Goal: Information Seeking & Learning: Learn about a topic

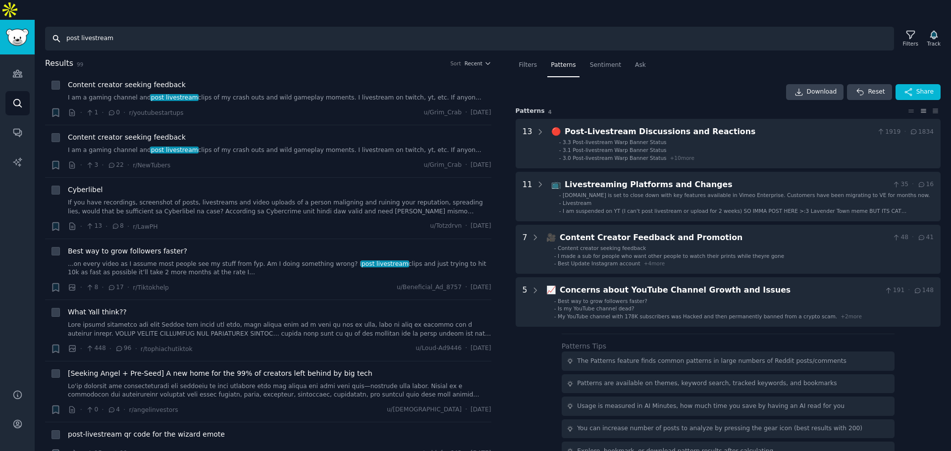
click at [135, 27] on input "post livestream" at bounding box center [469, 39] width 849 height 24
click at [26, 91] on link "Search" at bounding box center [17, 103] width 24 height 24
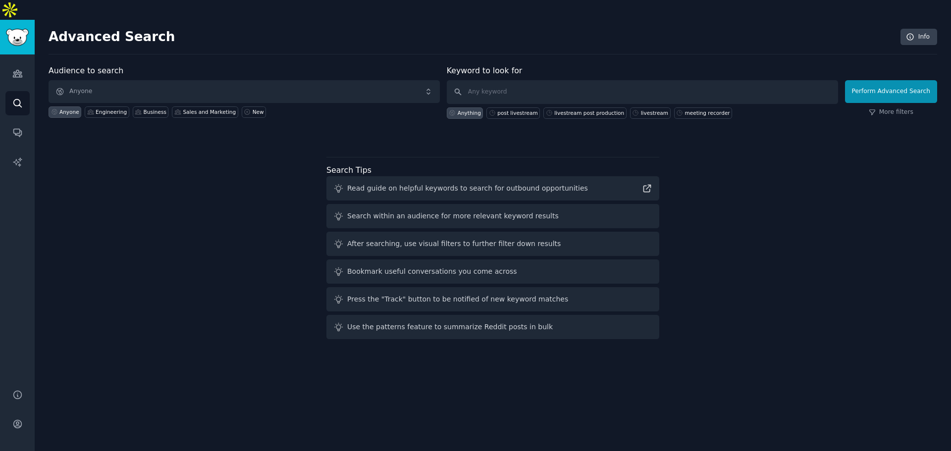
click at [31, 54] on div "Audiences Search Conversations AI Reports" at bounding box center [17, 215] width 35 height 323
click at [24, 61] on link "Audiences" at bounding box center [17, 73] width 24 height 24
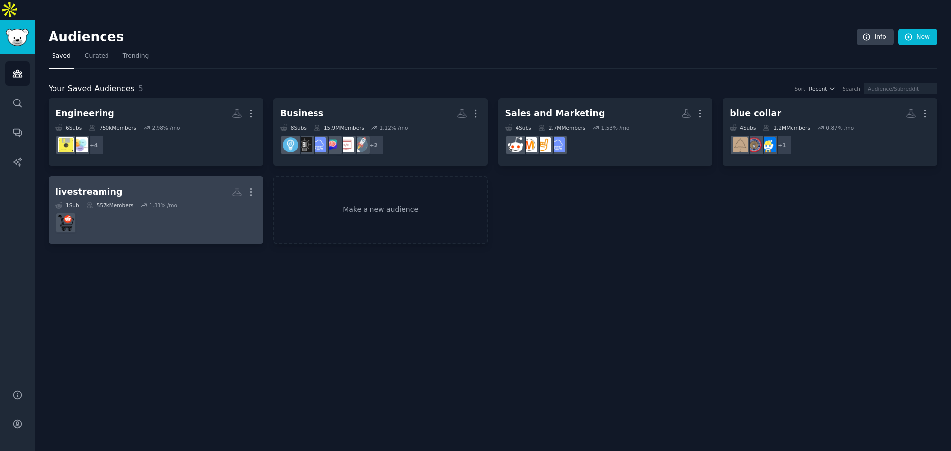
click at [160, 209] on dd at bounding box center [155, 223] width 201 height 28
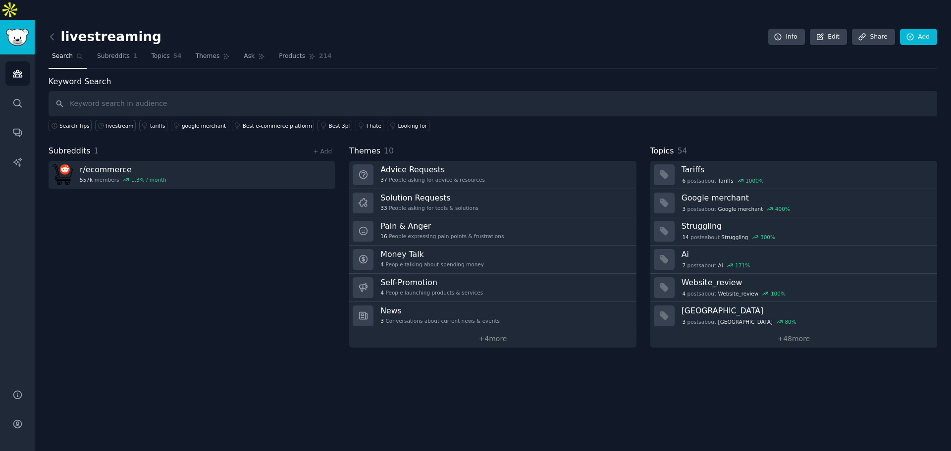
click at [185, 91] on input "text" at bounding box center [493, 103] width 888 height 25
type input "livestream"
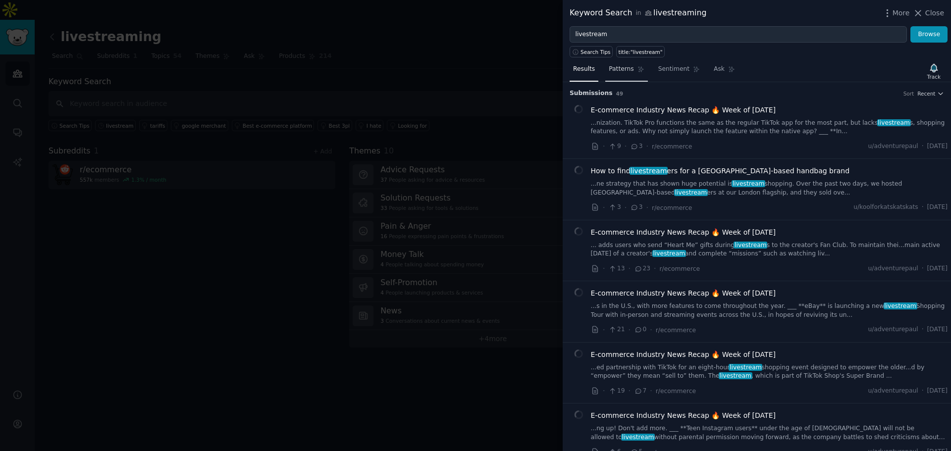
click at [632, 55] on div "title:"livestream"" at bounding box center [641, 52] width 44 height 7
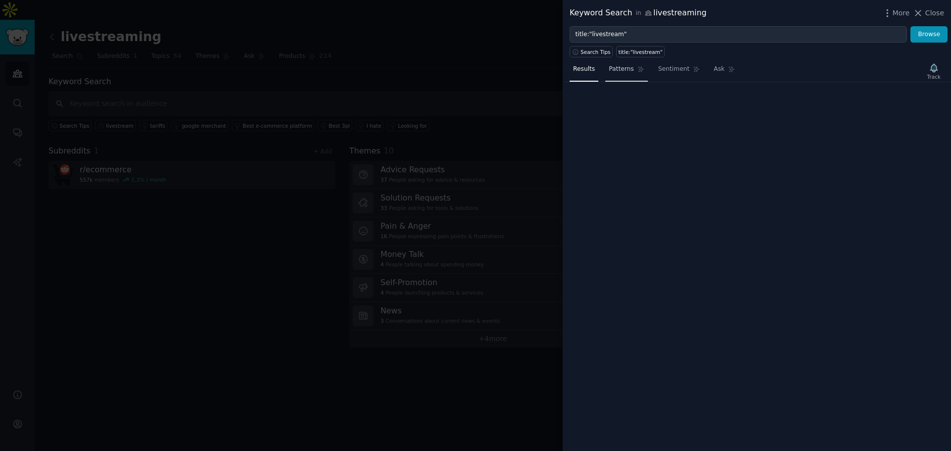
type input "title:"livestream""
click at [631, 70] on link "Patterns" at bounding box center [626, 71] width 42 height 20
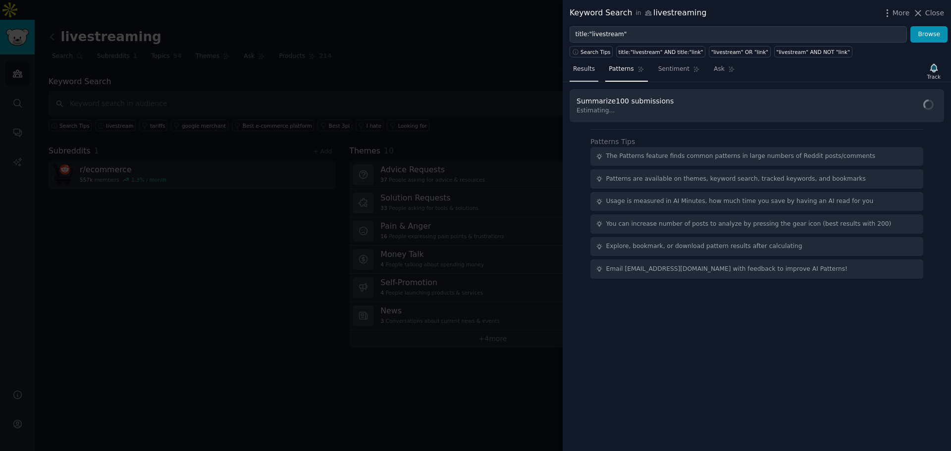
click at [591, 64] on link "Results" at bounding box center [584, 71] width 29 height 20
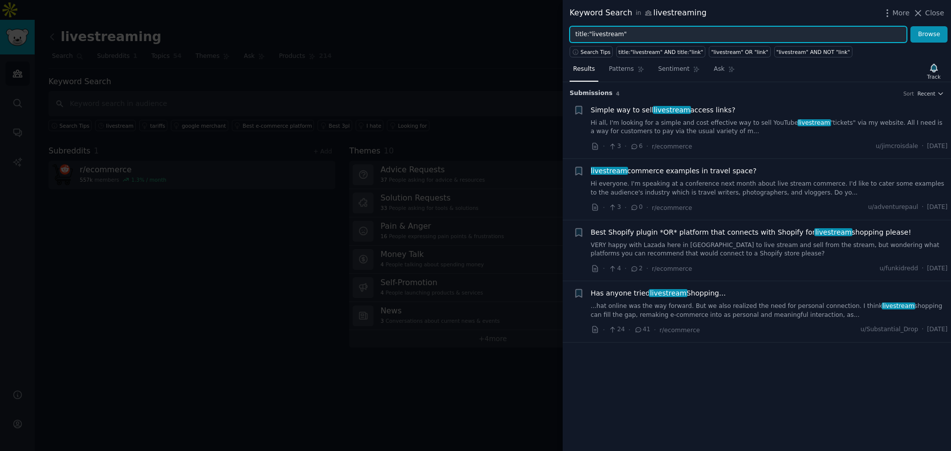
click at [623, 32] on input "title:"livestream"" at bounding box center [738, 34] width 337 height 17
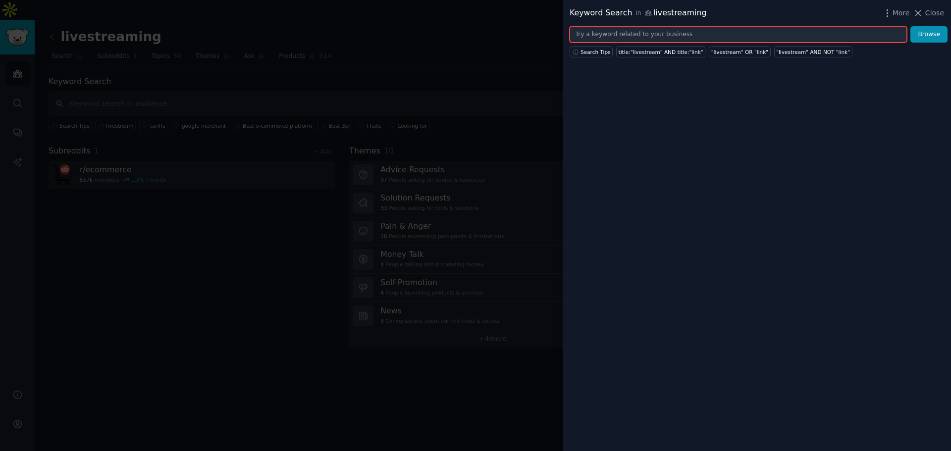
click at [910, 26] on button "Browse" at bounding box center [928, 34] width 37 height 17
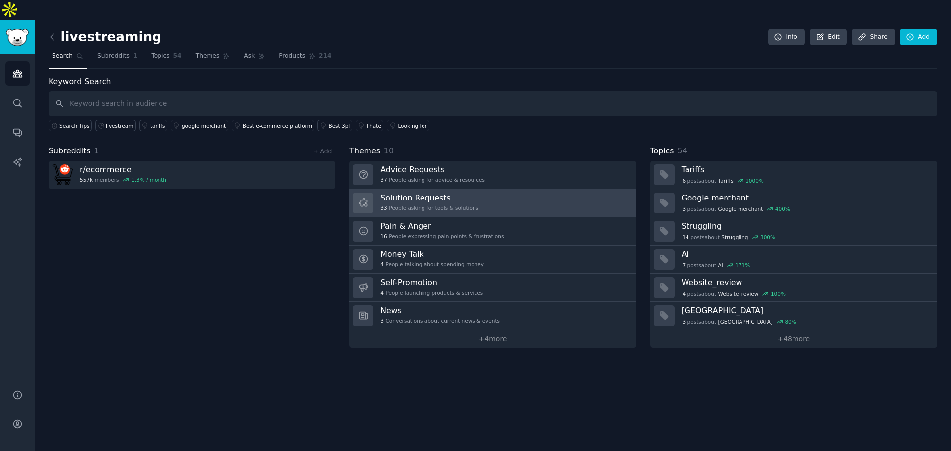
click at [420, 205] on div "33 People asking for tools & solutions" at bounding box center [429, 208] width 98 height 7
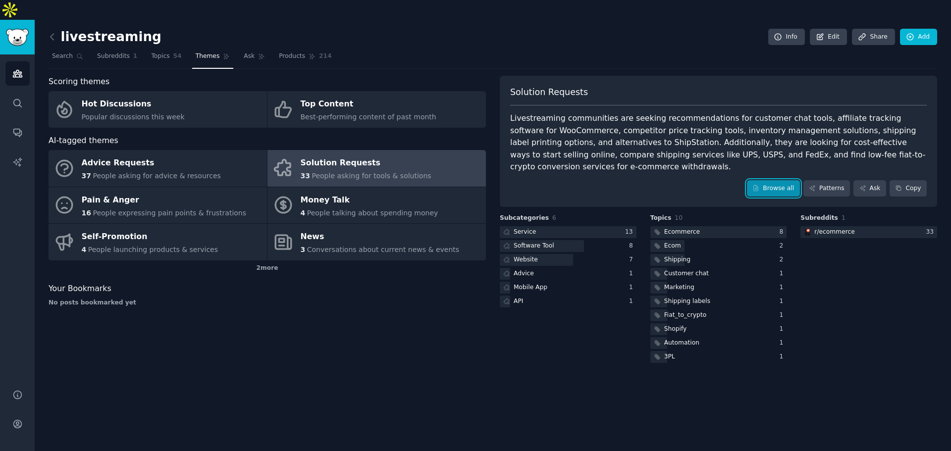
click at [783, 180] on link "Browse all" at bounding box center [773, 188] width 53 height 17
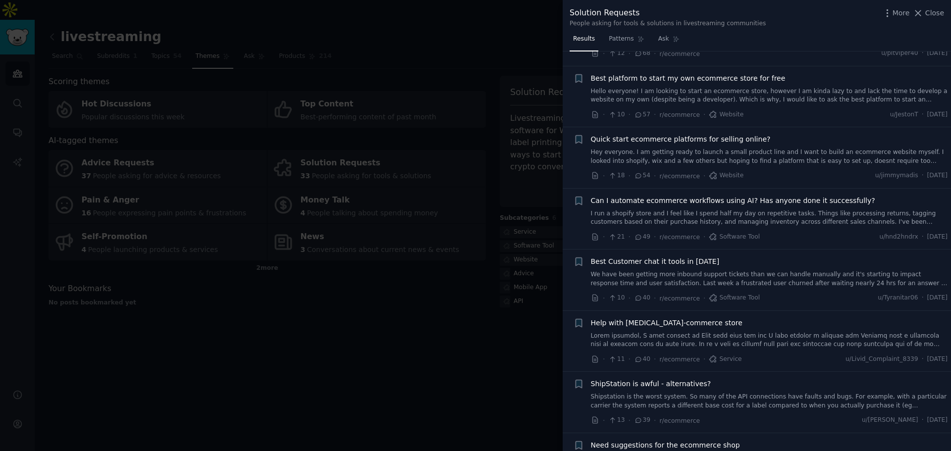
scroll to position [99, 0]
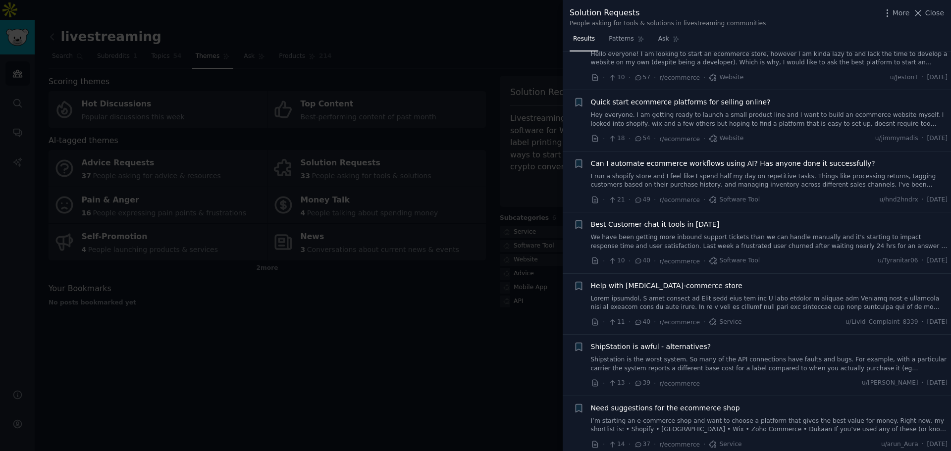
click at [670, 186] on link "I run a shopify store and I feel like I spend half my day on repetitive tasks. …" at bounding box center [769, 180] width 357 height 17
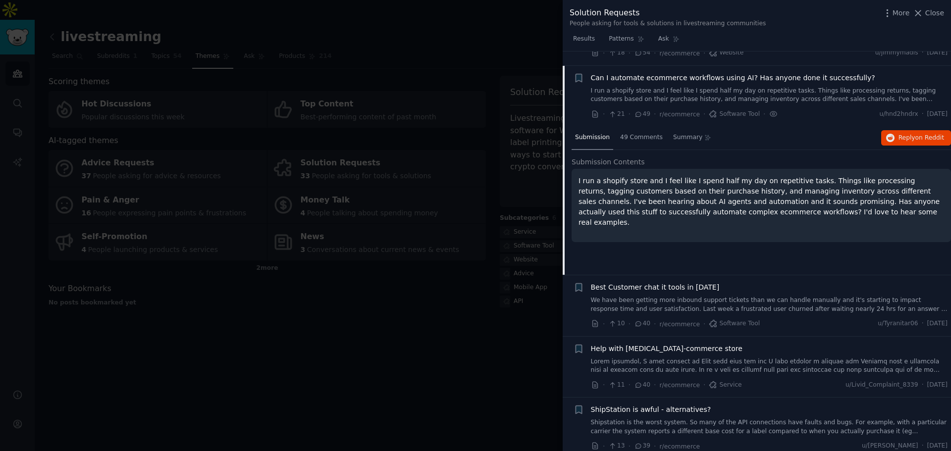
scroll to position [199, 0]
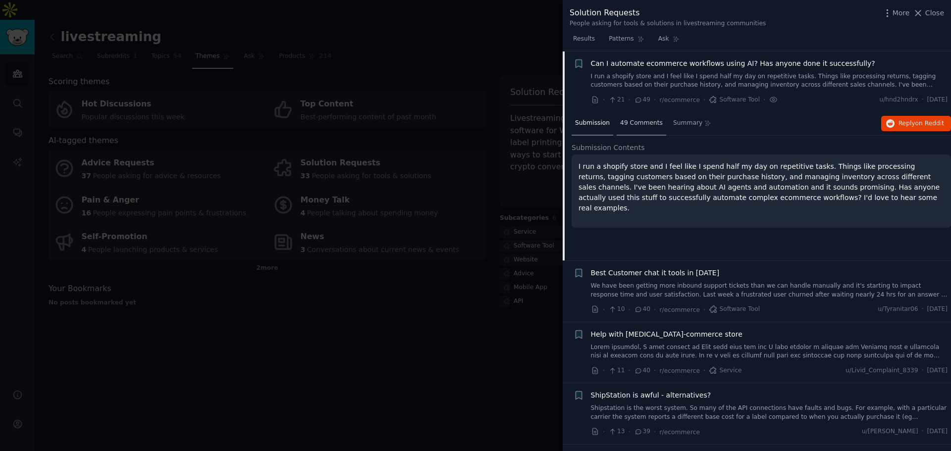
click at [618, 131] on div "49 Comments" at bounding box center [642, 124] width 50 height 24
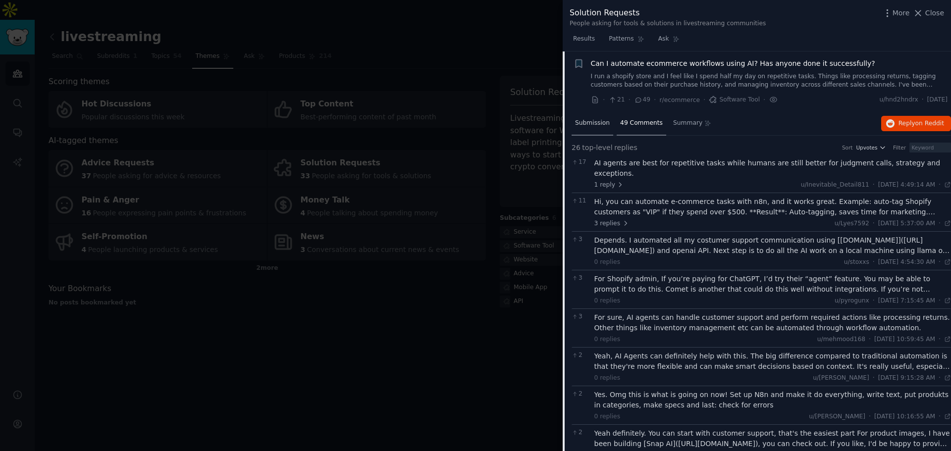
click at [595, 118] on div "Submission" at bounding box center [592, 124] width 42 height 24
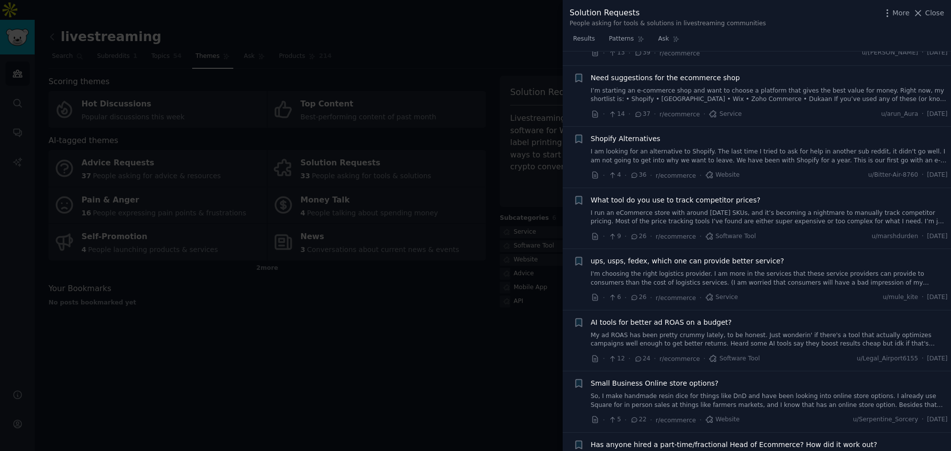
scroll to position [595, 0]
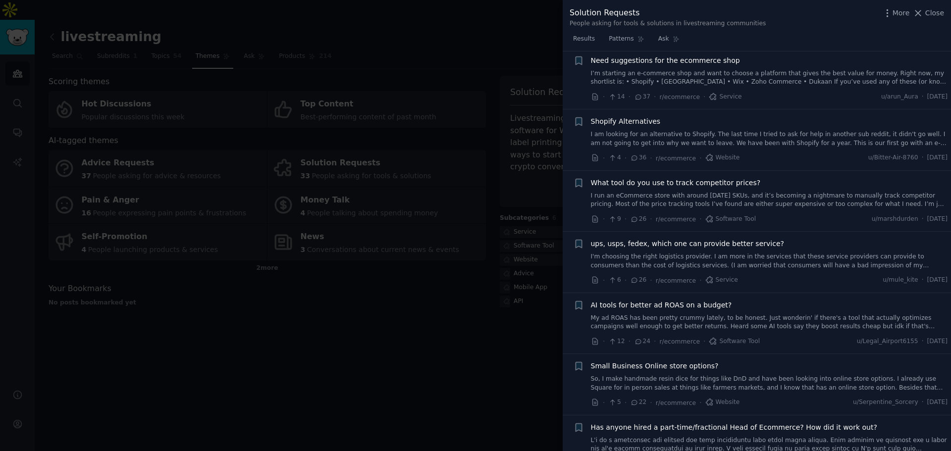
click at [647, 186] on span "What tool do you use to track competitor prices?" at bounding box center [676, 183] width 170 height 10
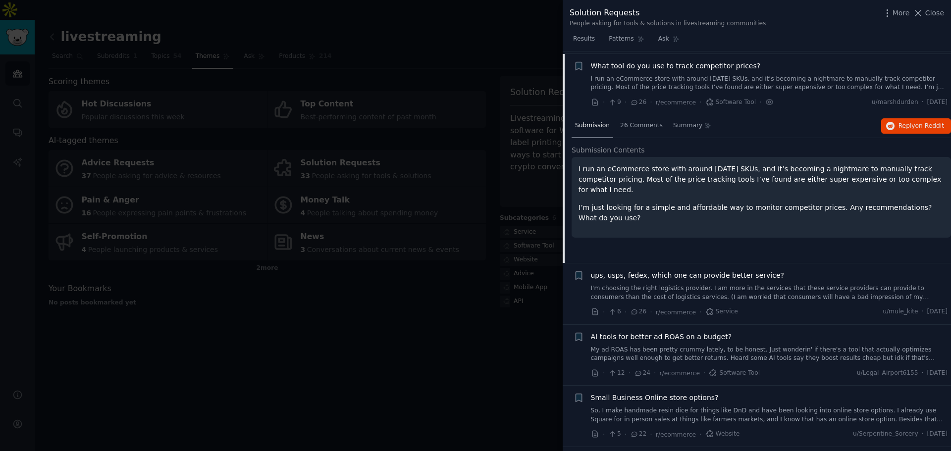
scroll to position [566, 0]
click at [635, 127] on span "26 Comments" at bounding box center [641, 123] width 43 height 9
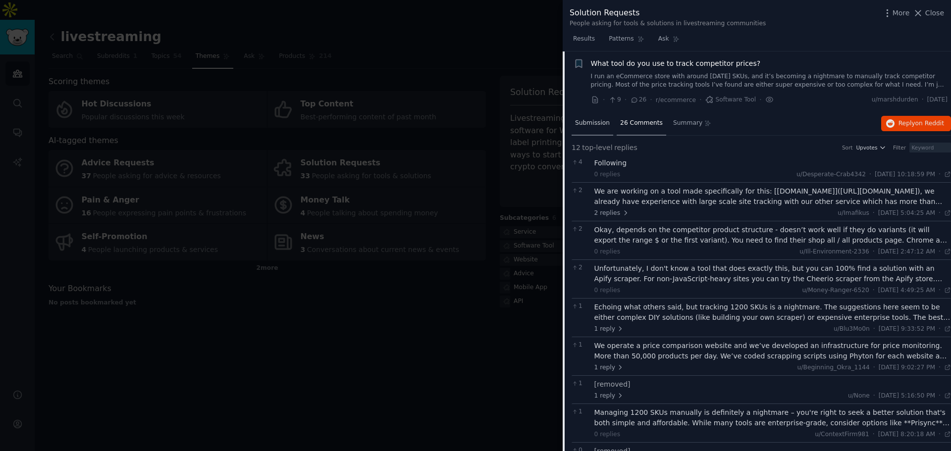
click at [597, 120] on span "Submission" at bounding box center [592, 123] width 35 height 9
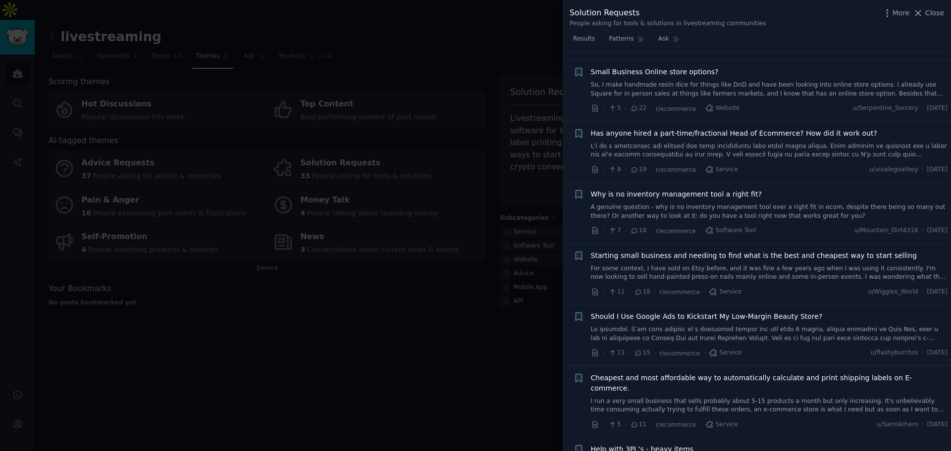
scroll to position [913, 0]
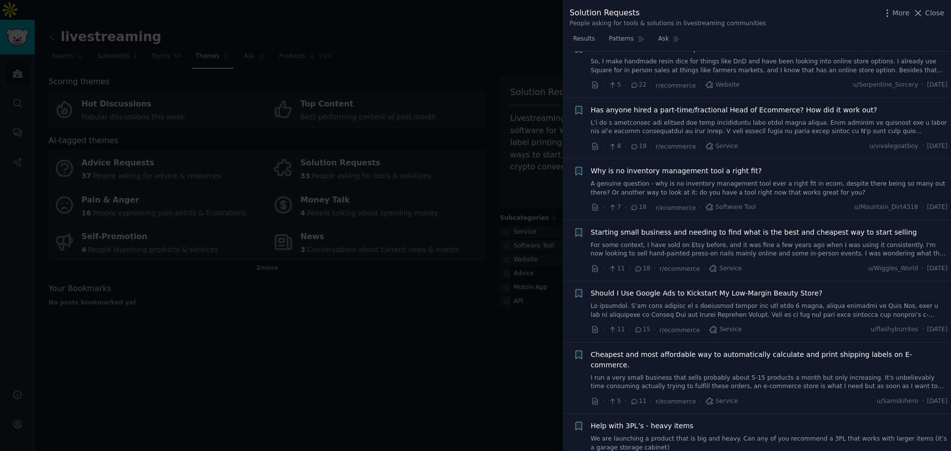
click at [704, 189] on link "A genuine question - why is no inventory management tool ever a right fit in ec…" at bounding box center [769, 188] width 357 height 17
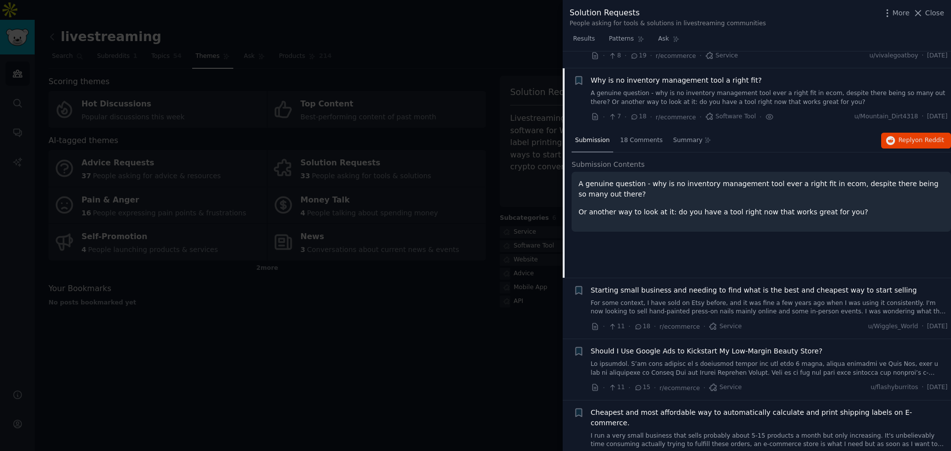
scroll to position [872, 0]
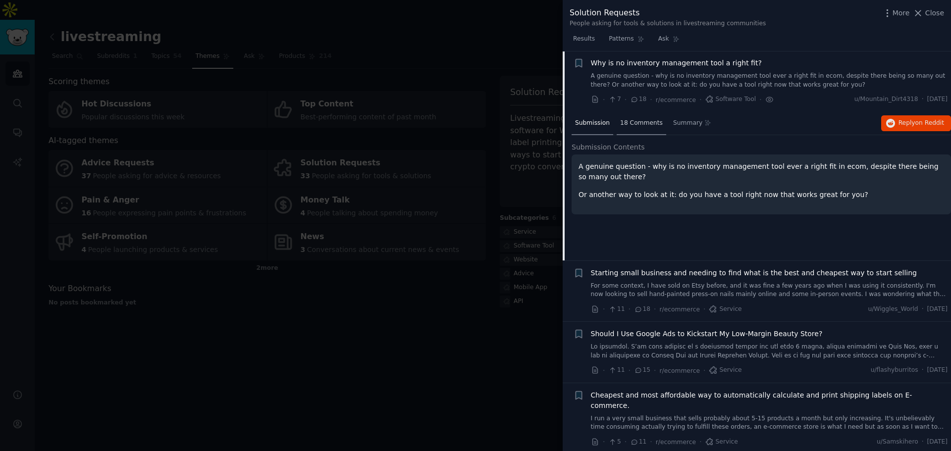
click at [647, 119] on span "18 Comments" at bounding box center [641, 123] width 43 height 9
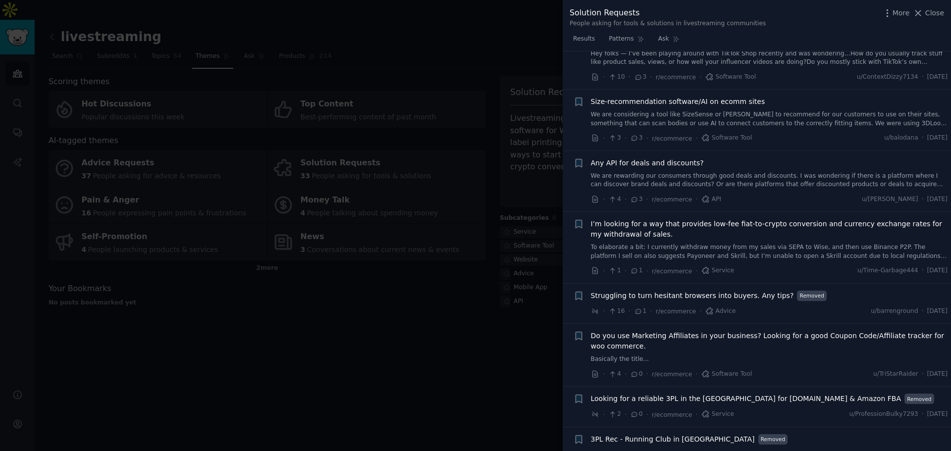
scroll to position [1968, 0]
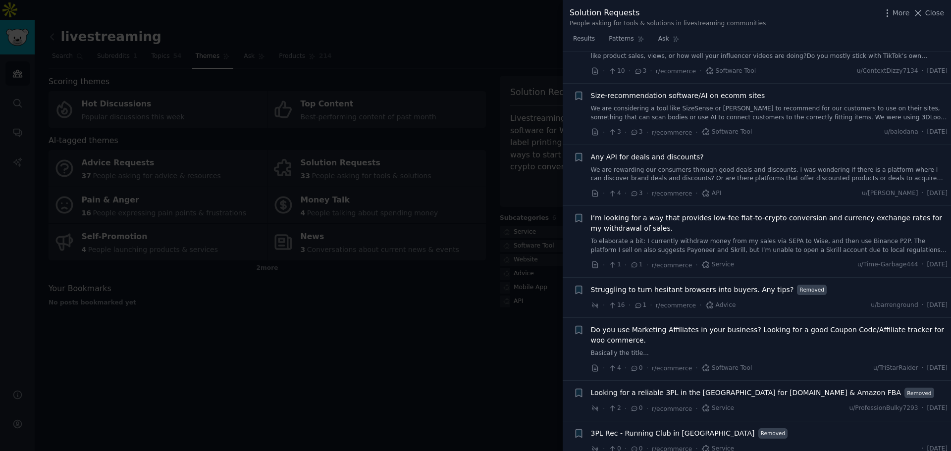
click at [407, 310] on div at bounding box center [475, 225] width 951 height 451
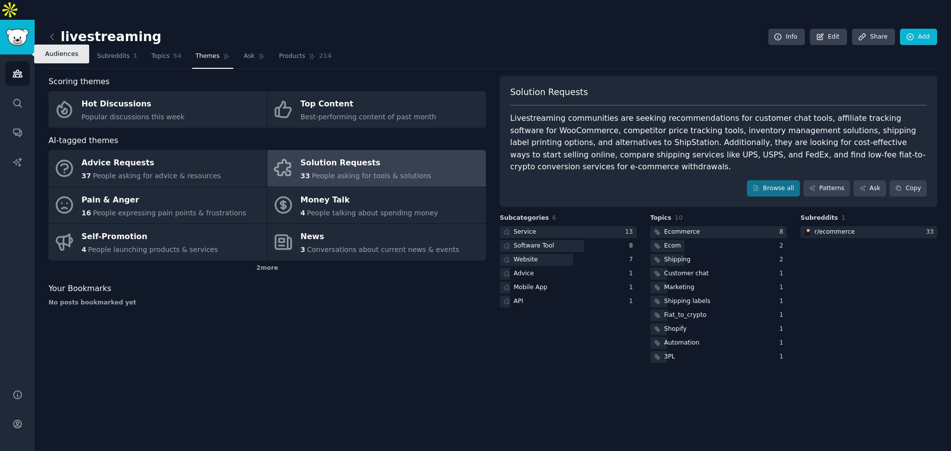
click at [23, 61] on link "Audiences" at bounding box center [17, 73] width 24 height 24
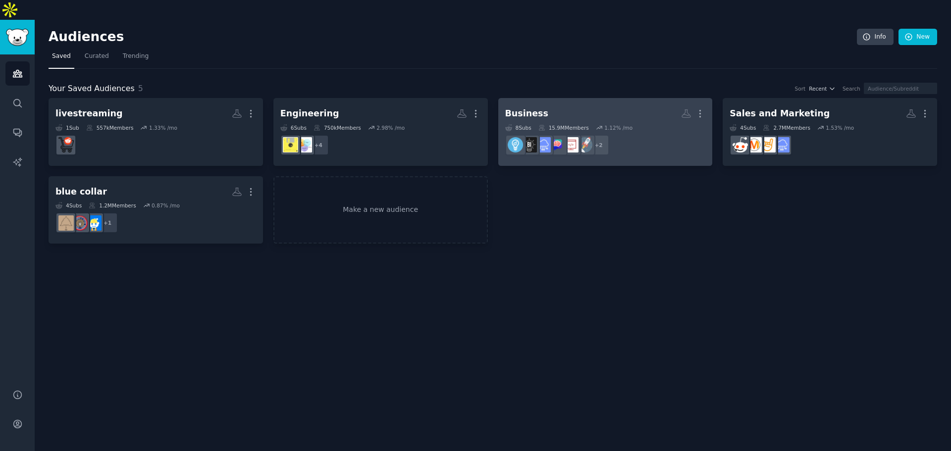
click at [594, 105] on h2 "Business More" at bounding box center [605, 113] width 201 height 17
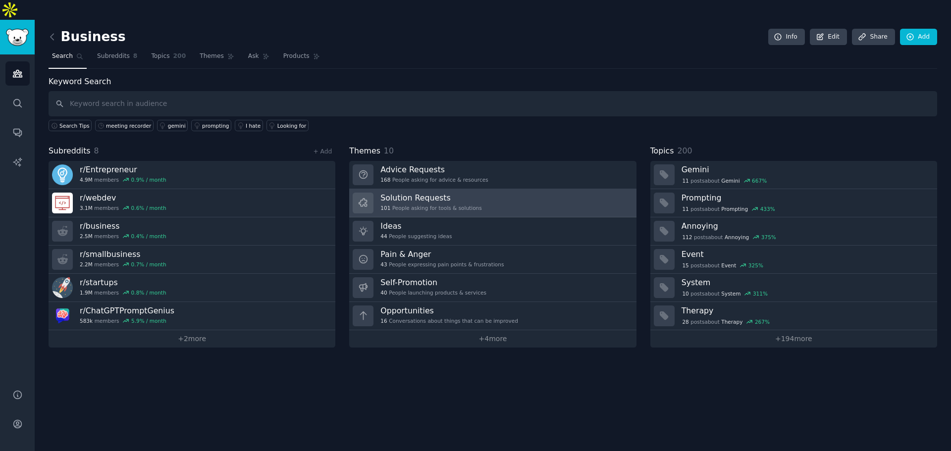
click at [425, 205] on div "101 People asking for tools & solutions" at bounding box center [430, 208] width 101 height 7
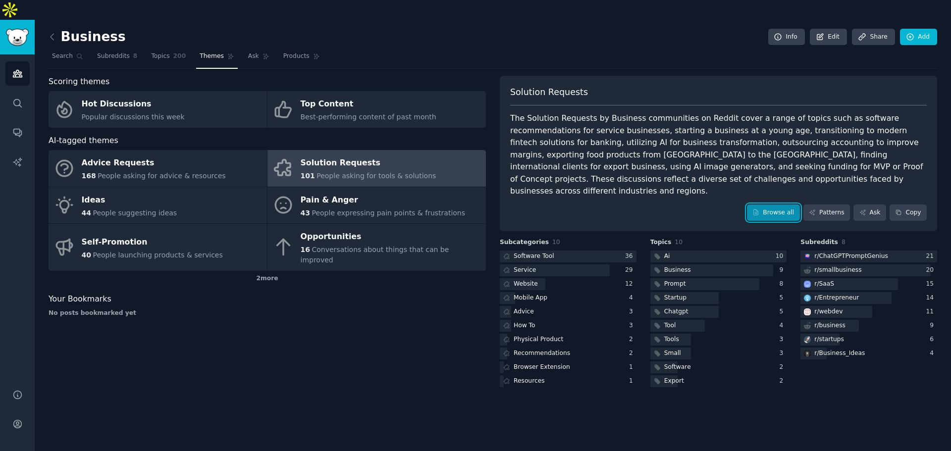
click at [757, 205] on link "Browse all" at bounding box center [773, 213] width 53 height 17
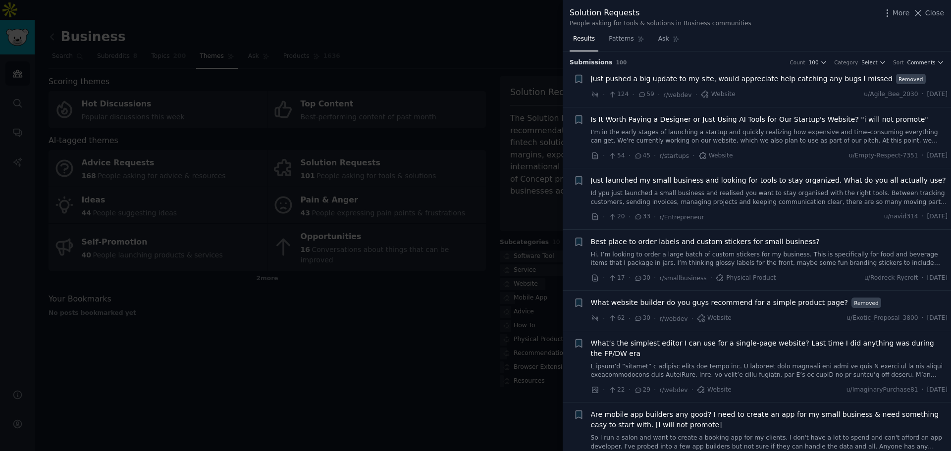
scroll to position [50, 0]
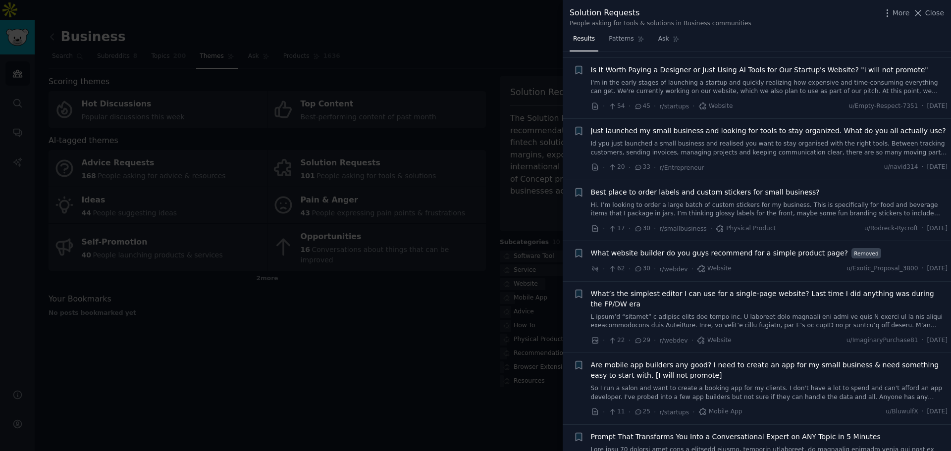
click at [730, 147] on link "Id ypu just launched a small business and realised you want to stay organised w…" at bounding box center [769, 148] width 357 height 17
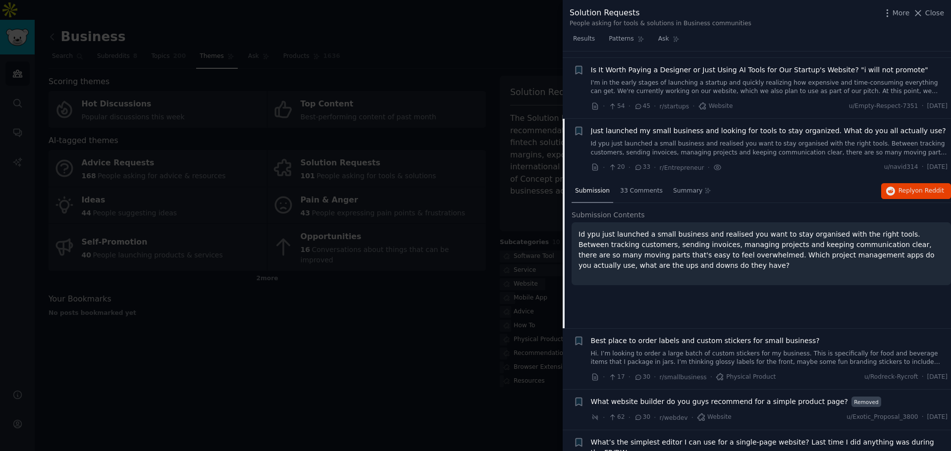
scroll to position [117, 0]
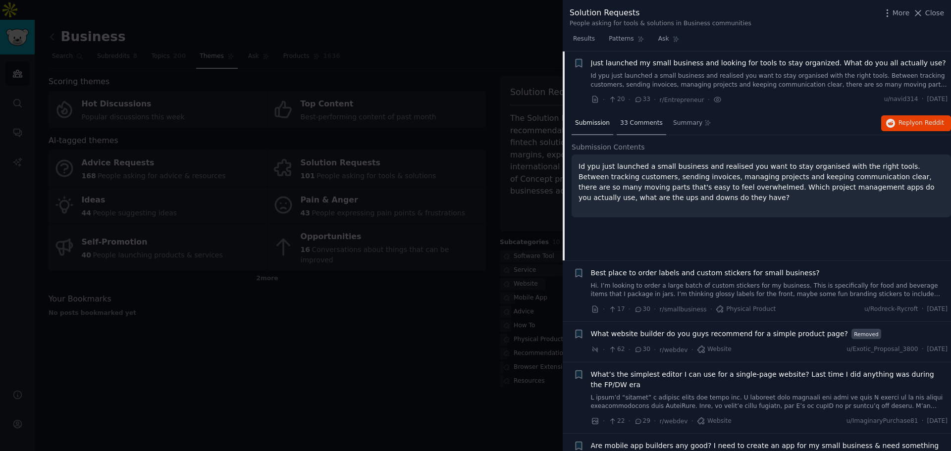
click at [656, 122] on div "33 Comments" at bounding box center [642, 124] width 50 height 24
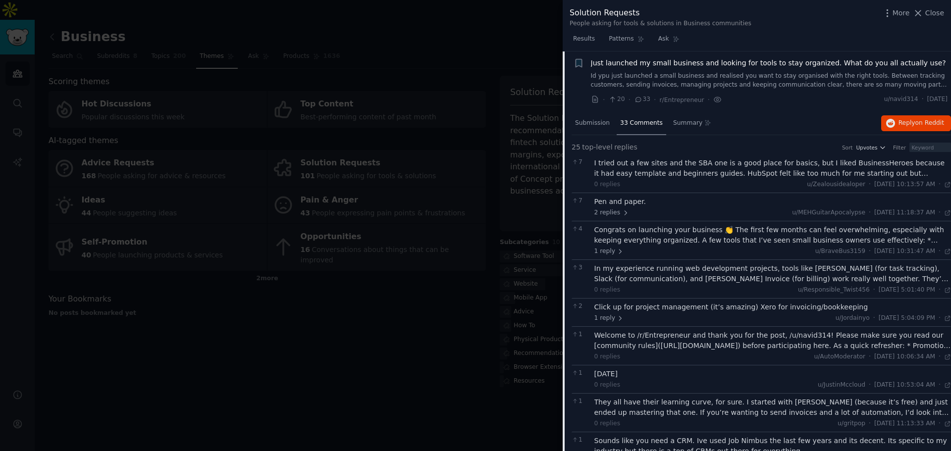
click at [724, 83] on link "Id ypu just launched a small business and realised you want to stay organised w…" at bounding box center [769, 80] width 357 height 17
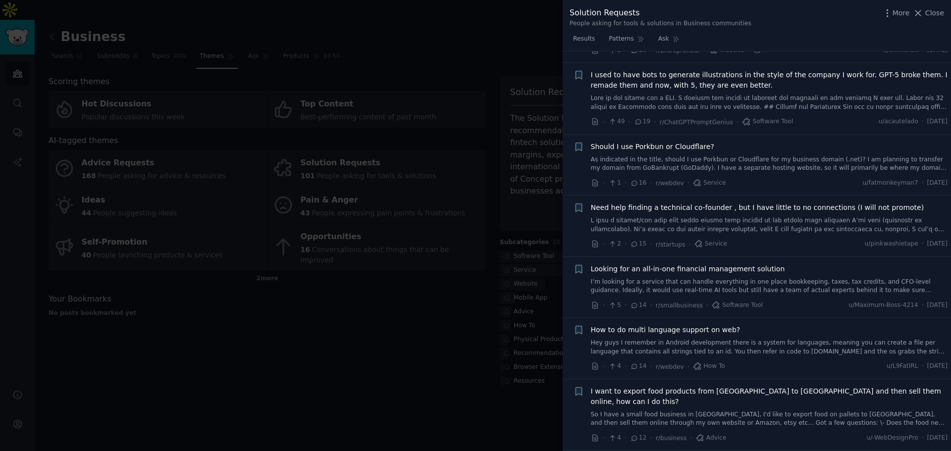
scroll to position [767, 0]
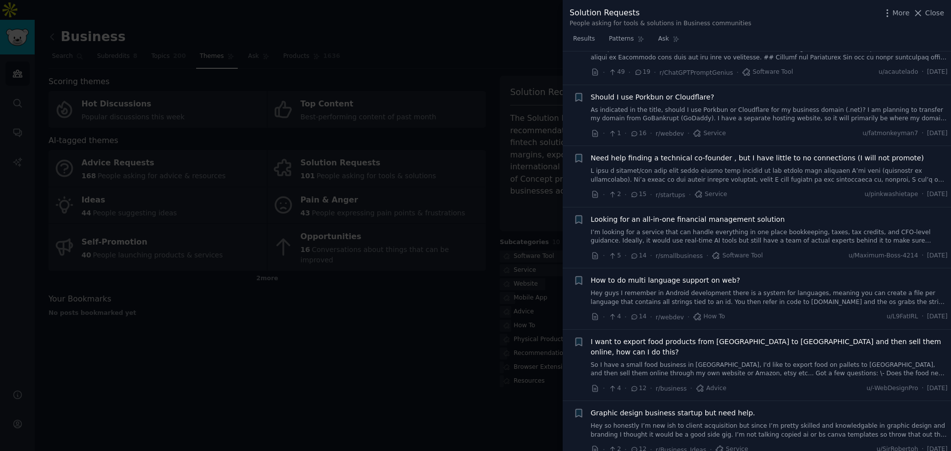
click at [705, 236] on link "I’m looking for a service that can handle everything in one place bookkeeping, …" at bounding box center [769, 236] width 357 height 17
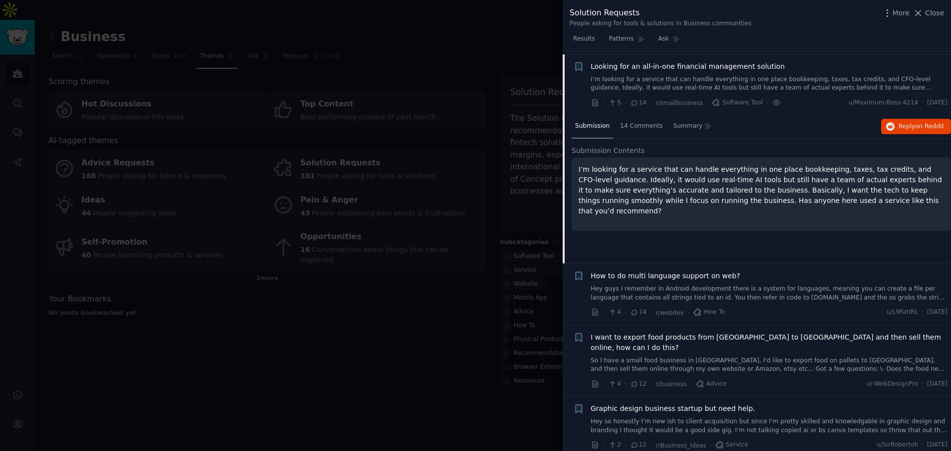
scroll to position [923, 0]
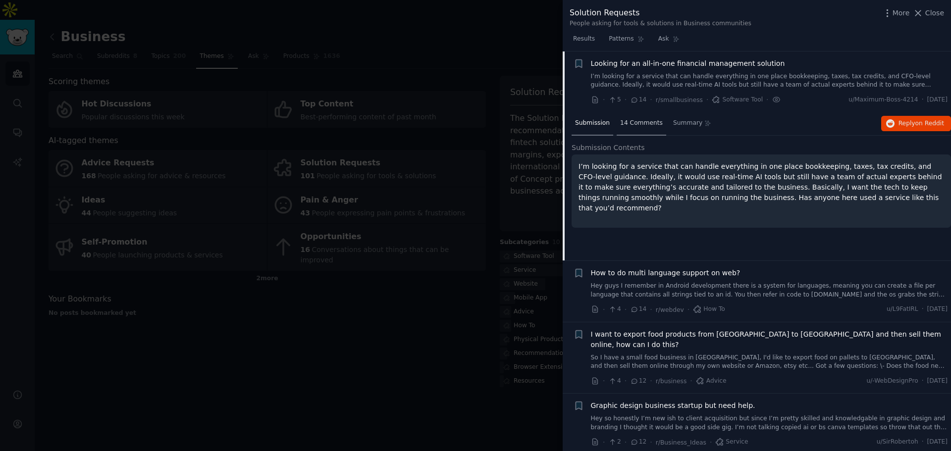
click at [621, 123] on span "14 Comments" at bounding box center [641, 123] width 43 height 9
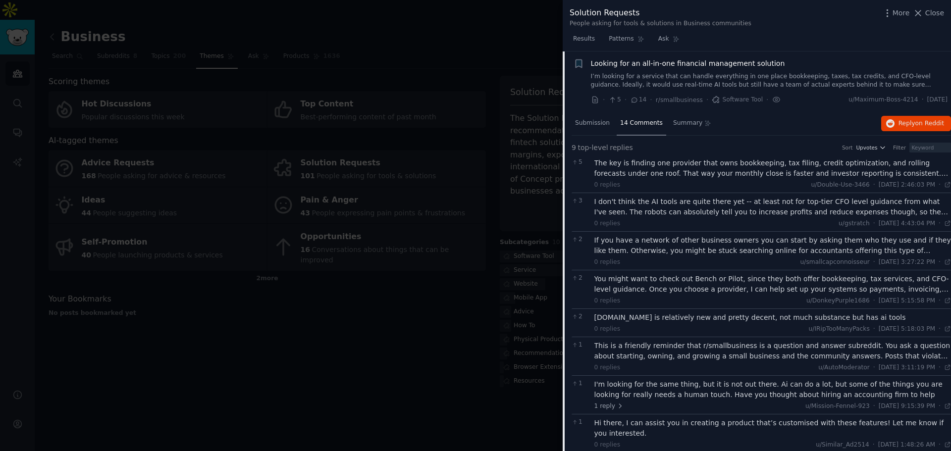
click at [719, 77] on link "I’m looking for a service that can handle everything in one place bookkeeping, …" at bounding box center [769, 80] width 357 height 17
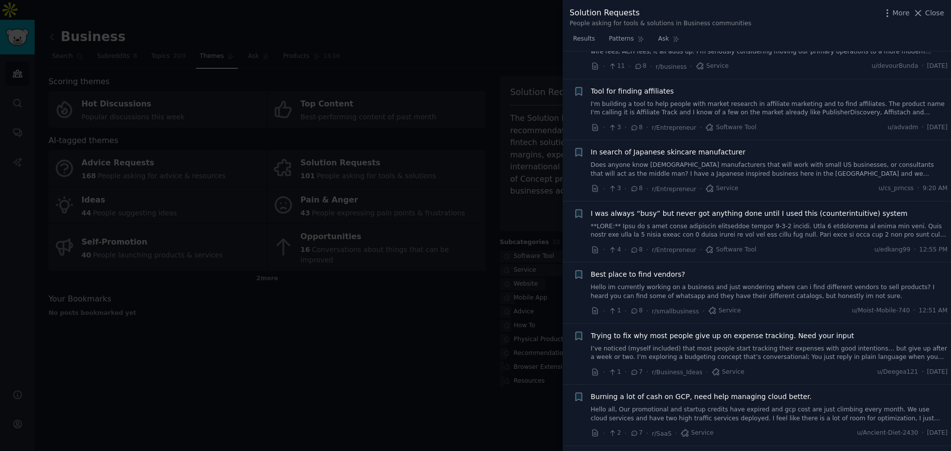
scroll to position [1864, 0]
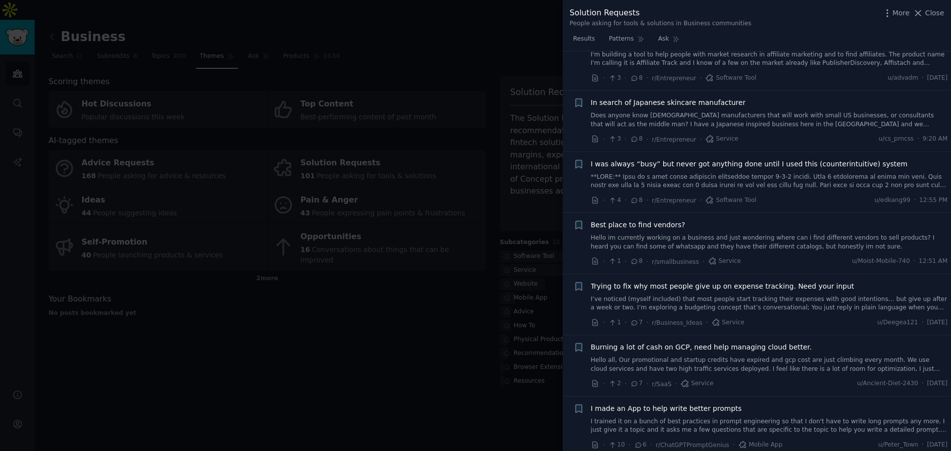
click at [719, 234] on link "Hello im currently working on a business and just wondering where can i find di…" at bounding box center [769, 242] width 357 height 17
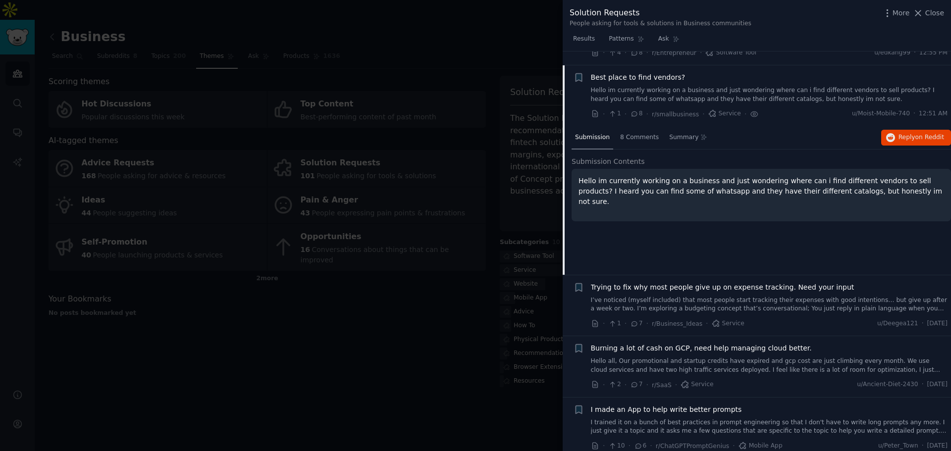
scroll to position [2015, 0]
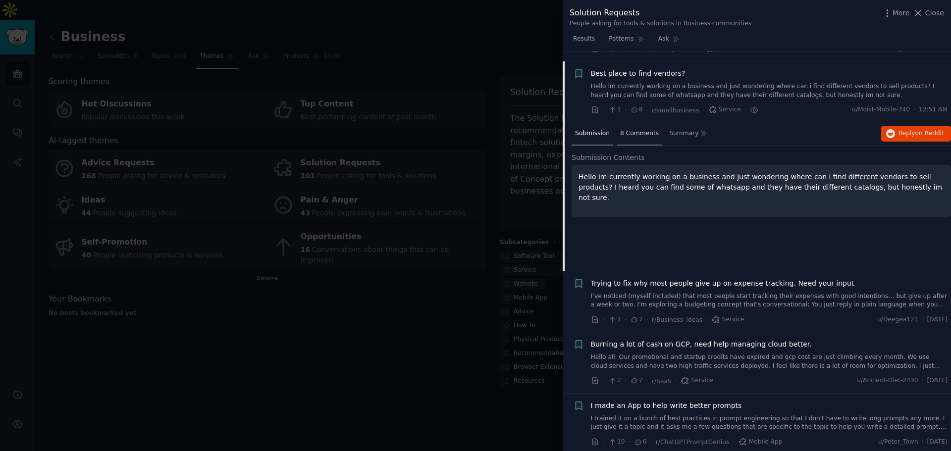
click at [622, 130] on div "8 Comments" at bounding box center [640, 134] width 46 height 24
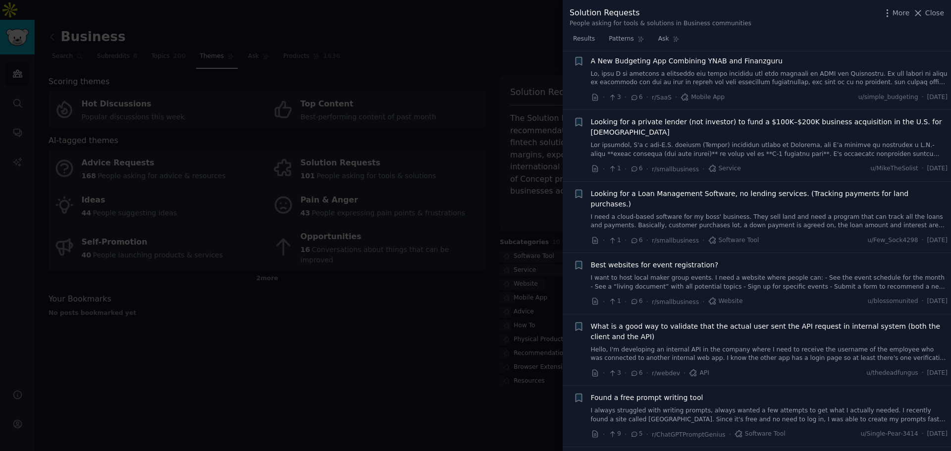
scroll to position [2659, 0]
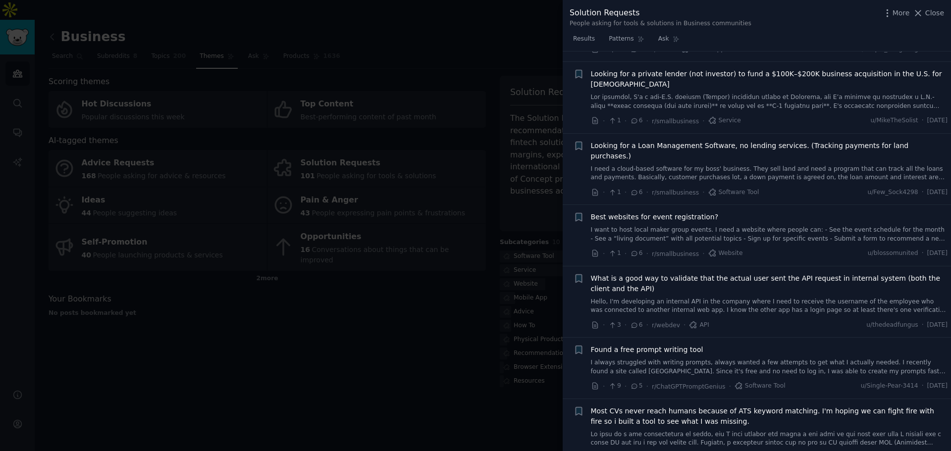
click at [684, 165] on link "I need a cloud-based software for my boss' business. They sell land and need a …" at bounding box center [769, 173] width 357 height 17
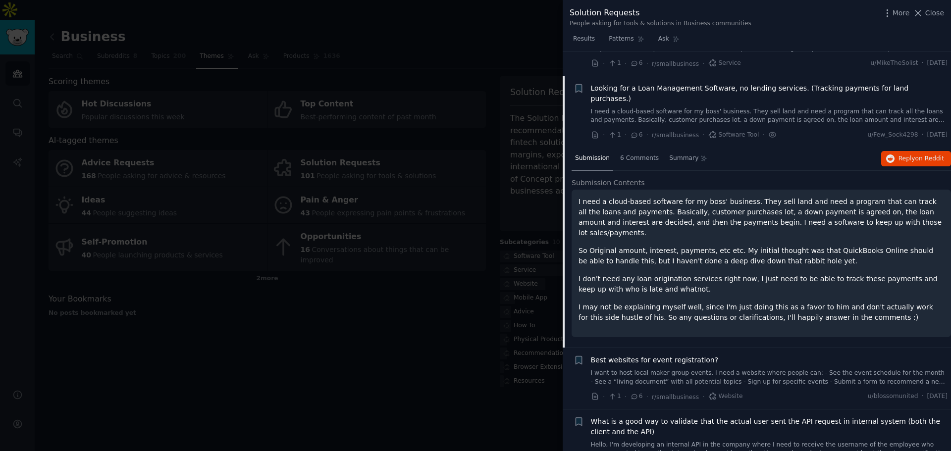
scroll to position [2544, 0]
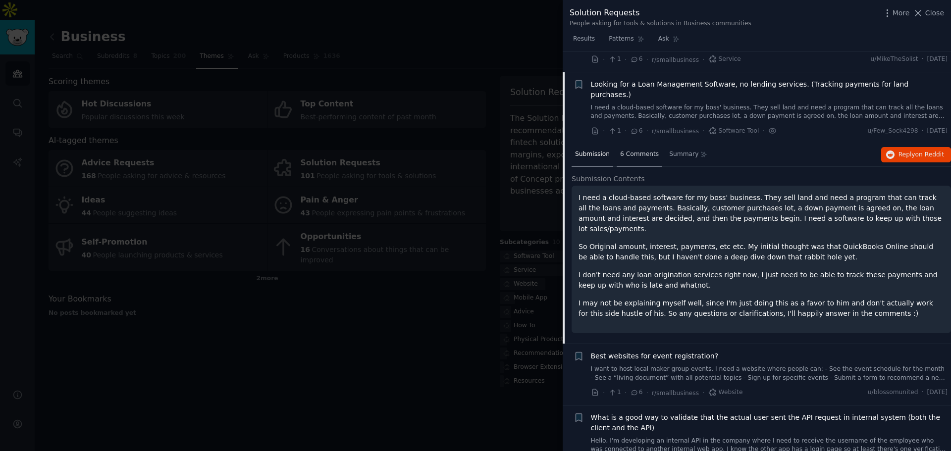
click at [652, 143] on div "6 Comments" at bounding box center [640, 155] width 46 height 24
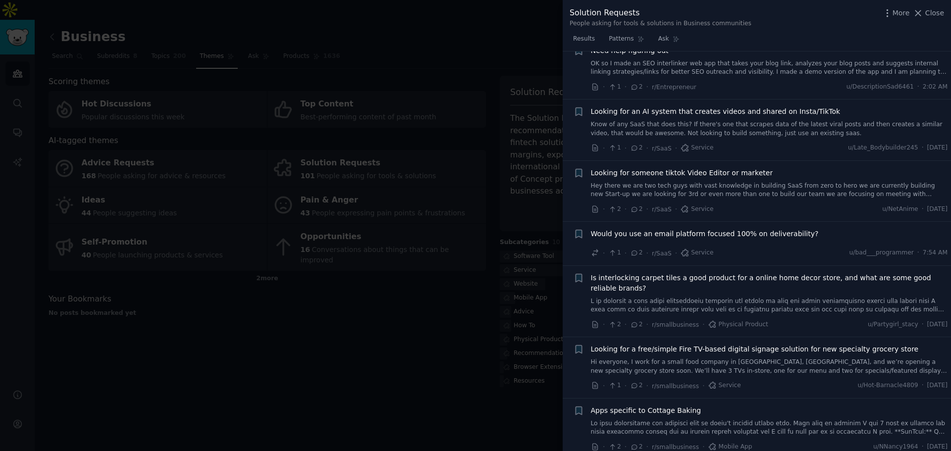
scroll to position [4327, 0]
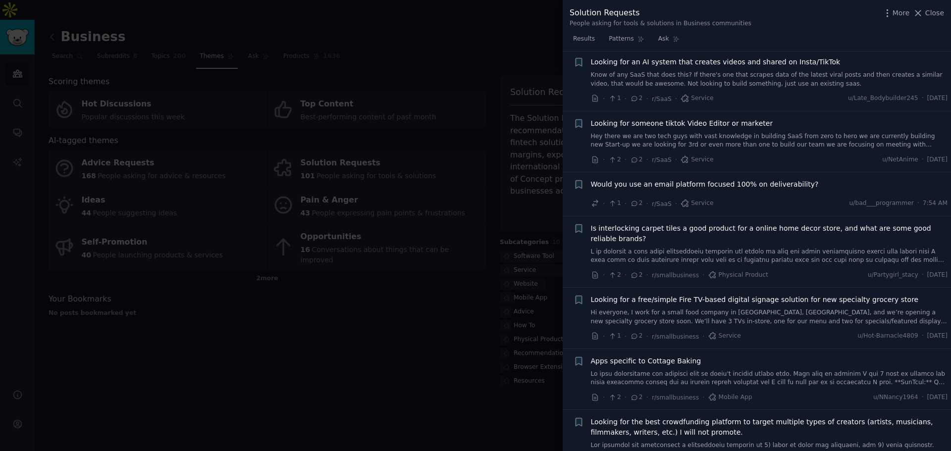
click at [718, 199] on div "· 1 · 2 · r/SaaS · Service u/bad___programmer · 7:54 AM" at bounding box center [769, 204] width 357 height 10
click at [632, 201] on icon at bounding box center [634, 203] width 5 height 4
click at [632, 179] on span "Would you use an email platform focused 100% on deliverability?" at bounding box center [705, 184] width 228 height 10
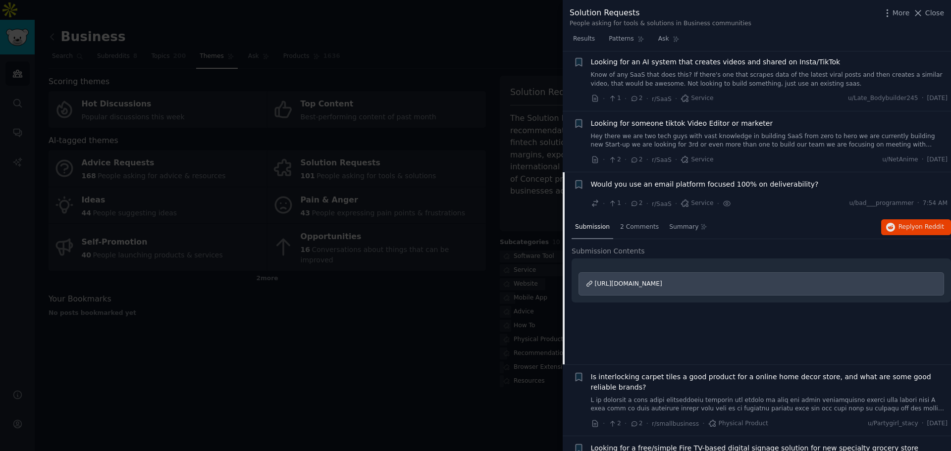
scroll to position [4250, 0]
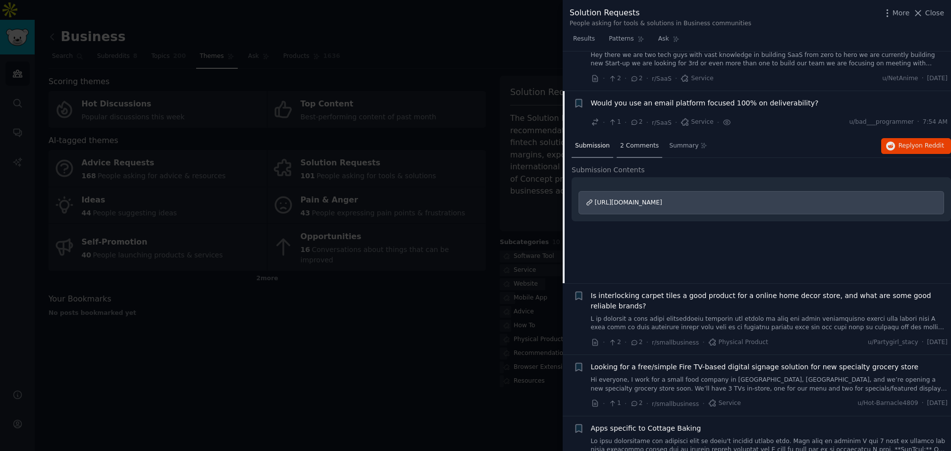
click at [628, 135] on div "2 Comments" at bounding box center [640, 147] width 46 height 24
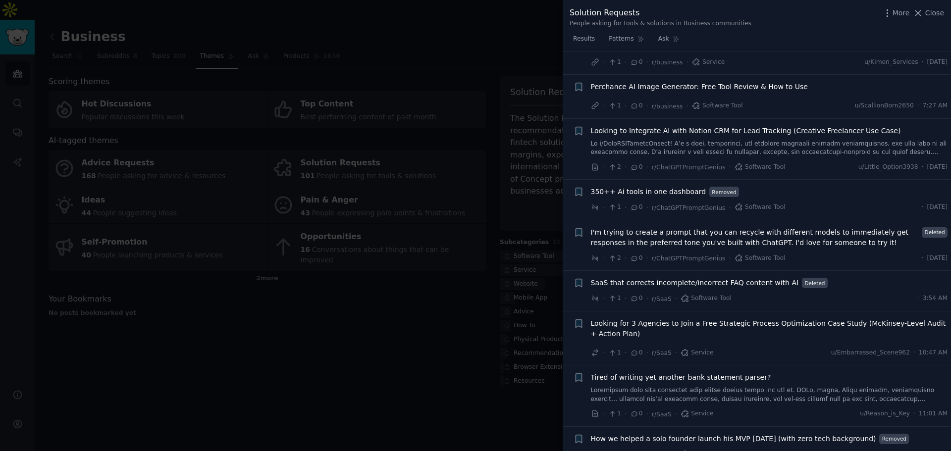
scroll to position [5565, 0]
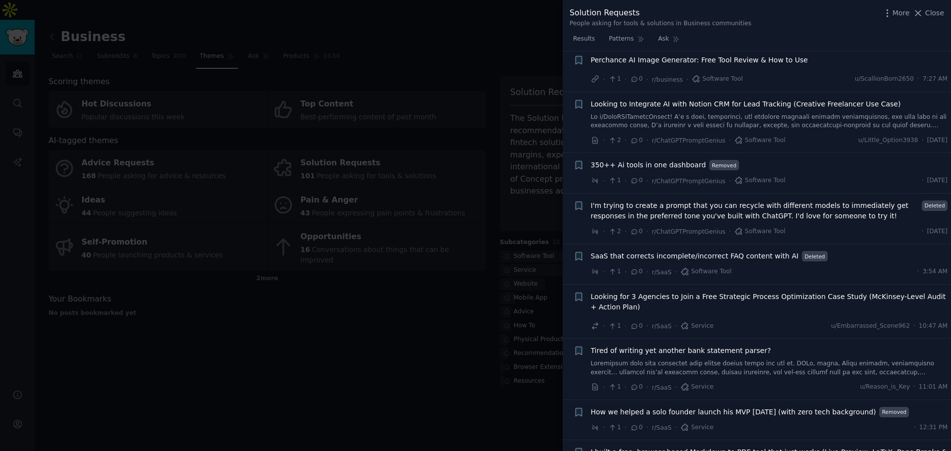
click at [697, 360] on link at bounding box center [769, 368] width 357 height 17
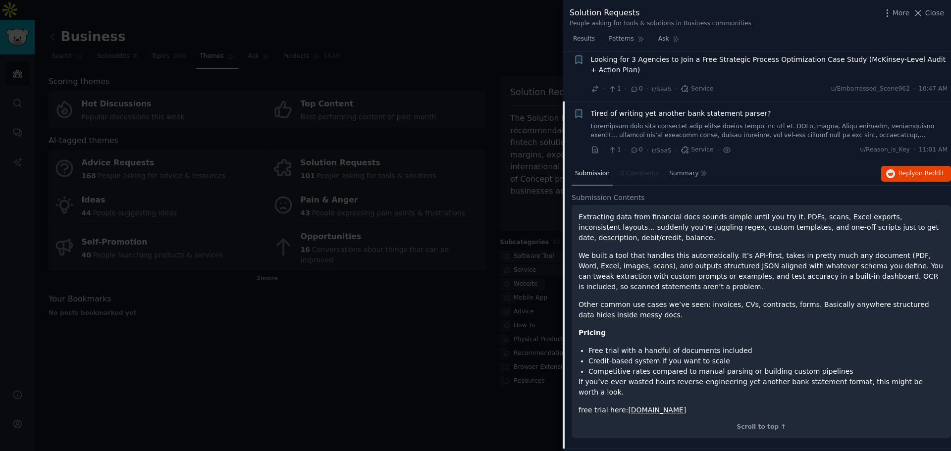
scroll to position [5692, 0]
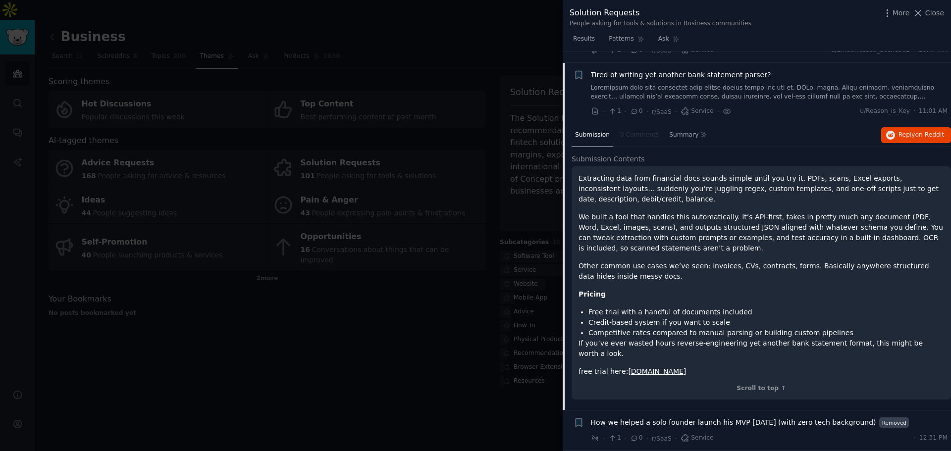
click at [476, 344] on div at bounding box center [475, 225] width 951 height 451
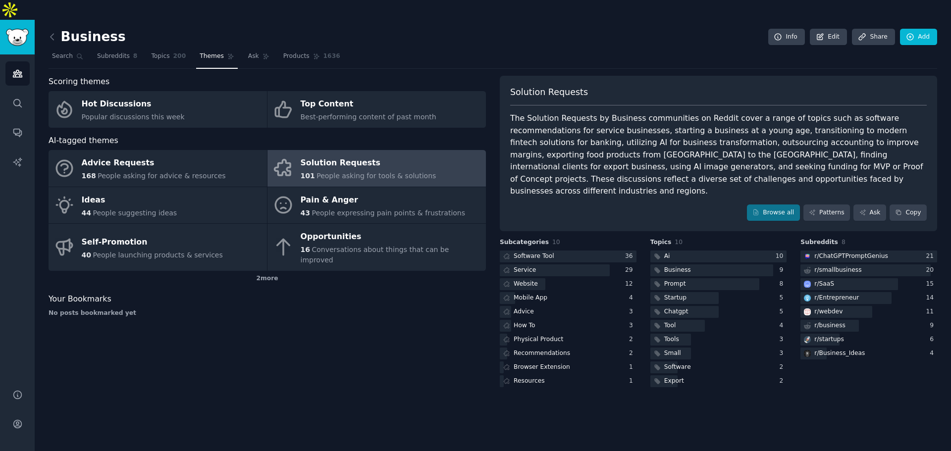
click at [4, 54] on div "Audiences Search Conversations AI Reports" at bounding box center [17, 215] width 35 height 323
click at [25, 61] on link "Audiences" at bounding box center [17, 73] width 24 height 24
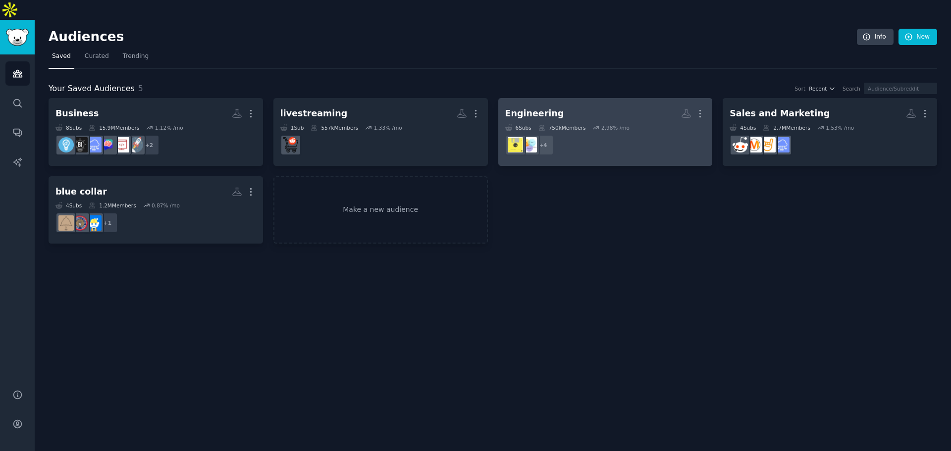
click at [619, 124] on div "2.98 % /mo" at bounding box center [615, 127] width 28 height 7
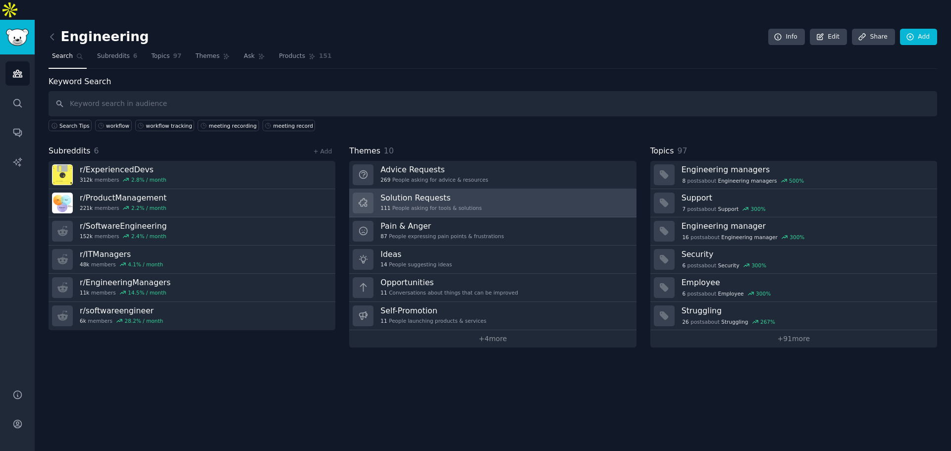
click at [484, 189] on link "Solution Requests 111 People asking for tools & solutions" at bounding box center [492, 203] width 287 height 28
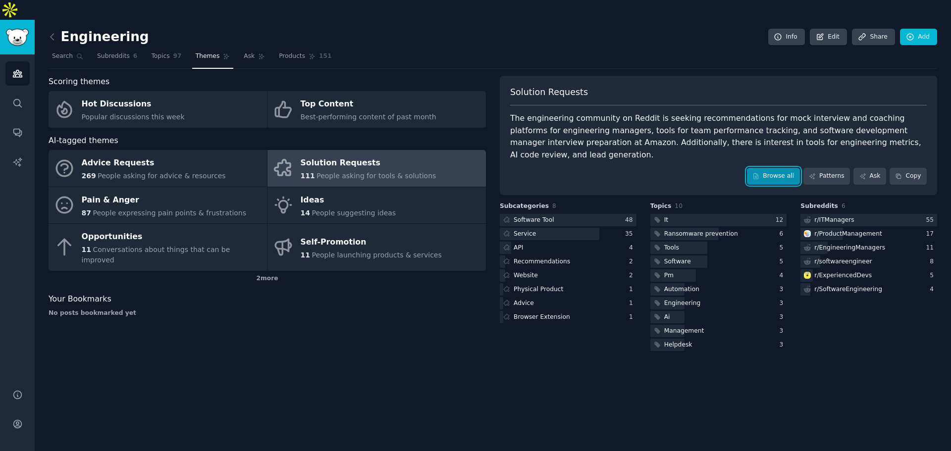
click at [759, 173] on icon at bounding box center [755, 176] width 7 height 7
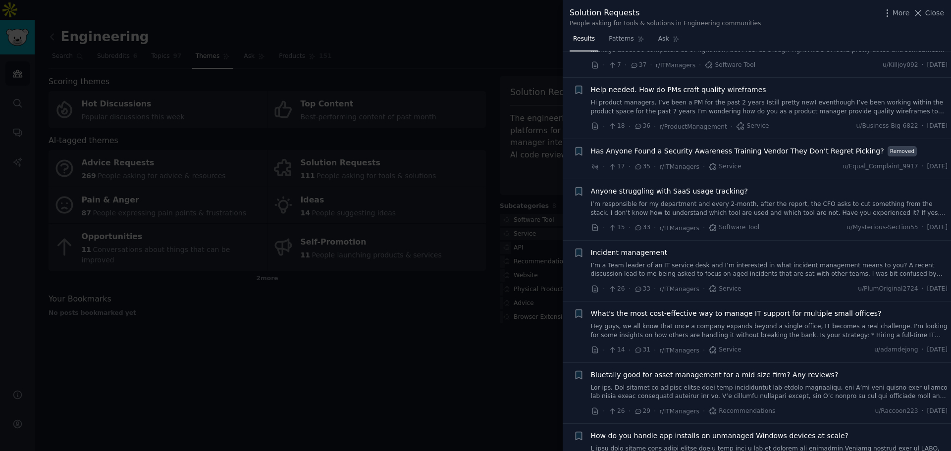
scroll to position [1089, 0]
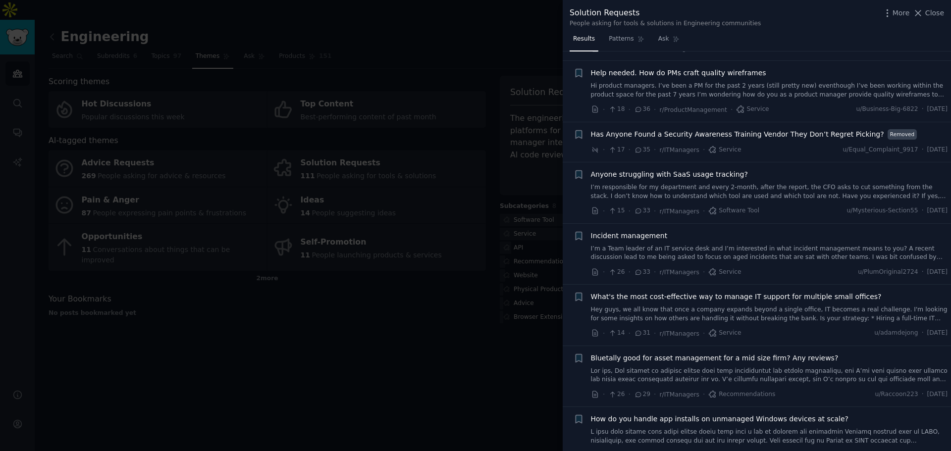
click at [764, 185] on link "I’m responsible for my department and every 2-month, after the report, the CFO …" at bounding box center [769, 191] width 357 height 17
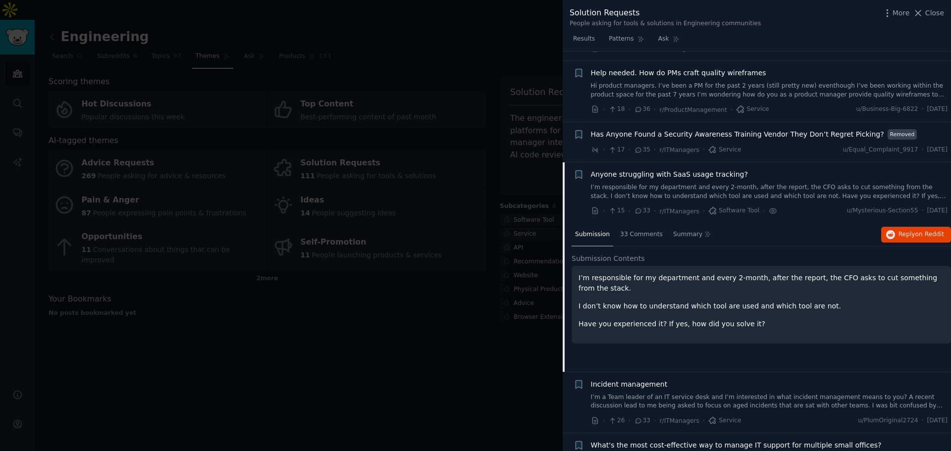
scroll to position [1191, 0]
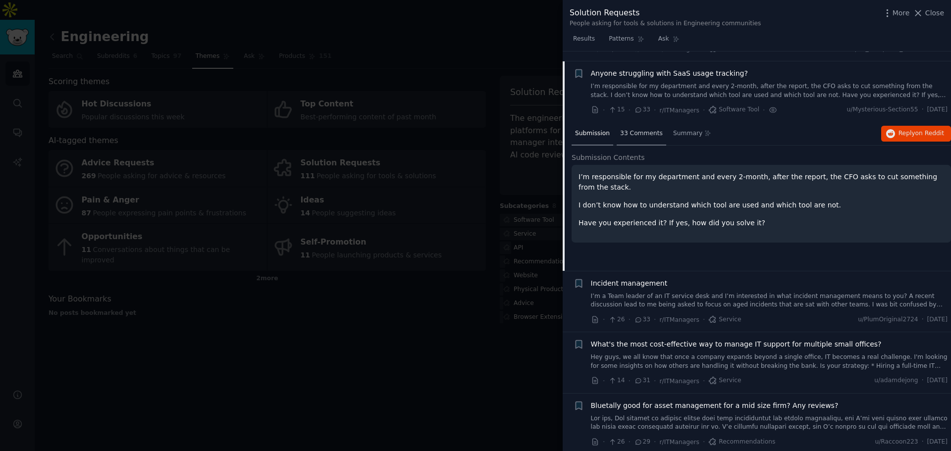
click at [626, 129] on span "33 Comments" at bounding box center [641, 133] width 43 height 9
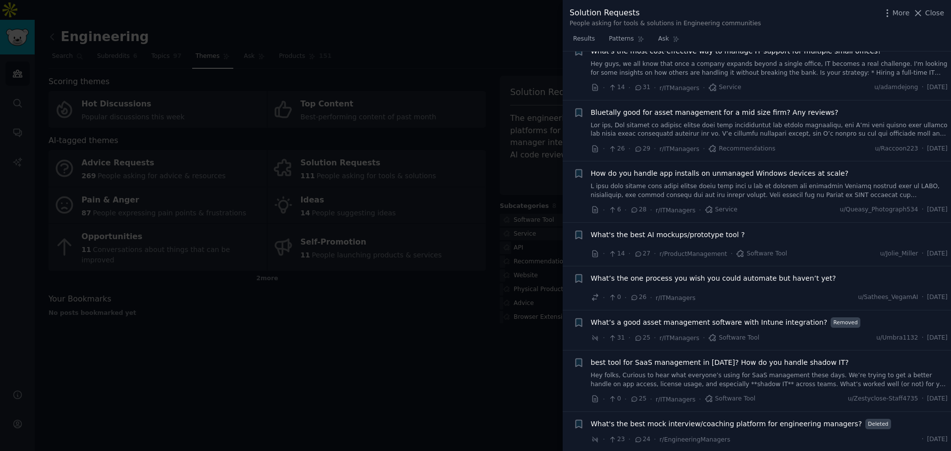
scroll to position [1834, 0]
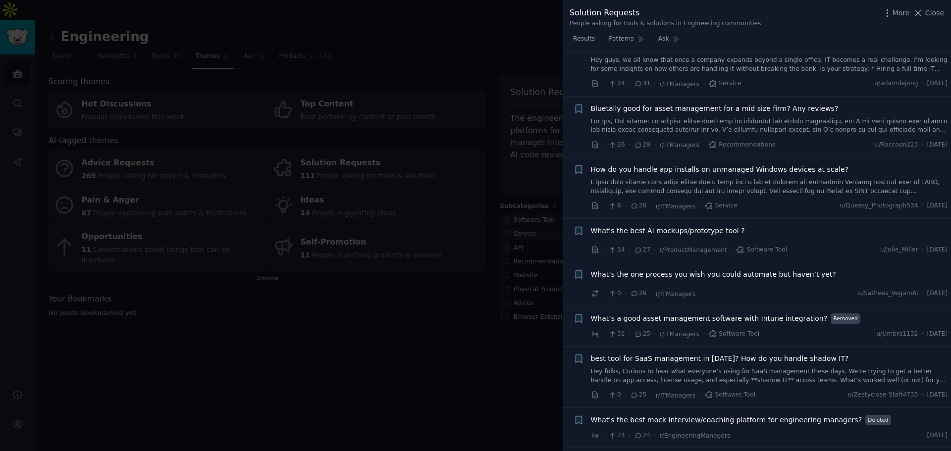
click at [742, 277] on div "What’s the one process you wish you could automate but haven’t yet? · 0 · 26 · …" at bounding box center [769, 284] width 357 height 30
click at [690, 290] on li "+ What’s the one process you wish you could automate but haven’t yet? · 0 · 26 …" at bounding box center [757, 284] width 388 height 44
click at [633, 291] on icon at bounding box center [634, 293] width 5 height 4
click at [647, 269] on span "What’s the one process you wish you could automate but haven’t yet?" at bounding box center [713, 274] width 245 height 10
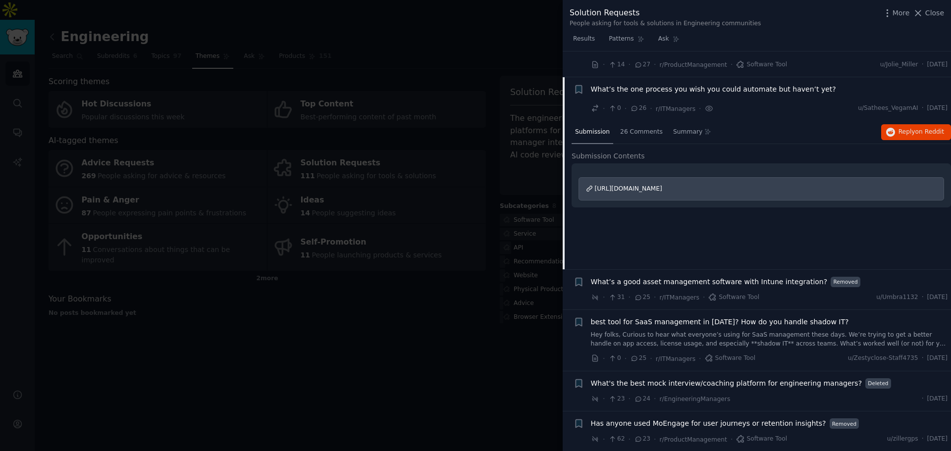
scroll to position [1540, 0]
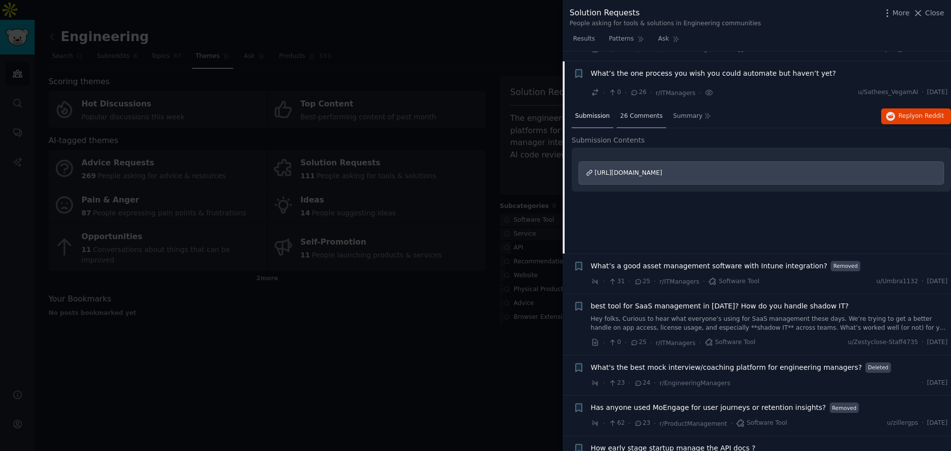
click at [628, 105] on div "26 Comments" at bounding box center [642, 117] width 50 height 24
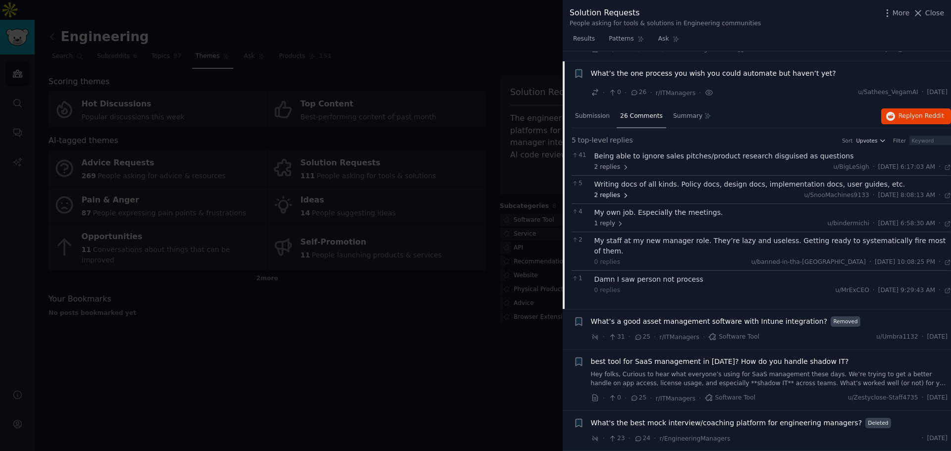
drag, startPoint x: 611, startPoint y: 188, endPoint x: 624, endPoint y: 181, distance: 15.1
click at [624, 192] on icon at bounding box center [625, 195] width 7 height 7
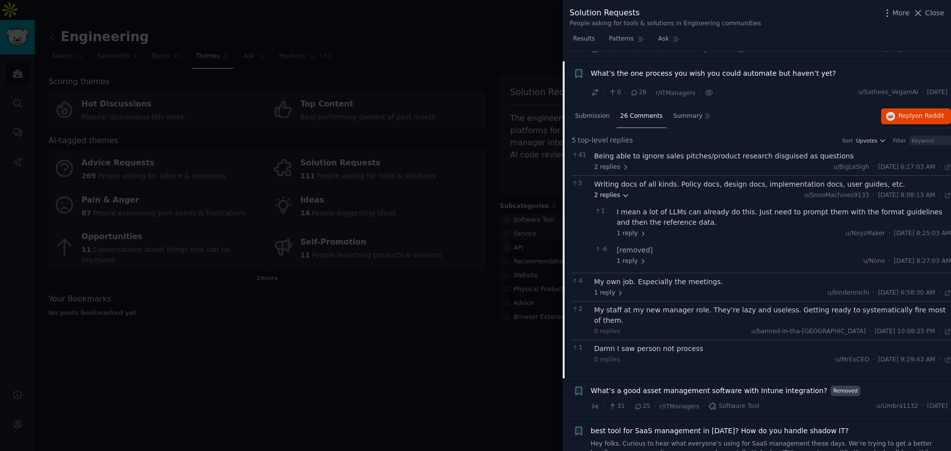
click at [622, 192] on icon at bounding box center [625, 195] width 7 height 7
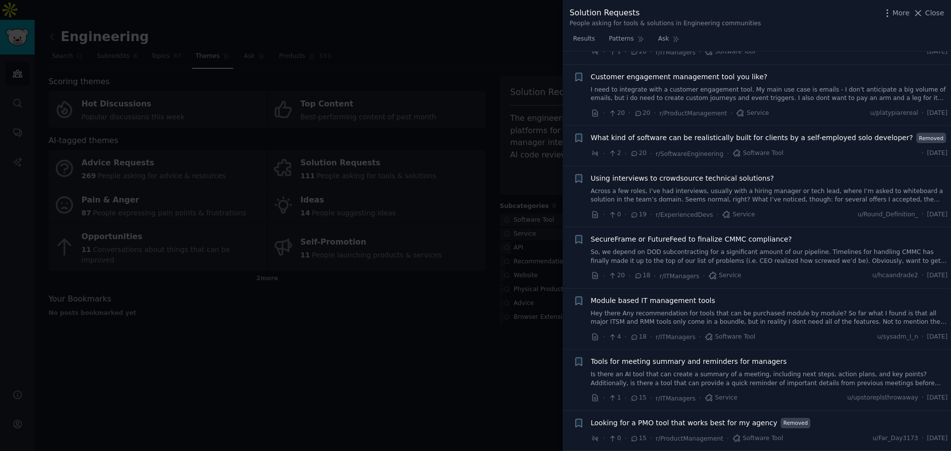
scroll to position [2085, 0]
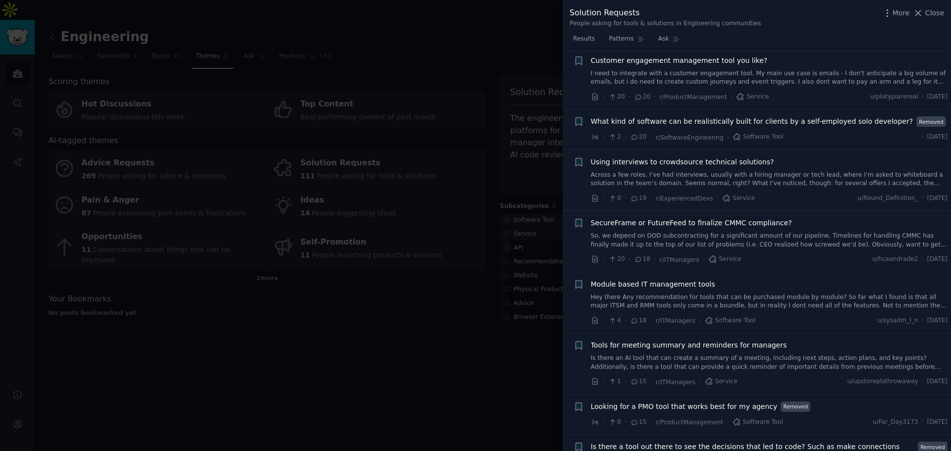
click at [694, 171] on link "Across a few roles, I’ve had interviews, usually with a hiring manager or tech …" at bounding box center [769, 179] width 357 height 17
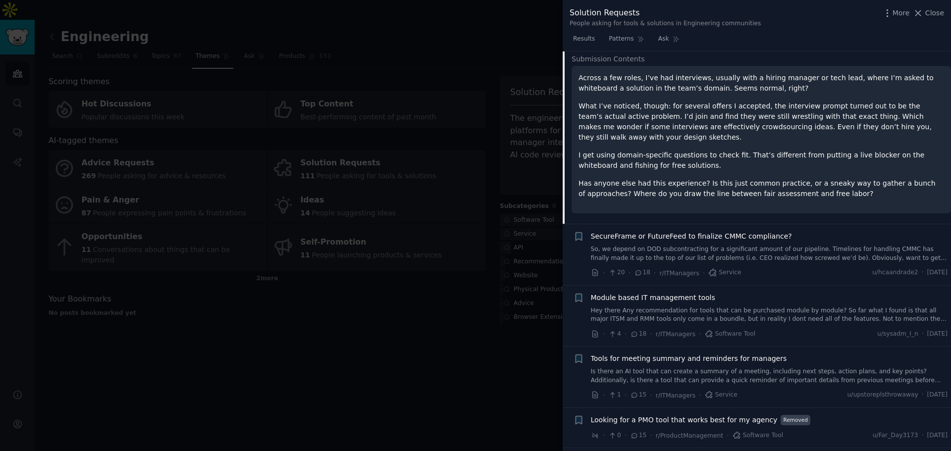
scroll to position [1969, 0]
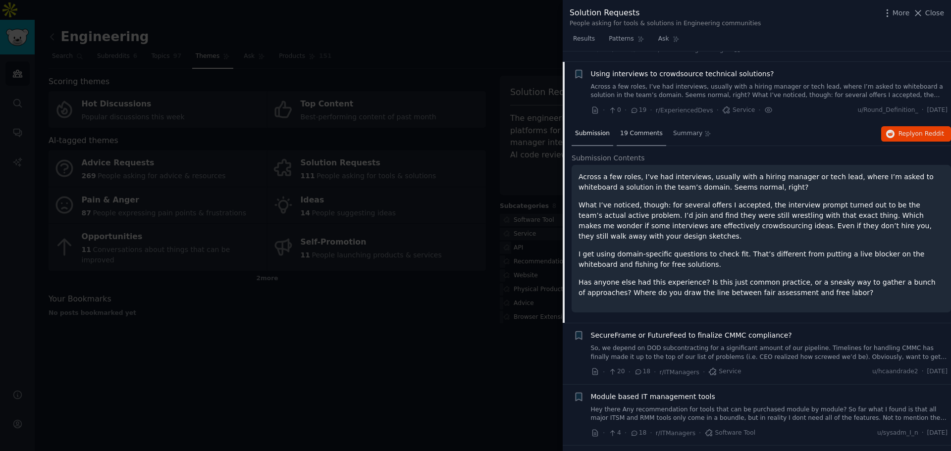
click at [642, 129] on span "19 Comments" at bounding box center [641, 133] width 43 height 9
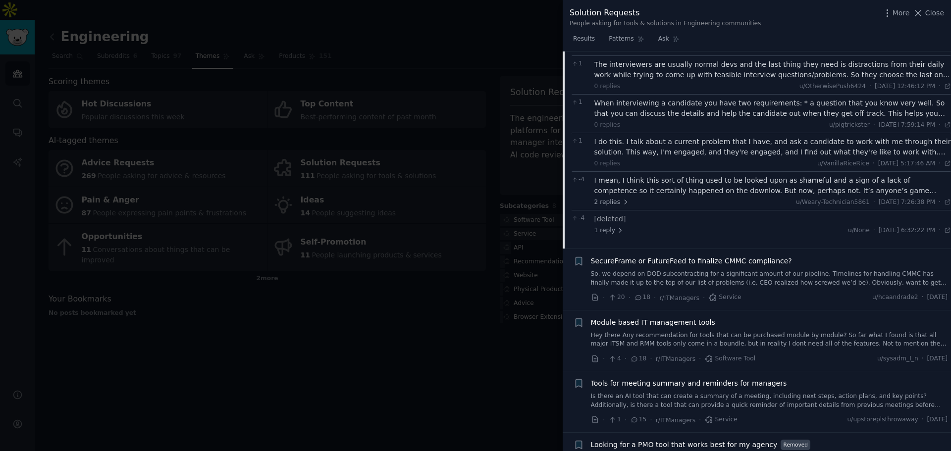
scroll to position [2514, 0]
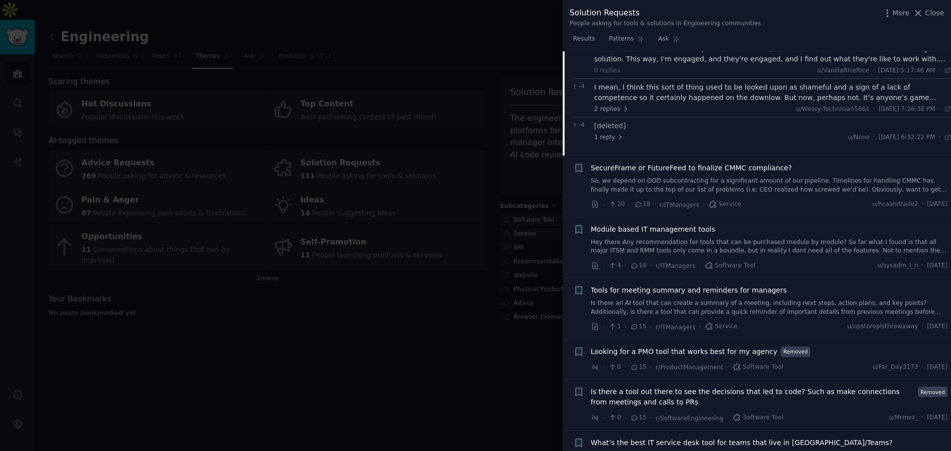
drag, startPoint x: 696, startPoint y: 182, endPoint x: 693, endPoint y: 200, distance: 18.1
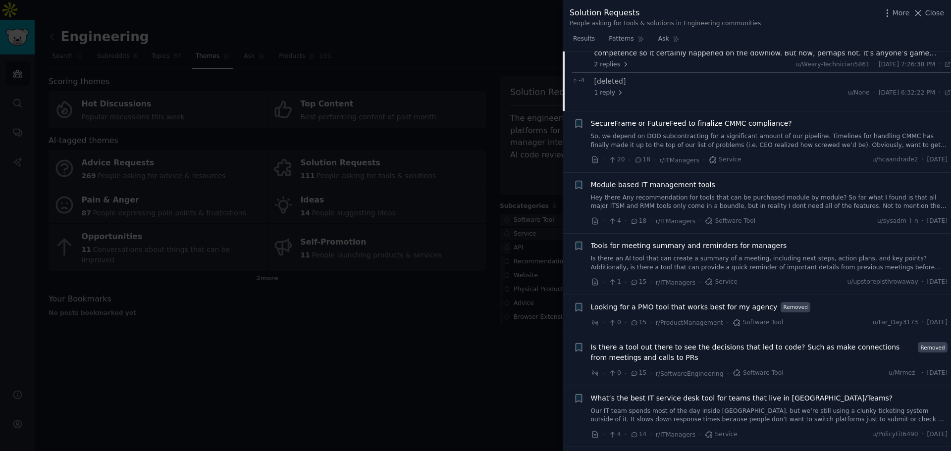
scroll to position [2608, 0]
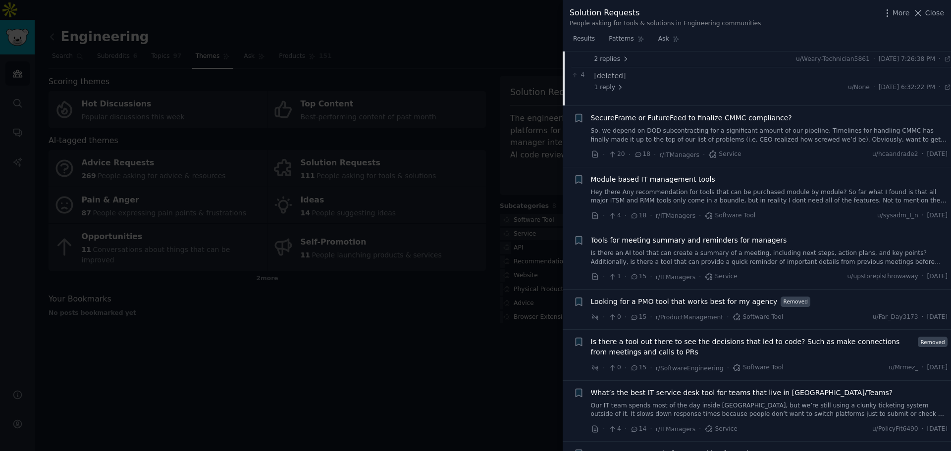
drag, startPoint x: 693, startPoint y: 200, endPoint x: 691, endPoint y: 215, distance: 15.6
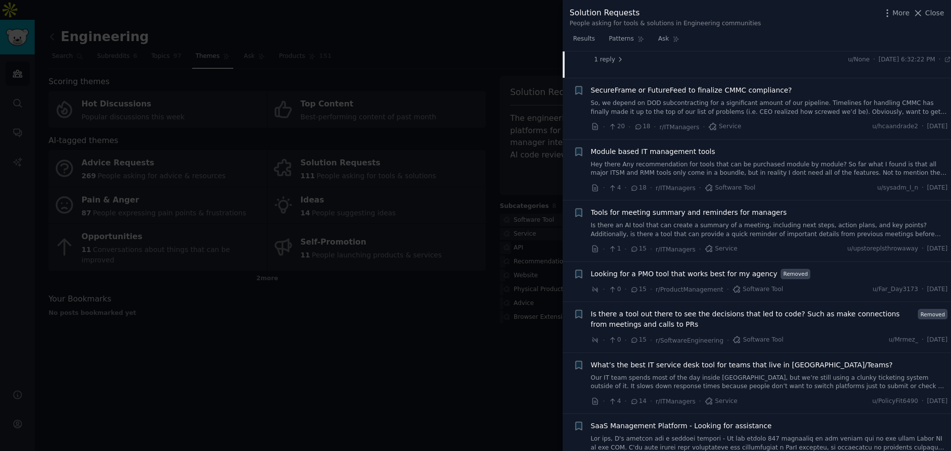
drag, startPoint x: 691, startPoint y: 215, endPoint x: 689, endPoint y: 230, distance: 15.0
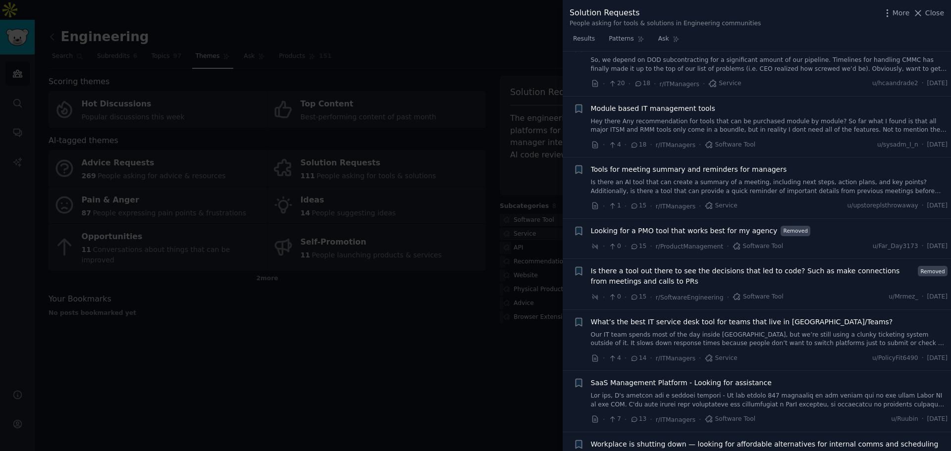
scroll to position [2685, 0]
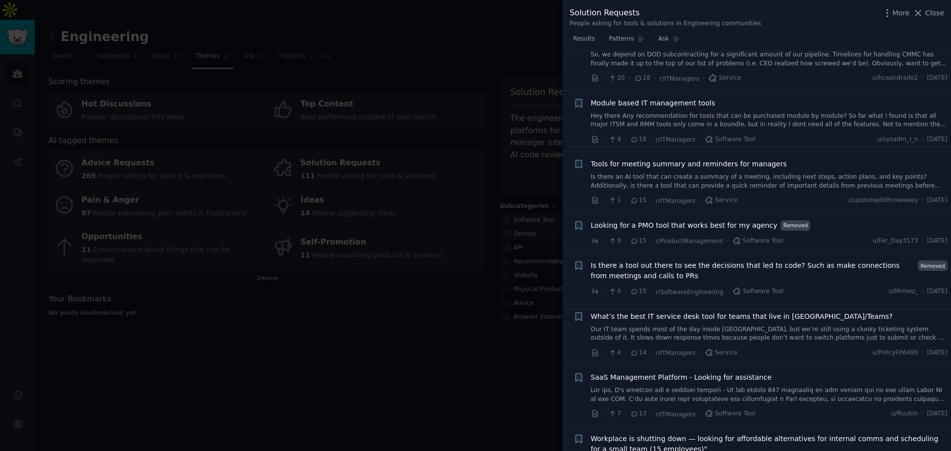
drag, startPoint x: 689, startPoint y: 230, endPoint x: 691, endPoint y: 250, distance: 20.0
drag, startPoint x: 691, startPoint y: 250, endPoint x: 689, endPoint y: 287, distance: 37.2
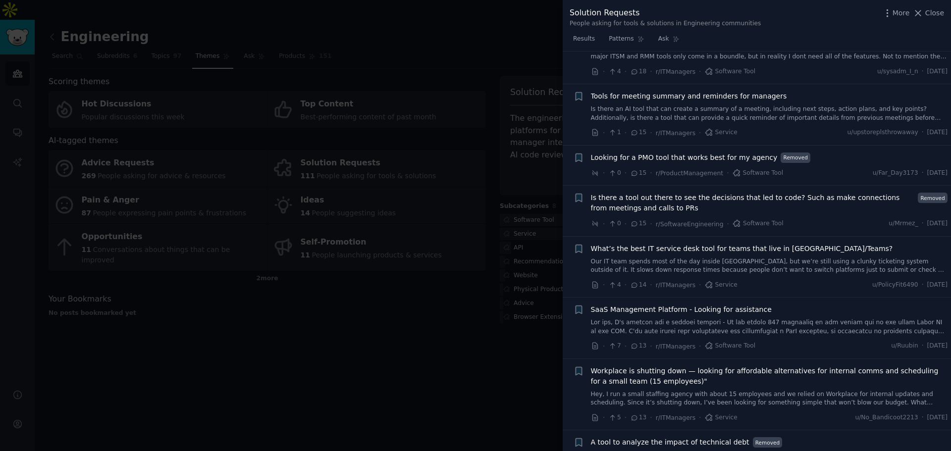
drag, startPoint x: 689, startPoint y: 287, endPoint x: 673, endPoint y: 324, distance: 40.6
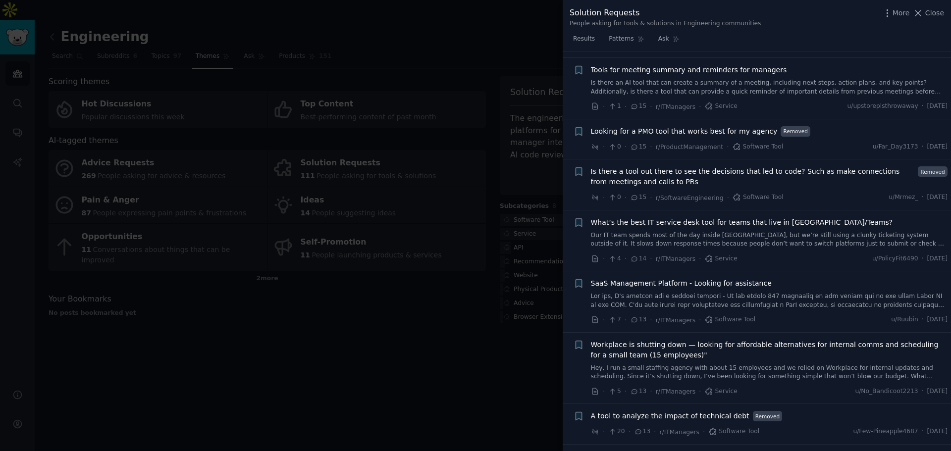
click at [737, 231] on link "Our IT team spends most of the day inside [GEOGRAPHIC_DATA], but we’re still us…" at bounding box center [769, 239] width 357 height 17
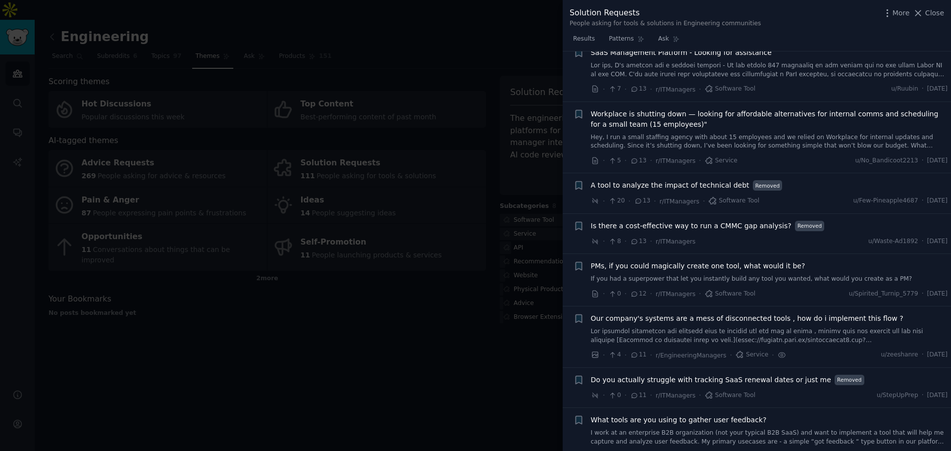
scroll to position [2552, 0]
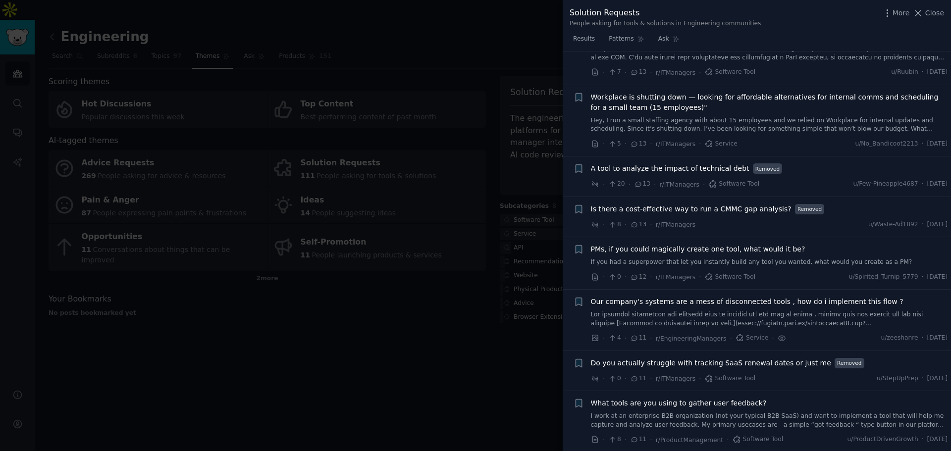
click at [686, 156] on li "+ A tool to analyze the impact of technical debt Removed · 20 · 13 · r/ITManage…" at bounding box center [757, 176] width 388 height 40
click at [689, 164] on div "A tool to analyze the impact of technical debt Removed · 20 · 13 · r/ITManagers…" at bounding box center [769, 176] width 357 height 26
click at [692, 163] on span "A tool to analyze the impact of technical debt" at bounding box center [670, 168] width 158 height 10
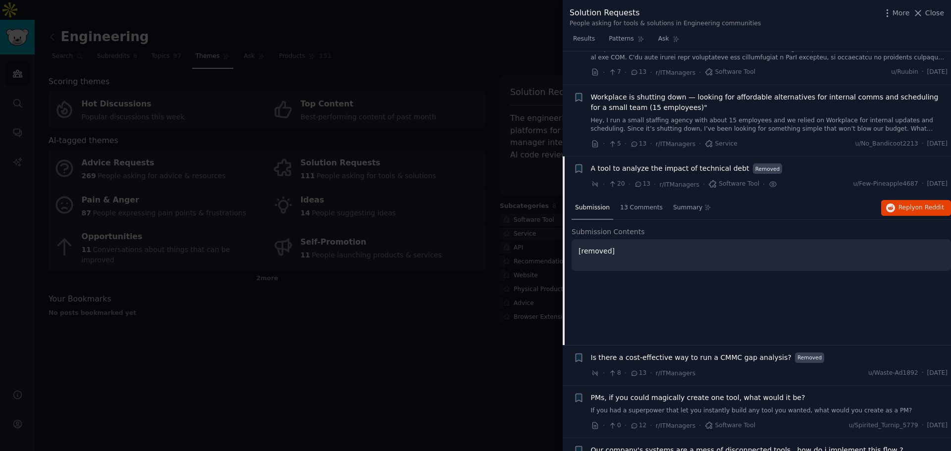
scroll to position [2499, 0]
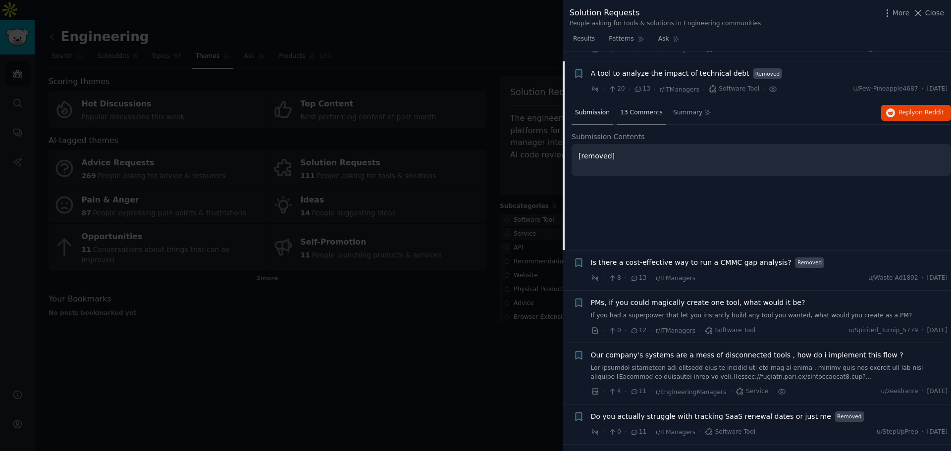
click at [639, 108] on span "13 Comments" at bounding box center [641, 112] width 43 height 9
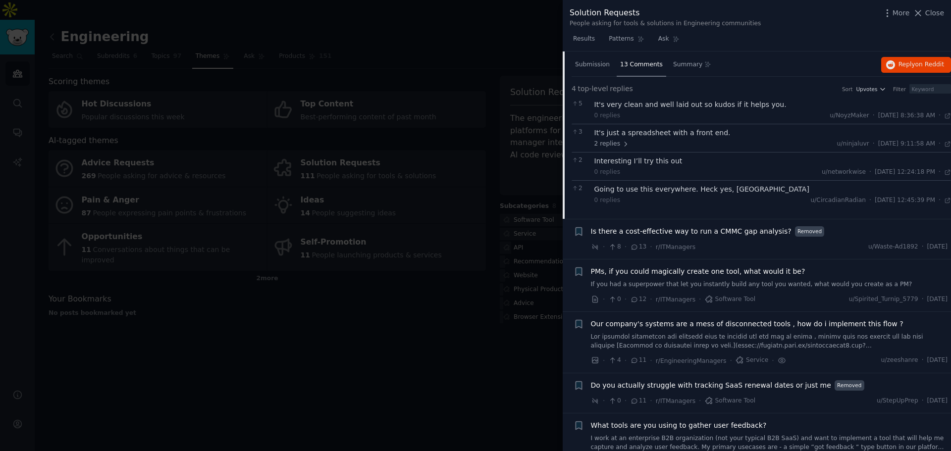
scroll to position [2548, 0]
click at [694, 267] on div "PMs, if you could magically create one tool, what would it be? If you had a sup…" at bounding box center [769, 276] width 357 height 23
click at [696, 279] on link "If you had a superpower that let you instantly build any tool you wanted, what …" at bounding box center [769, 283] width 357 height 9
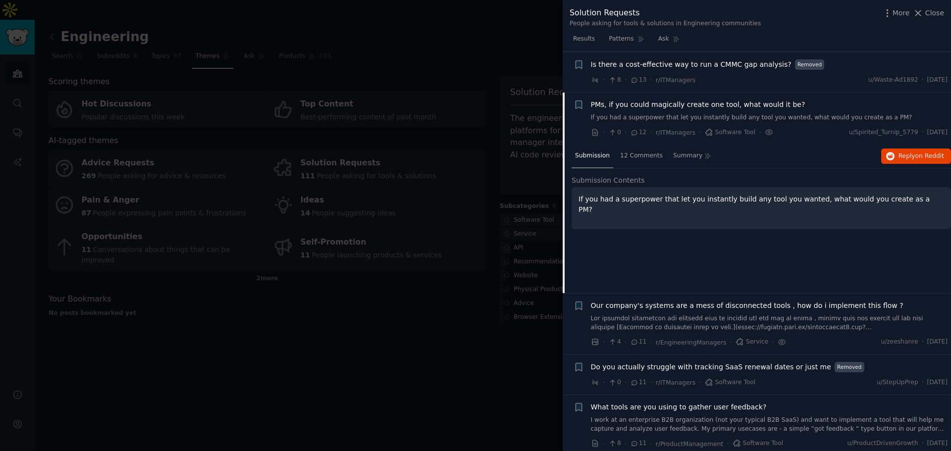
scroll to position [2580, 0]
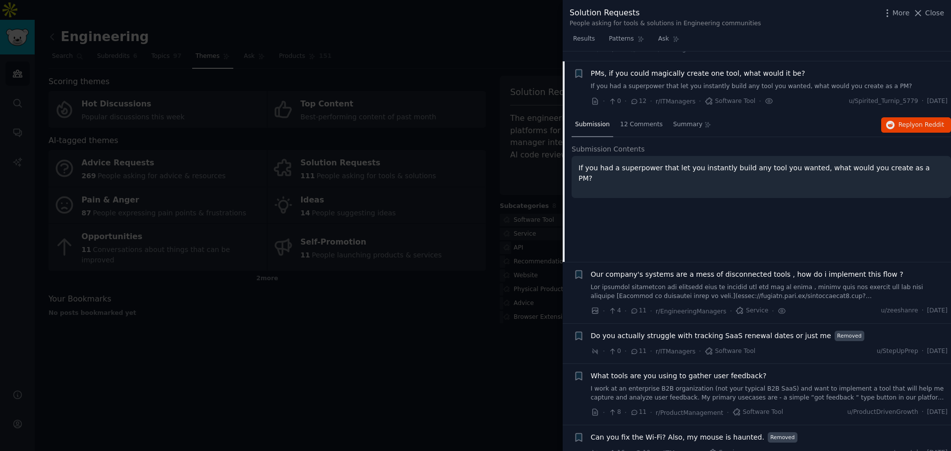
click at [616, 127] on div "Submission 12 Comments Summary Reply on Reddit Submission Contents If you had a…" at bounding box center [760, 187] width 379 height 149
click at [619, 120] on div "12 Comments" at bounding box center [642, 125] width 50 height 24
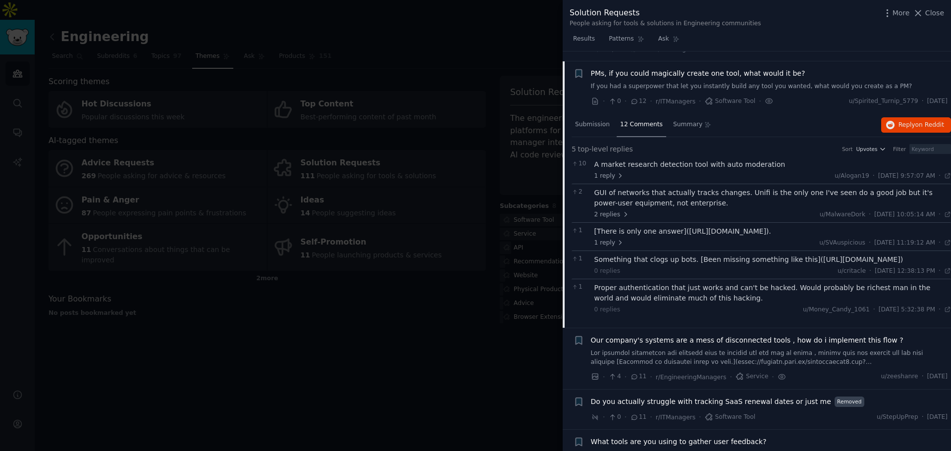
scroll to position [2629, 0]
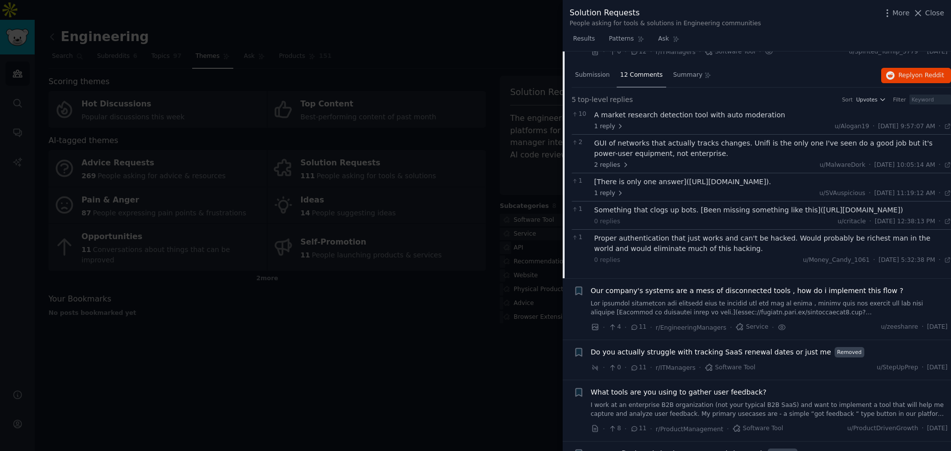
click at [798, 205] on div "Something that clogs up bots. [Been missing something like this]([URL][DOMAIN_N…" at bounding box center [772, 210] width 357 height 10
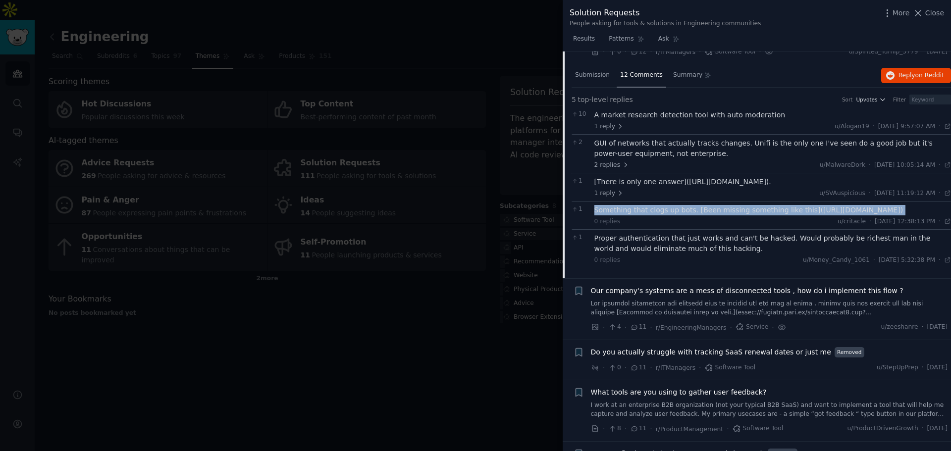
click at [798, 205] on div "Something that clogs up bots. [Been missing something like this]([URL][DOMAIN_N…" at bounding box center [772, 210] width 357 height 10
click at [795, 205] on div "Something that clogs up bots. [Been missing something like this]([URL][DOMAIN_N…" at bounding box center [772, 210] width 357 height 10
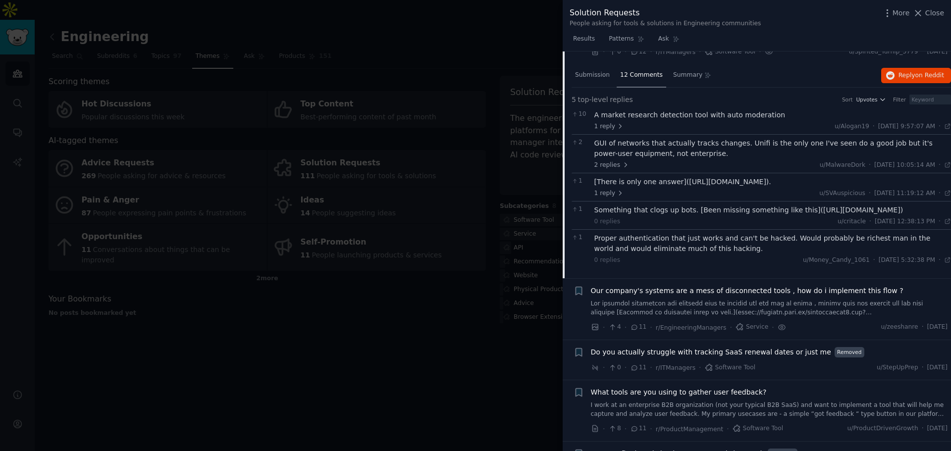
click at [797, 205] on div "Something that clogs up bots. [Been missing something like this]([URL][DOMAIN_N…" at bounding box center [772, 210] width 357 height 10
drag, startPoint x: 797, startPoint y: 202, endPoint x: 644, endPoint y: 211, distance: 152.8
click at [645, 210] on div "Something that clogs up bots. [Been missing something like this]([URL][DOMAIN_N…" at bounding box center [772, 210] width 357 height 10
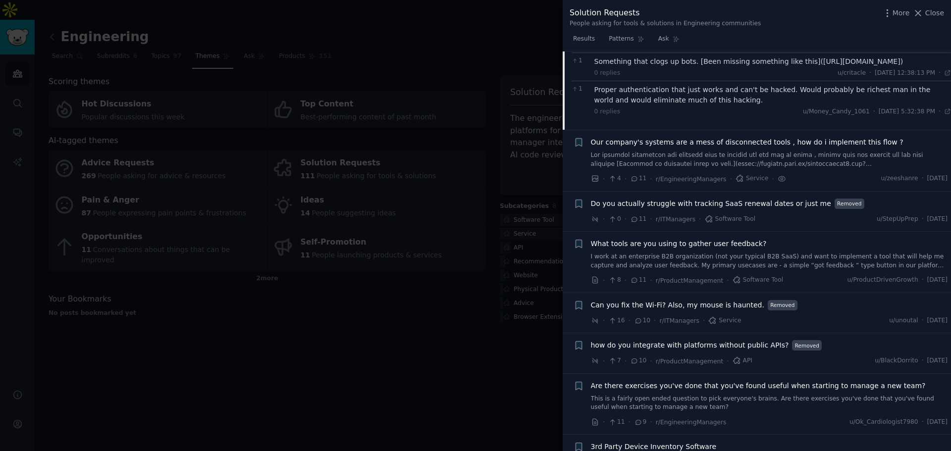
scroll to position [2827, 0]
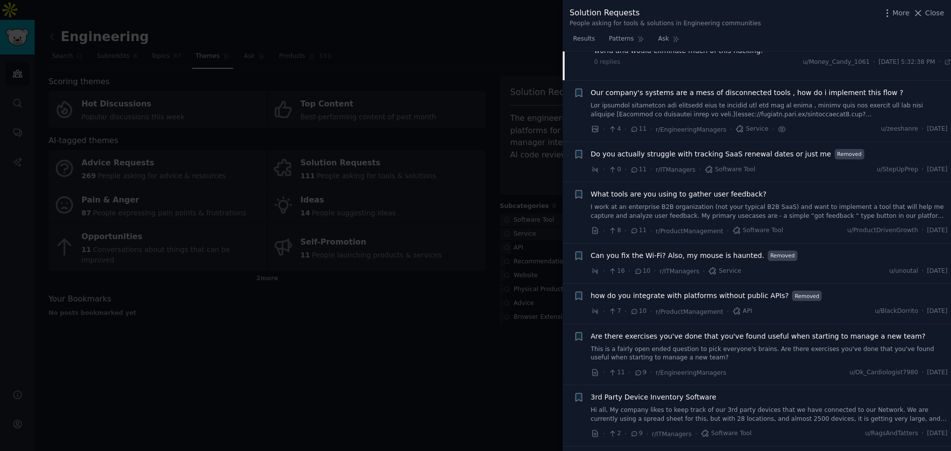
click at [759, 161] on div "Do you actually struggle with tracking SaaS renewal dates or just me Removed · …" at bounding box center [769, 162] width 357 height 26
click at [771, 151] on span "Do you actually struggle with tracking SaaS renewal dates or just me" at bounding box center [711, 154] width 240 height 10
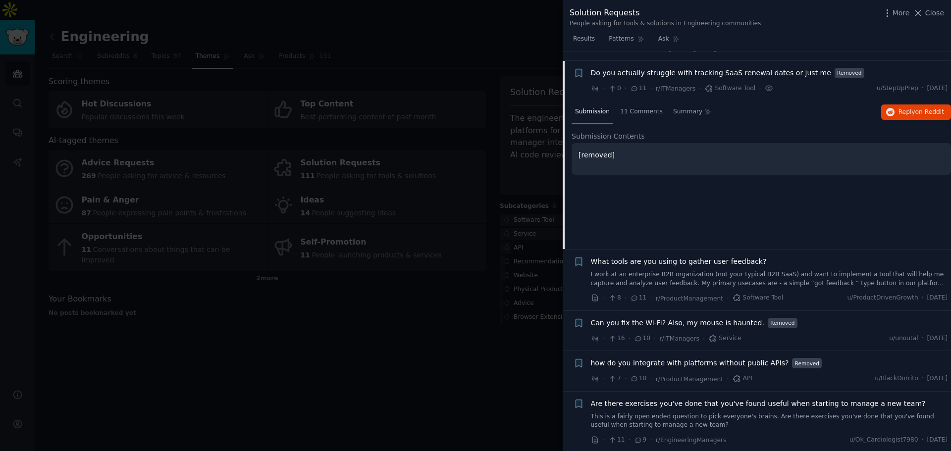
scroll to position [2693, 0]
click at [634, 113] on div "11 Comments" at bounding box center [642, 114] width 50 height 24
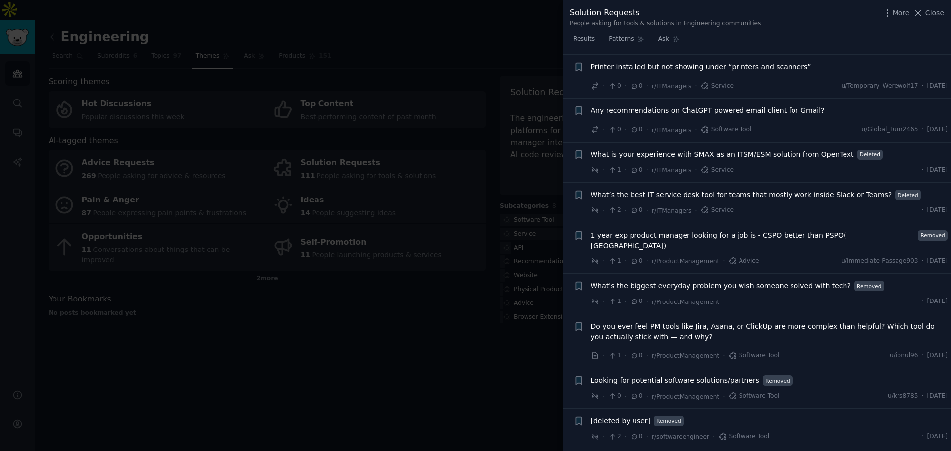
scroll to position [5202, 0]
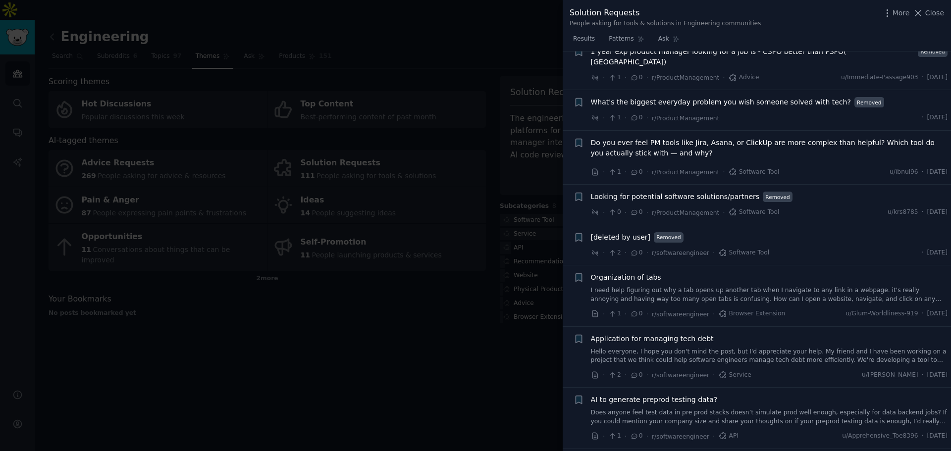
click at [367, 312] on div at bounding box center [475, 225] width 951 height 451
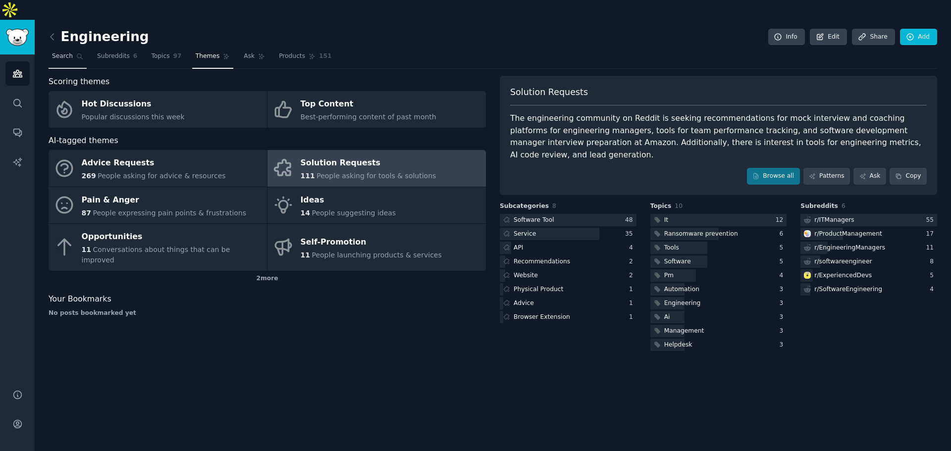
click at [84, 49] on link "Search" at bounding box center [68, 59] width 38 height 20
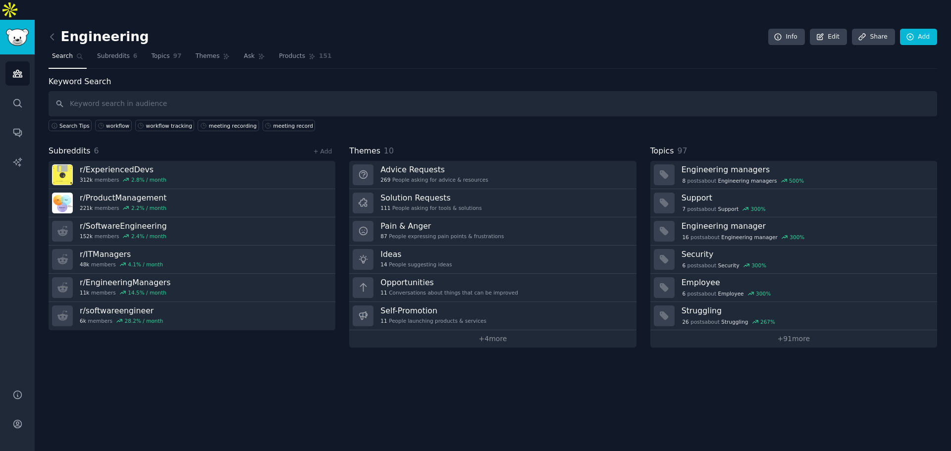
click at [132, 91] on input "text" at bounding box center [493, 103] width 888 height 25
type input "documentation"
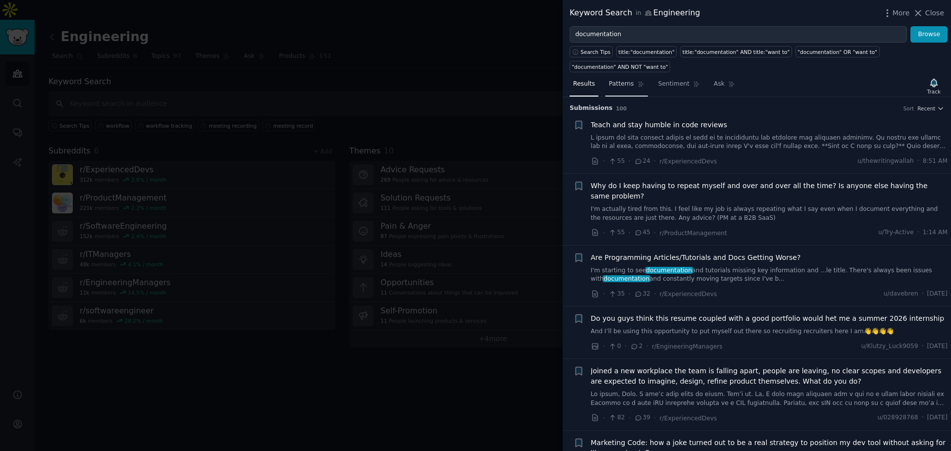
click at [613, 77] on link "Patterns" at bounding box center [626, 86] width 42 height 20
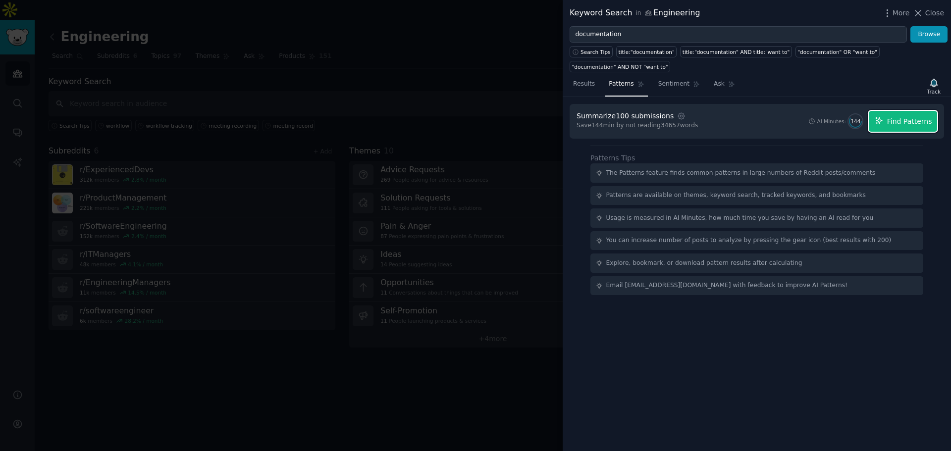
click at [894, 116] on span "Find Patterns" at bounding box center [909, 121] width 45 height 10
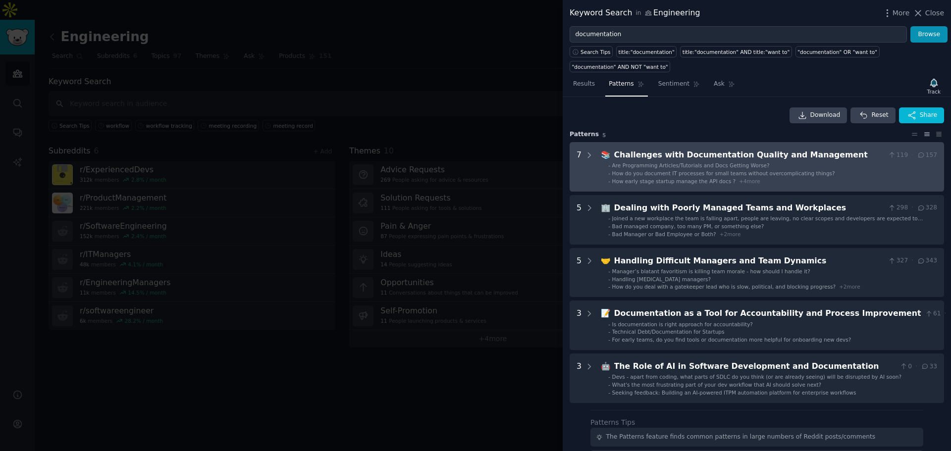
click at [594, 142] on Management "7 📚 Challenges with Documentation Quality and Management 119 · 157 - Are Progra…" at bounding box center [757, 167] width 374 height 50
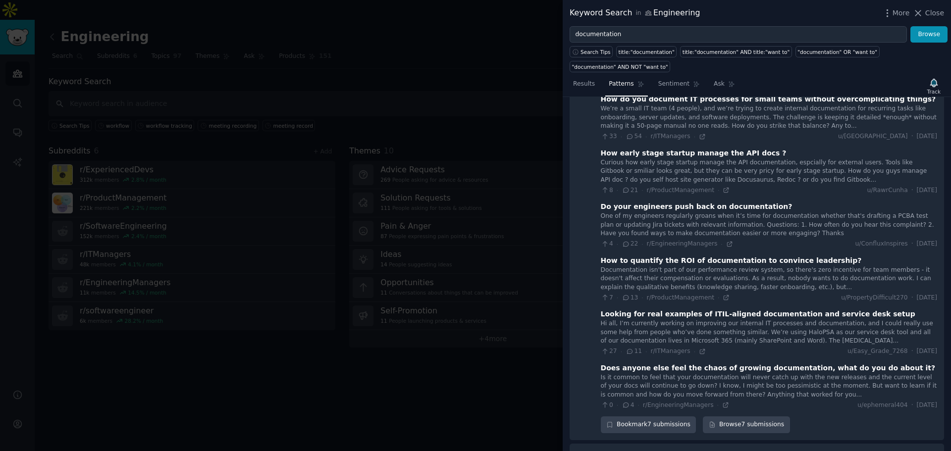
scroll to position [144, 0]
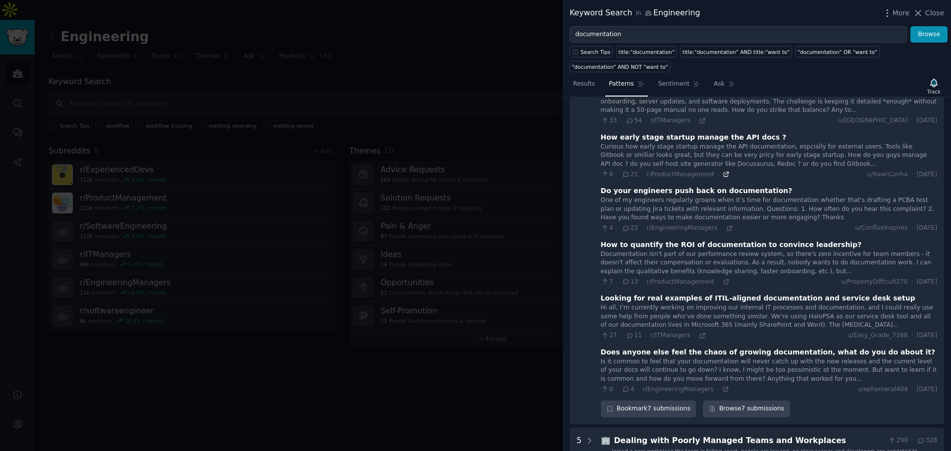
click at [723, 171] on icon at bounding box center [726, 174] width 7 height 7
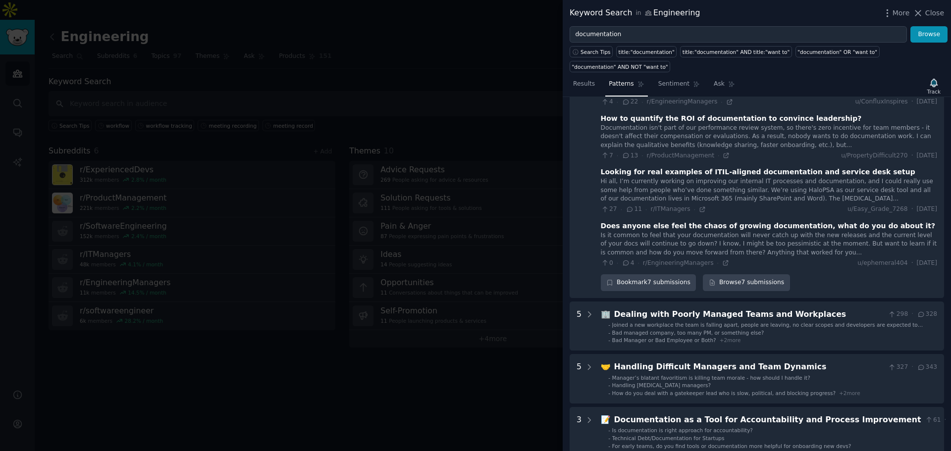
scroll to position [293, 0]
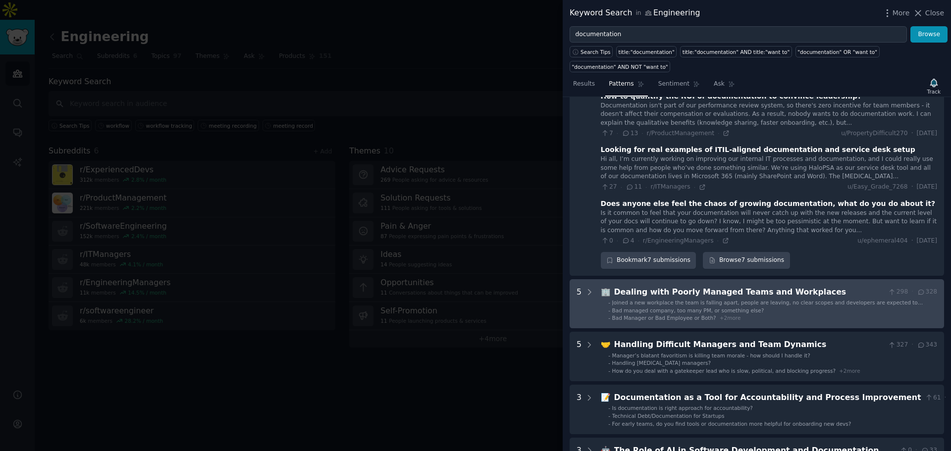
click at [601, 287] on span "🏢" at bounding box center [606, 291] width 10 height 9
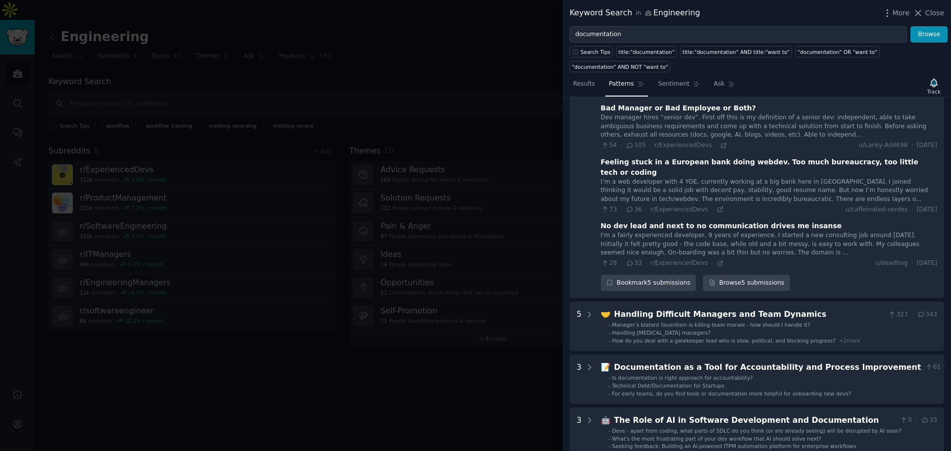
scroll to position [673, 0]
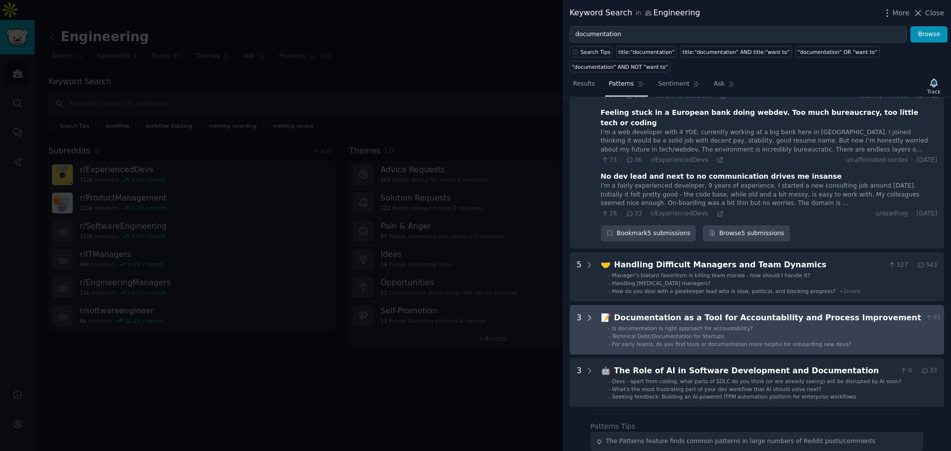
click at [590, 313] on icon at bounding box center [589, 317] width 9 height 9
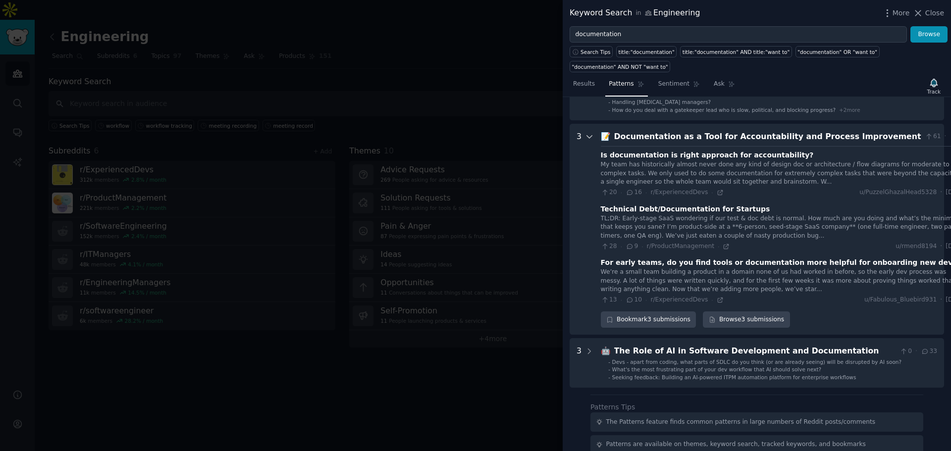
scroll to position [860, 0]
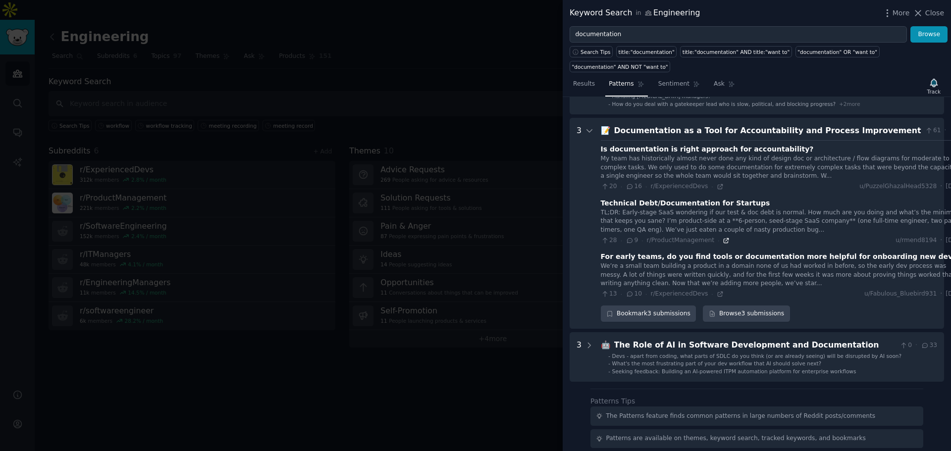
click at [724, 238] on icon at bounding box center [726, 240] width 4 height 4
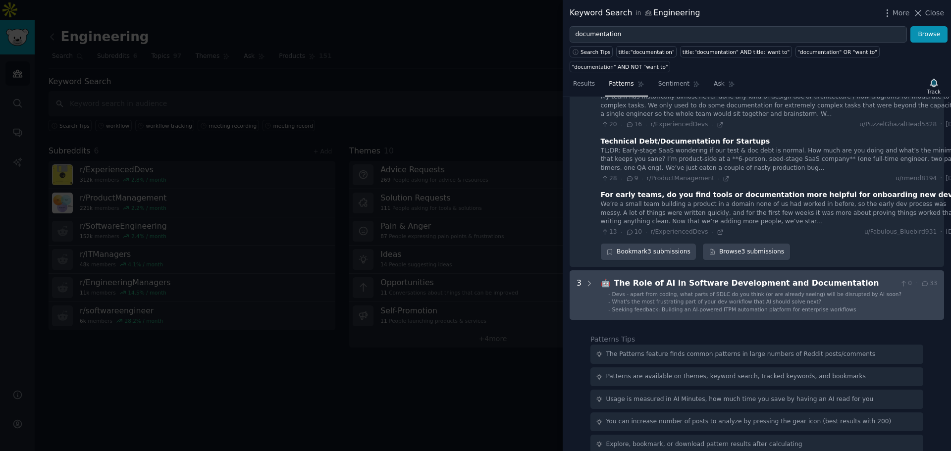
click at [593, 270] on Documentation "3 🤖 The Role of AI in Software Development and Documentation 0 · 33 - Devs - ap…" at bounding box center [757, 295] width 374 height 50
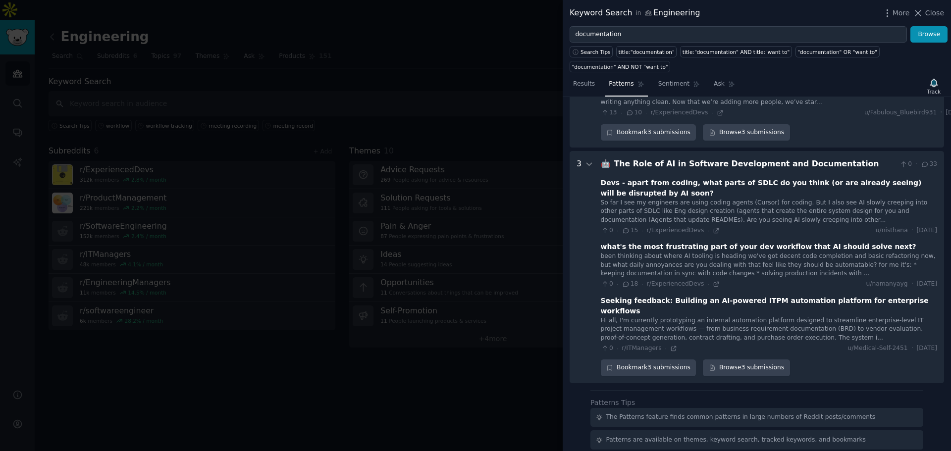
scroll to position [1025, 0]
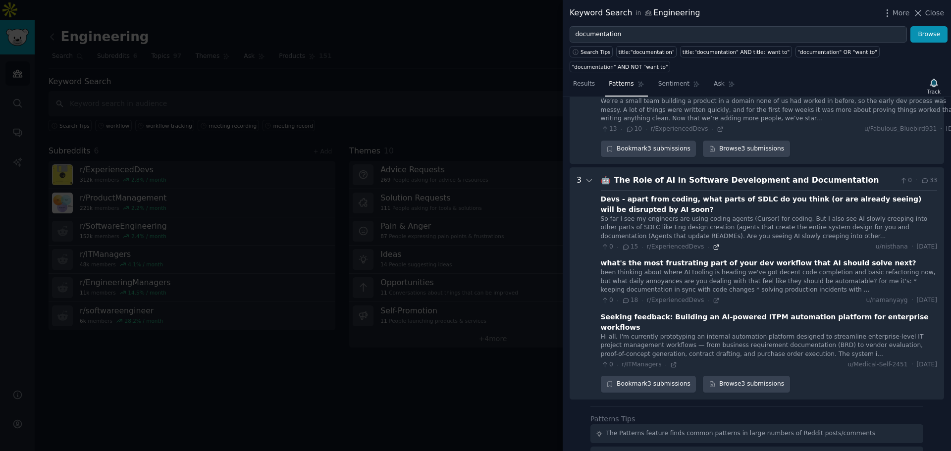
click at [714, 245] on icon at bounding box center [716, 247] width 4 height 4
click at [180, 147] on div at bounding box center [475, 225] width 951 height 451
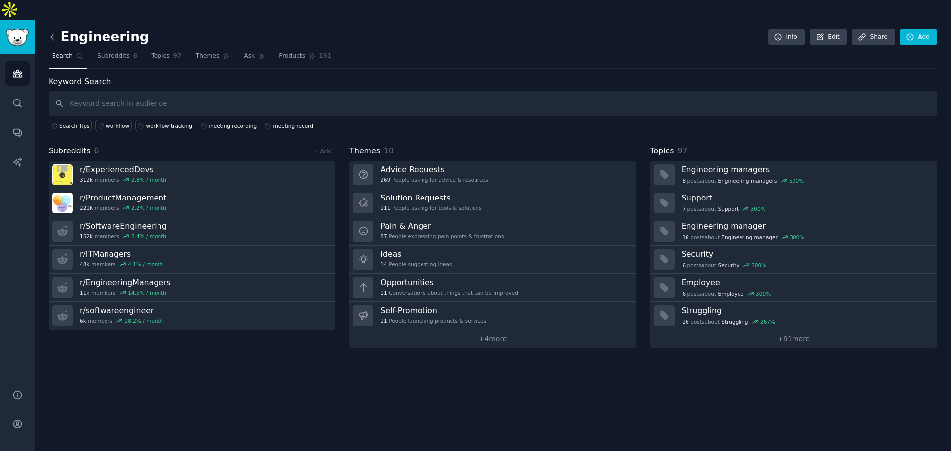
click at [51, 32] on icon at bounding box center [52, 37] width 10 height 10
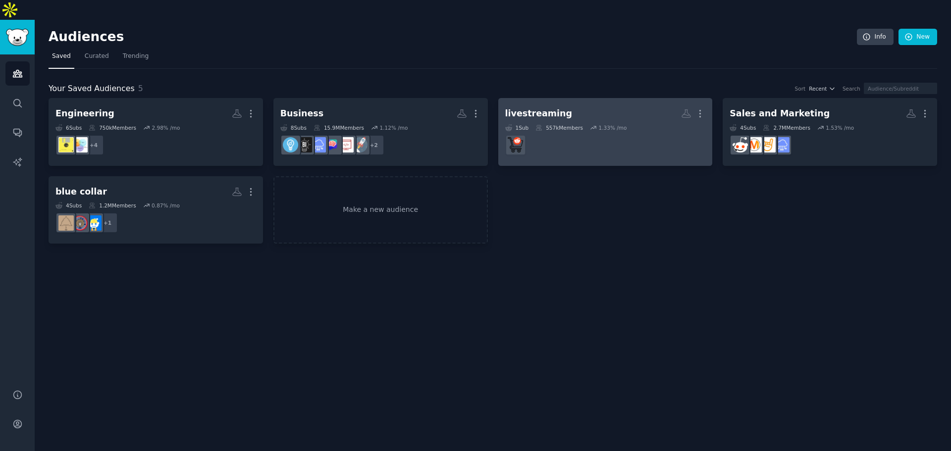
click at [620, 124] on div "1.33 % /mo" at bounding box center [612, 127] width 28 height 7
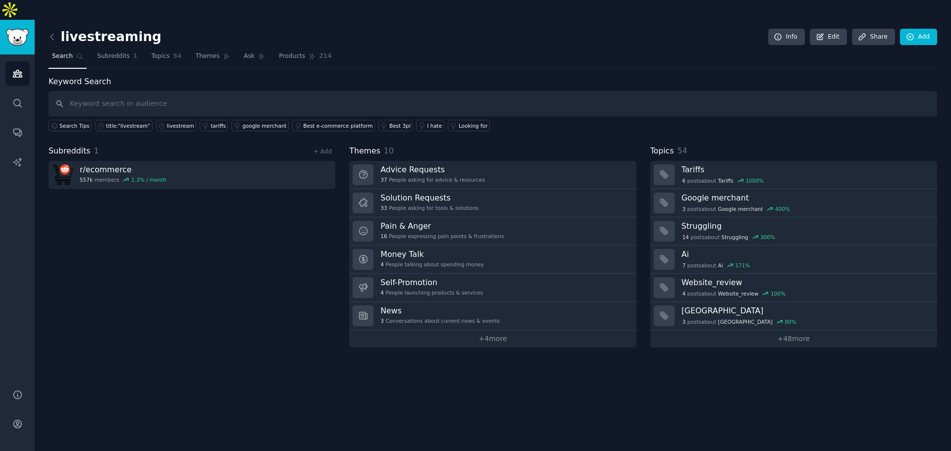
click at [326, 146] on div "+ Add" at bounding box center [323, 151] width 26 height 10
click at [325, 148] on link "+ Add" at bounding box center [322, 151] width 19 height 7
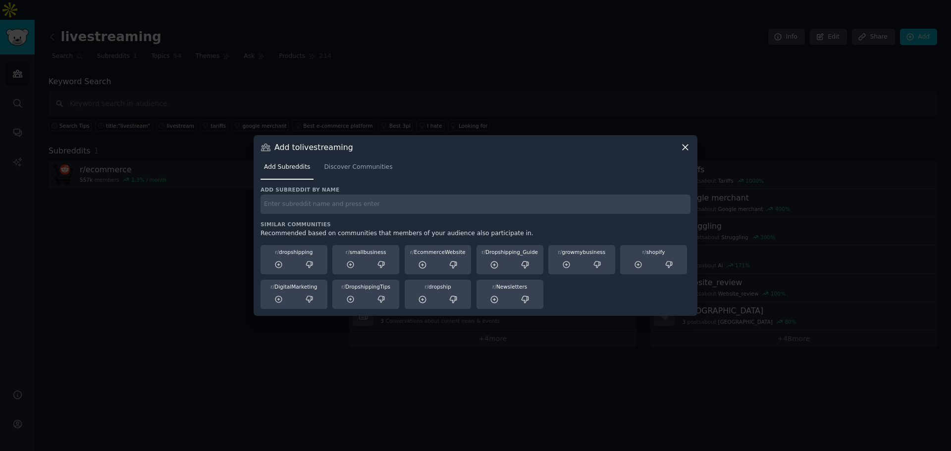
click at [331, 219] on div "Add subreddit by name Similar Communities Recommended based on communities that…" at bounding box center [475, 247] width 430 height 123
click at [332, 195] on input "text" at bounding box center [475, 204] width 430 height 19
type input "streaming"
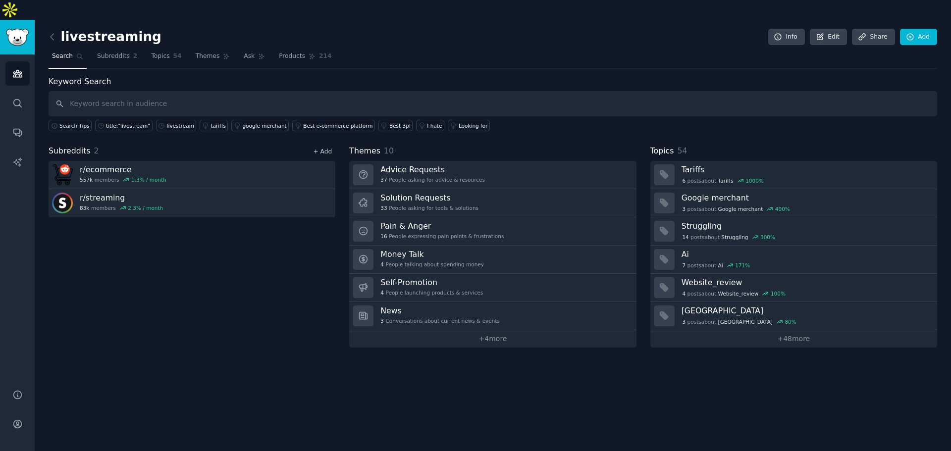
click at [319, 148] on link "+ Add" at bounding box center [322, 151] width 19 height 7
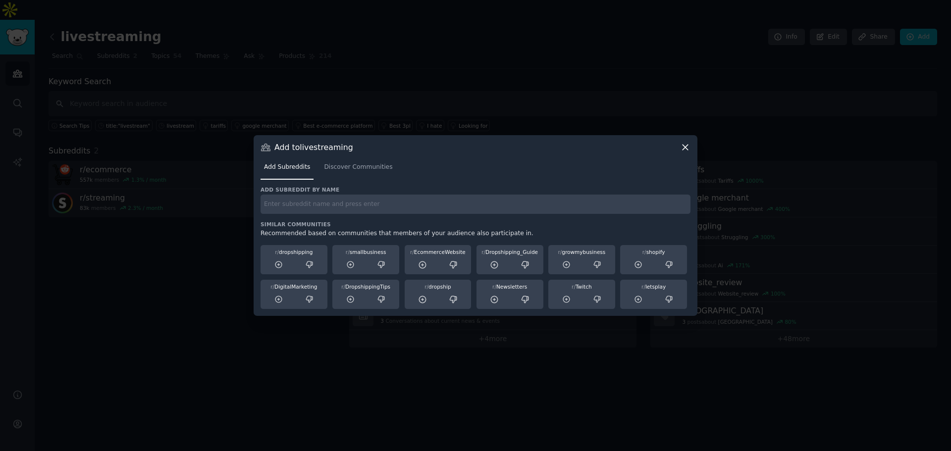
click at [318, 195] on input "text" at bounding box center [475, 204] width 430 height 19
type input "livestreaming"
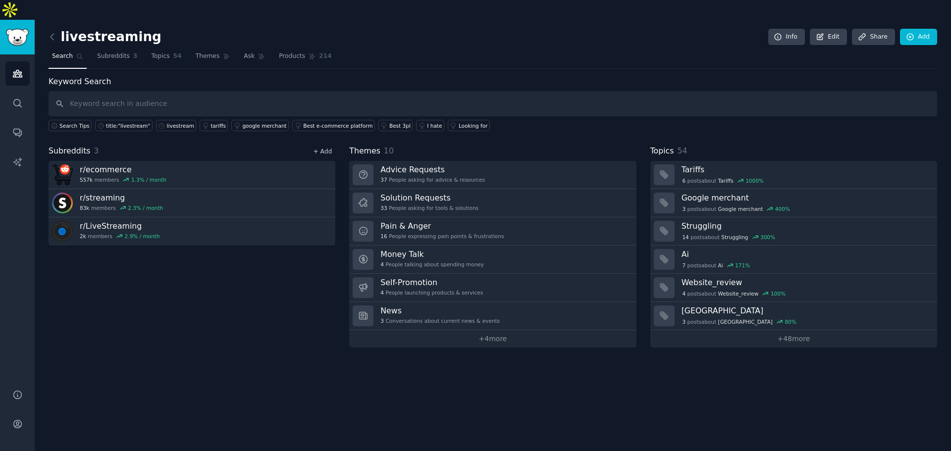
click at [327, 148] on link "+ Add" at bounding box center [322, 151] width 19 height 7
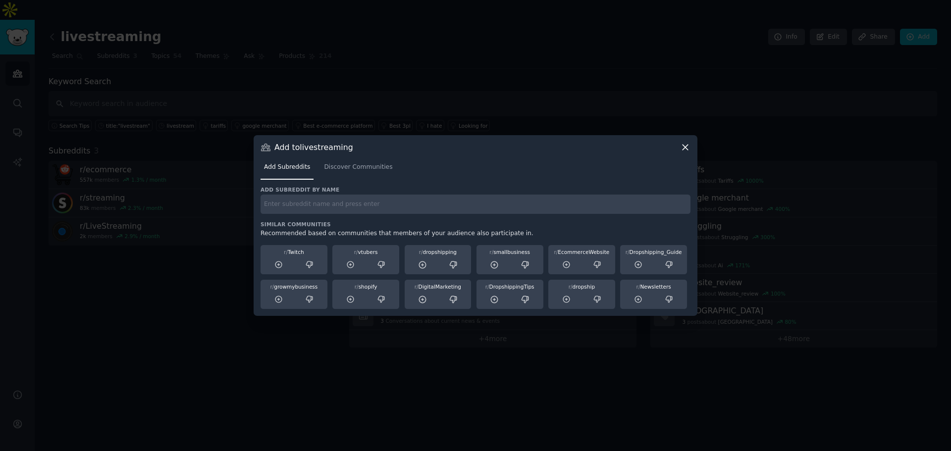
click at [325, 196] on input "text" at bounding box center [475, 204] width 430 height 19
type input "twitch"
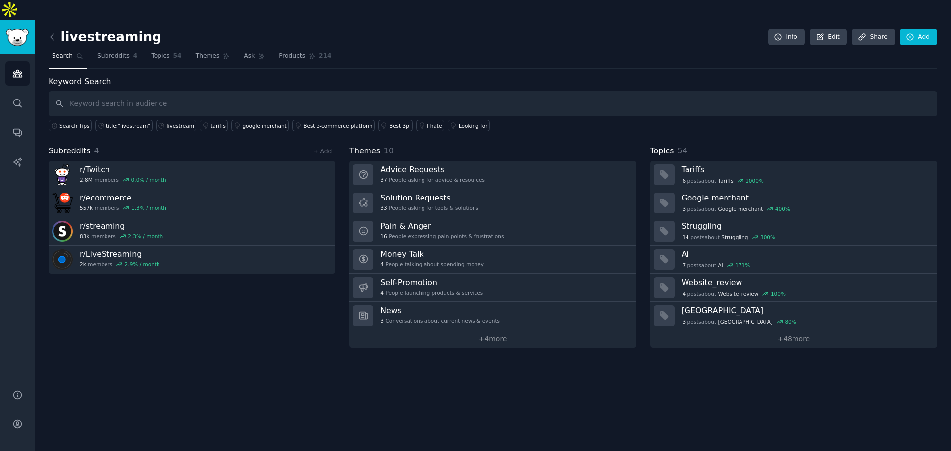
click at [313, 146] on div "+ Add" at bounding box center [323, 151] width 26 height 10
click at [316, 148] on link "+ Add" at bounding box center [322, 151] width 19 height 7
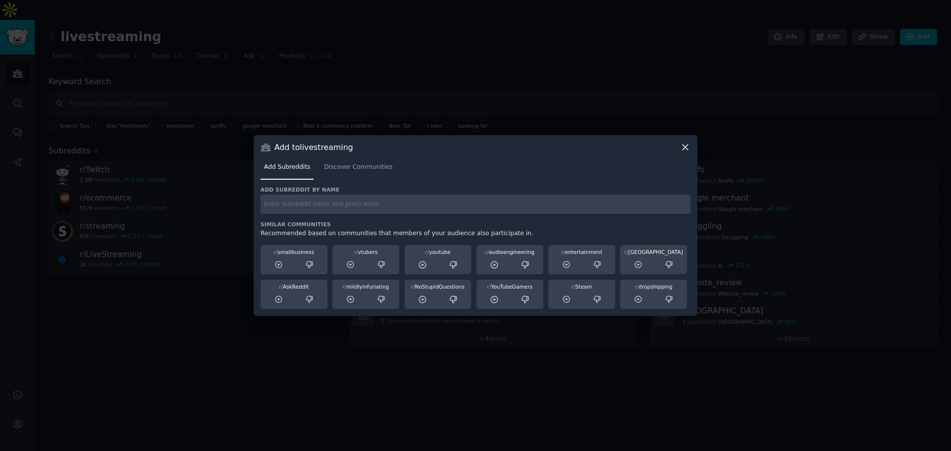
click at [309, 221] on h3 "Similar Communities" at bounding box center [475, 224] width 430 height 7
click at [310, 210] on input "text" at bounding box center [475, 204] width 430 height 19
type input "twitch_startup"
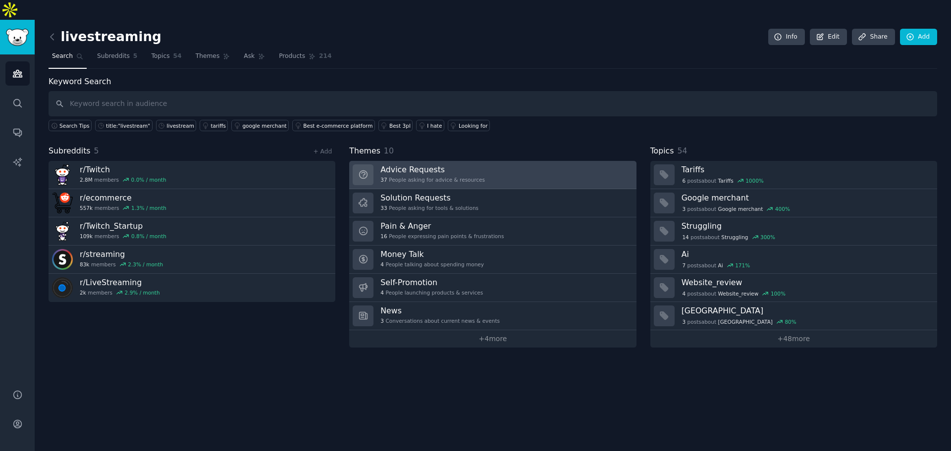
click at [416, 164] on h3 "Advice Requests" at bounding box center [432, 169] width 104 height 10
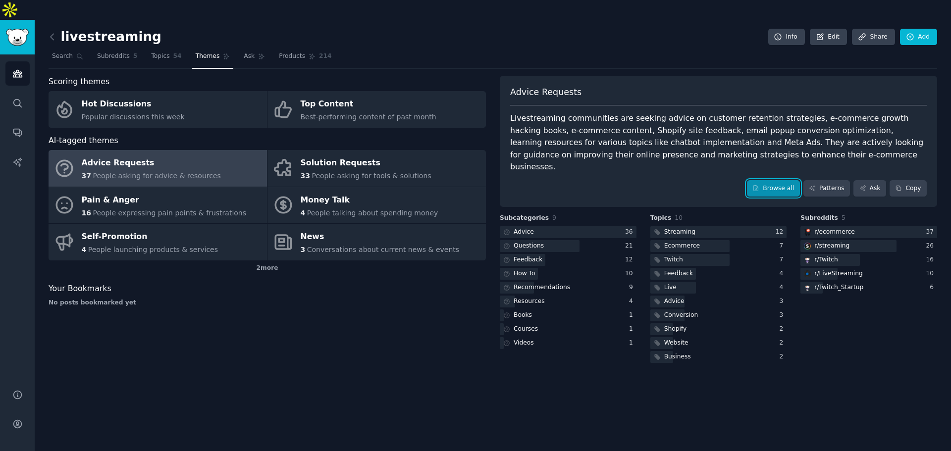
click at [790, 180] on link "Browse all" at bounding box center [773, 188] width 53 height 17
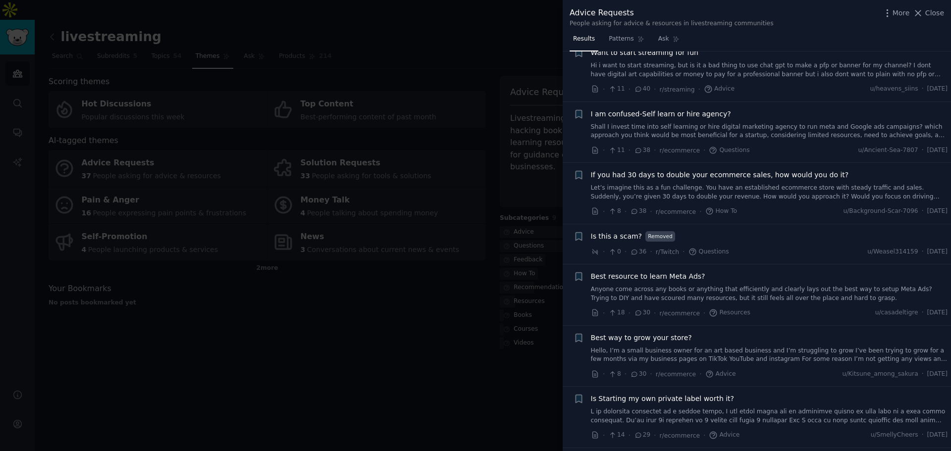
scroll to position [198, 0]
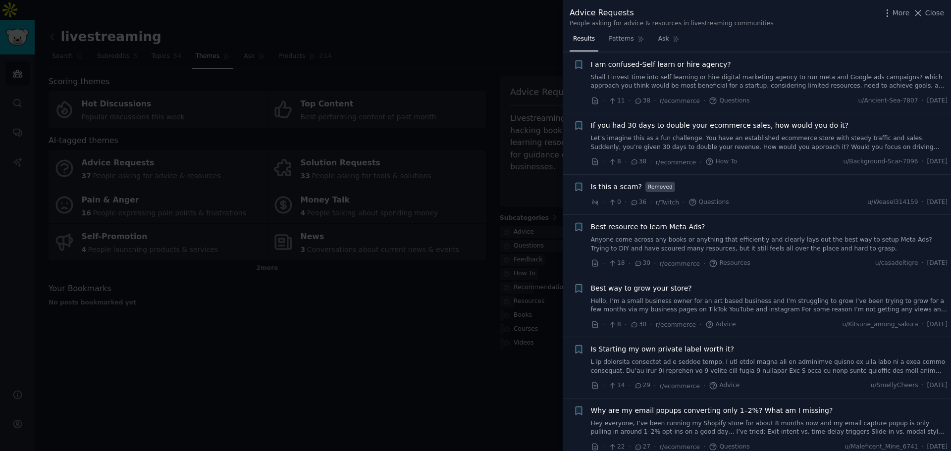
click at [743, 143] on link "Let’s imagine this as a fun challenge. You have an established ecommerce store …" at bounding box center [769, 142] width 357 height 17
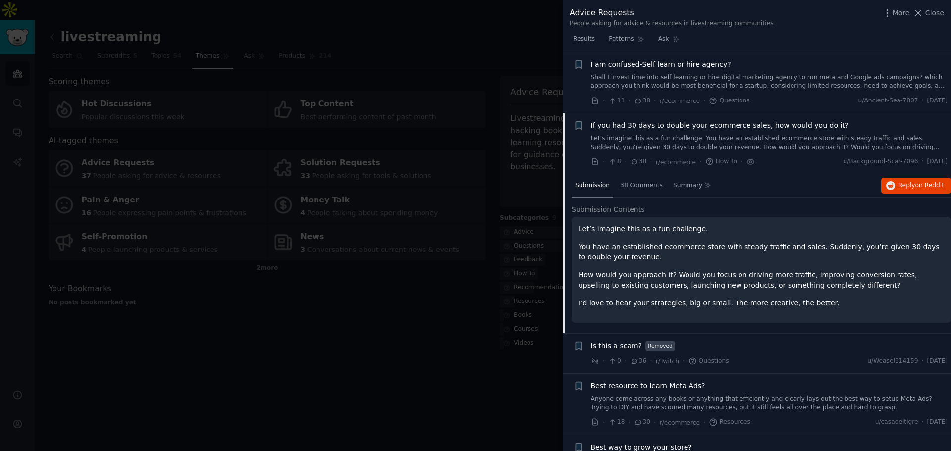
scroll to position [260, 0]
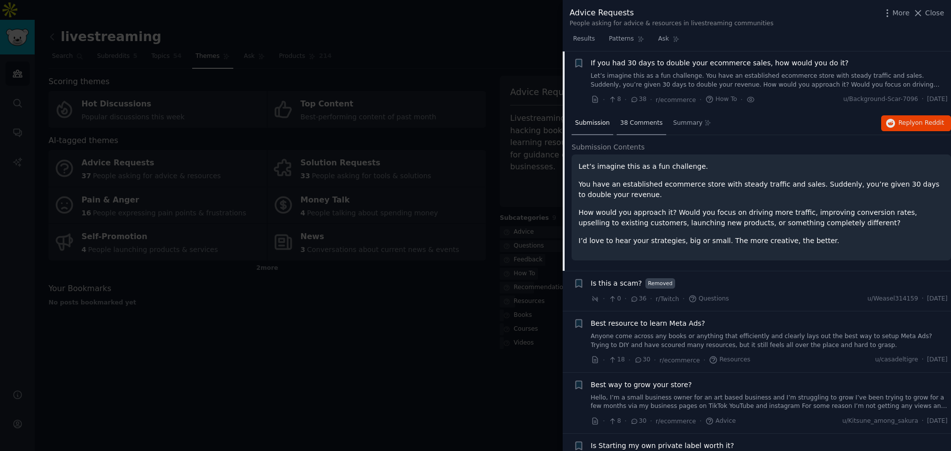
click at [646, 131] on div "38 Comments" at bounding box center [642, 124] width 50 height 24
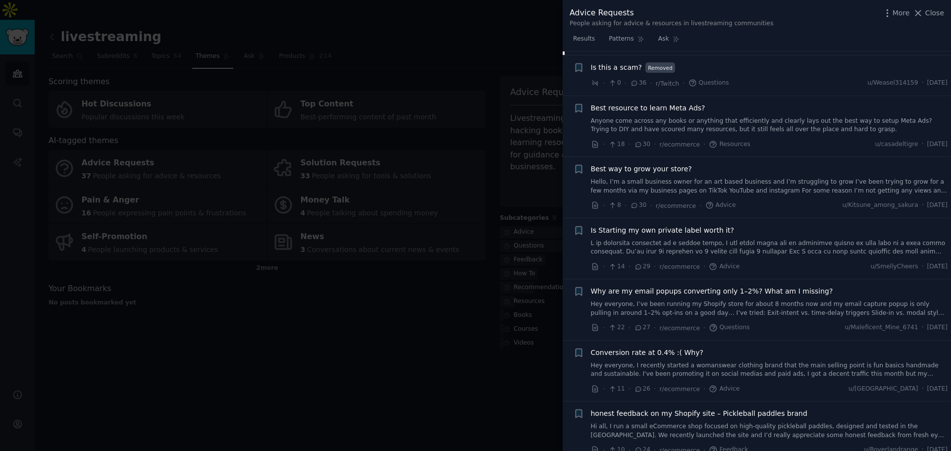
scroll to position [1251, 0]
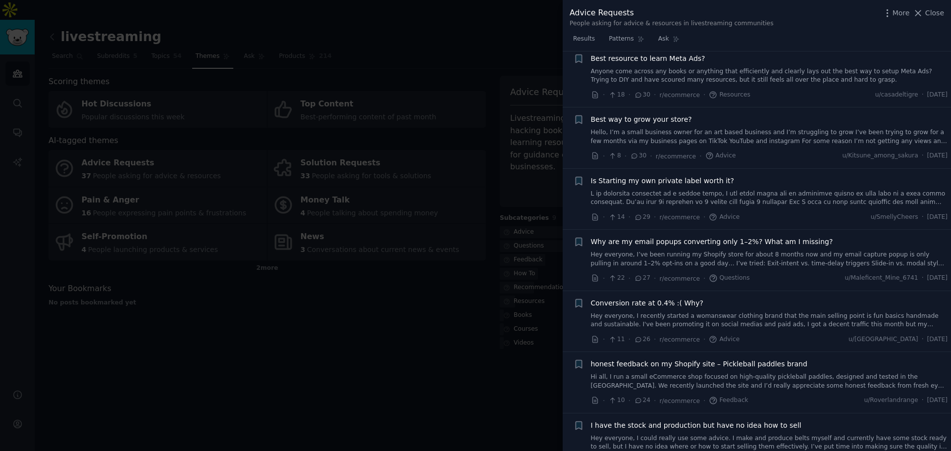
click at [674, 201] on link at bounding box center [769, 198] width 357 height 17
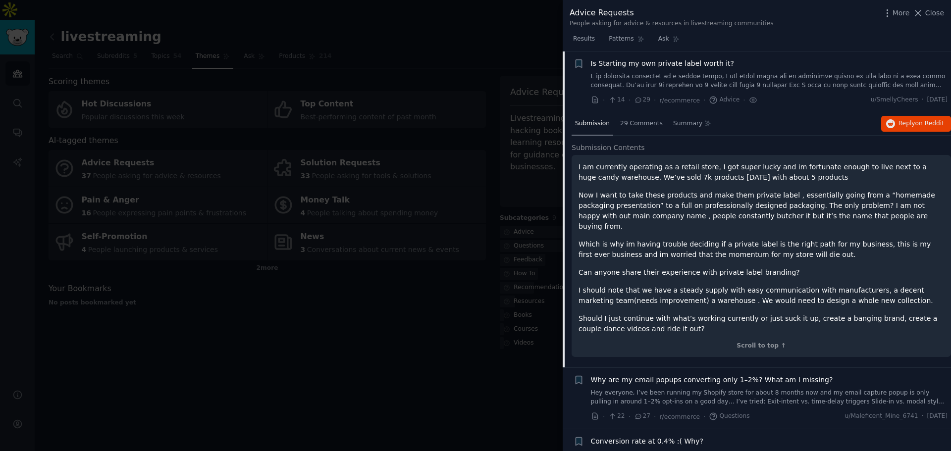
scroll to position [484, 0]
click at [642, 128] on div "29 Comments" at bounding box center [642, 124] width 50 height 24
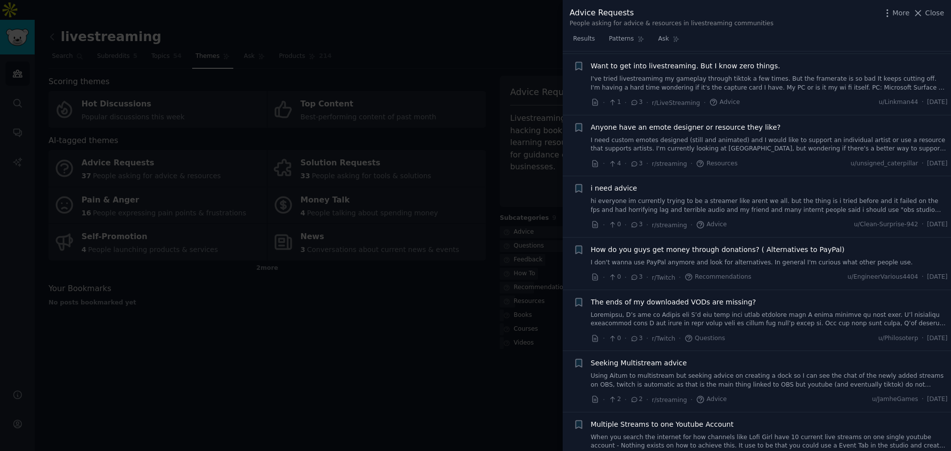
scroll to position [4050, 0]
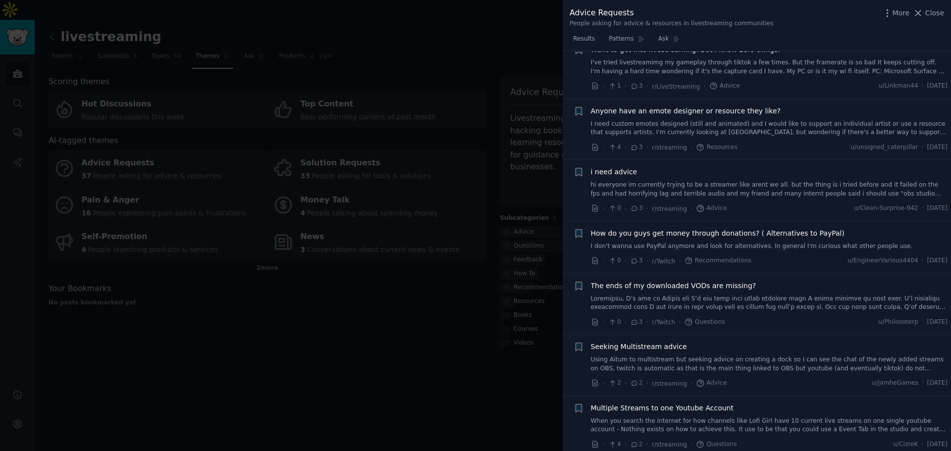
click at [769, 120] on link "I need custom emotes designed (still and animated) and I would like to support …" at bounding box center [769, 128] width 357 height 17
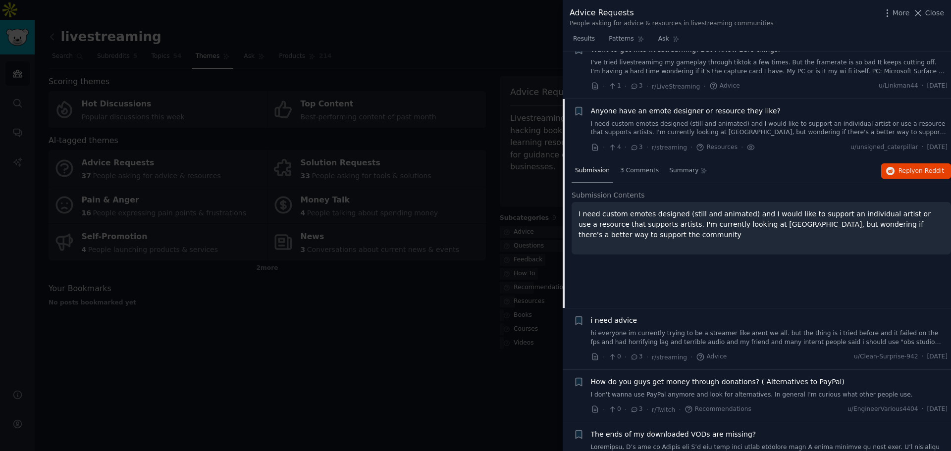
scroll to position [3442, 0]
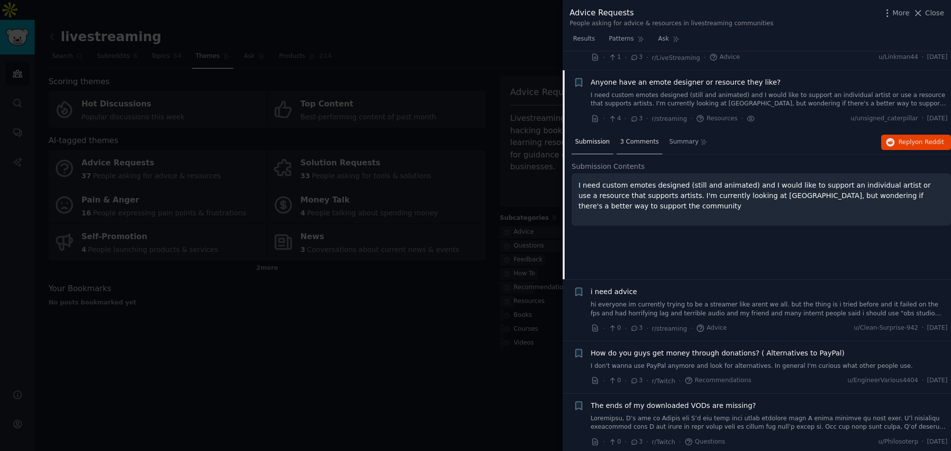
click at [634, 131] on div "3 Comments" at bounding box center [640, 143] width 46 height 24
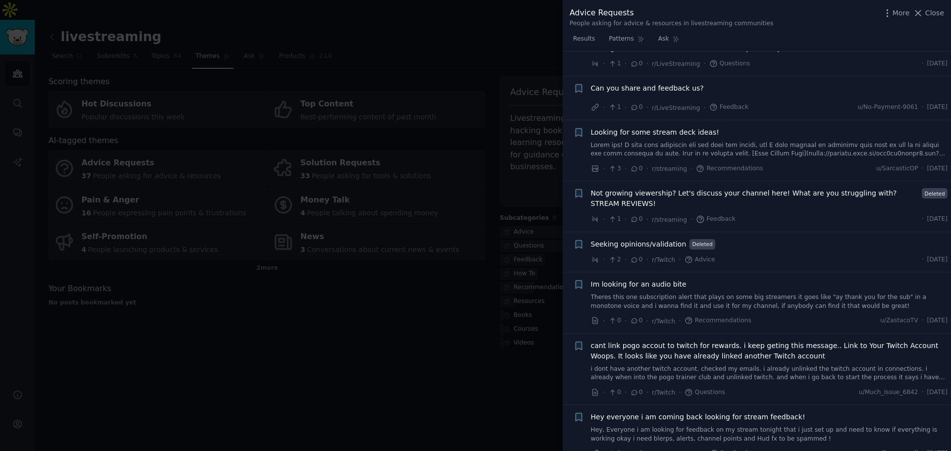
scroll to position [5125, 0]
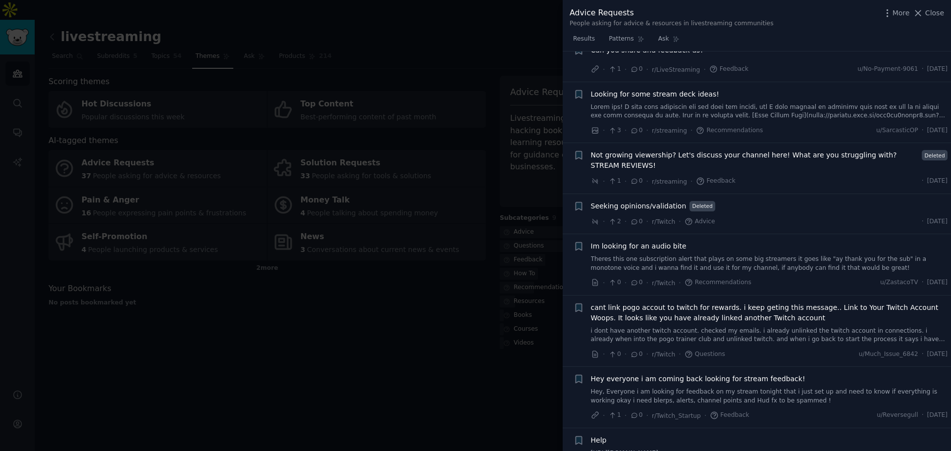
click at [465, 272] on div at bounding box center [475, 225] width 951 height 451
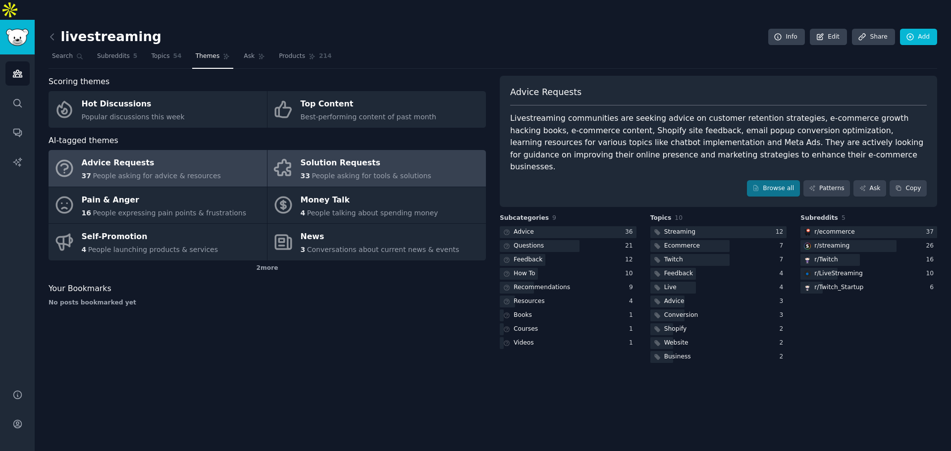
click at [317, 155] on div "Solution Requests" at bounding box center [366, 163] width 131 height 16
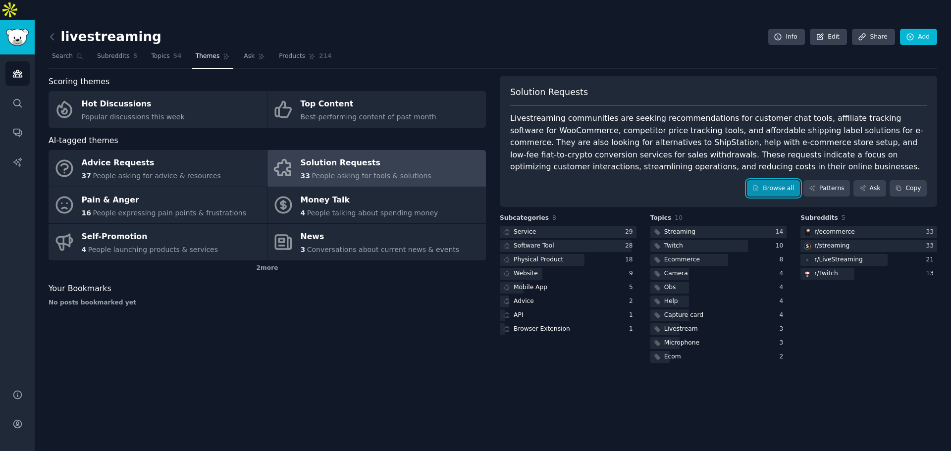
click at [759, 185] on icon at bounding box center [755, 188] width 7 height 7
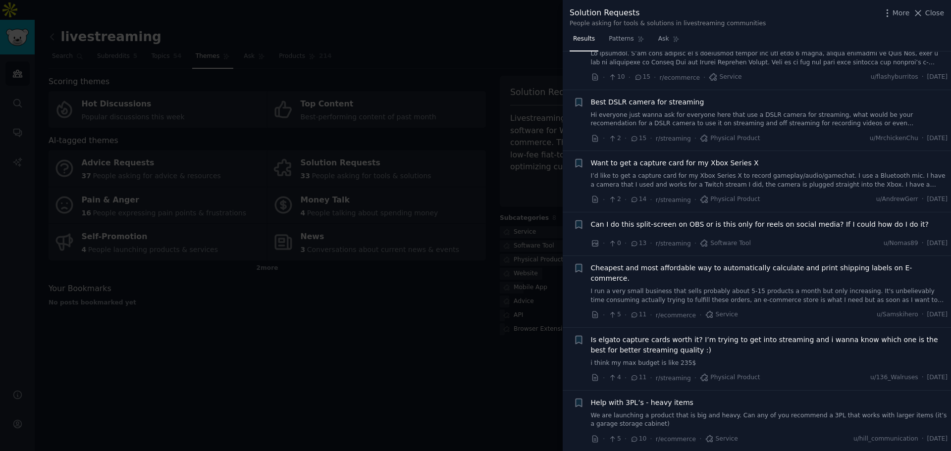
scroll to position [1189, 0]
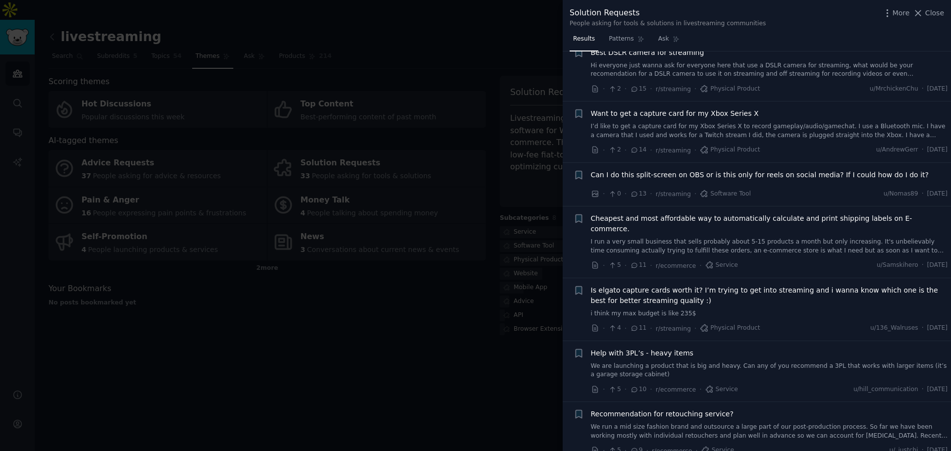
click at [674, 173] on span "Can I do this split-screen on OBS or is this only for reels on social media? If…" at bounding box center [760, 175] width 338 height 10
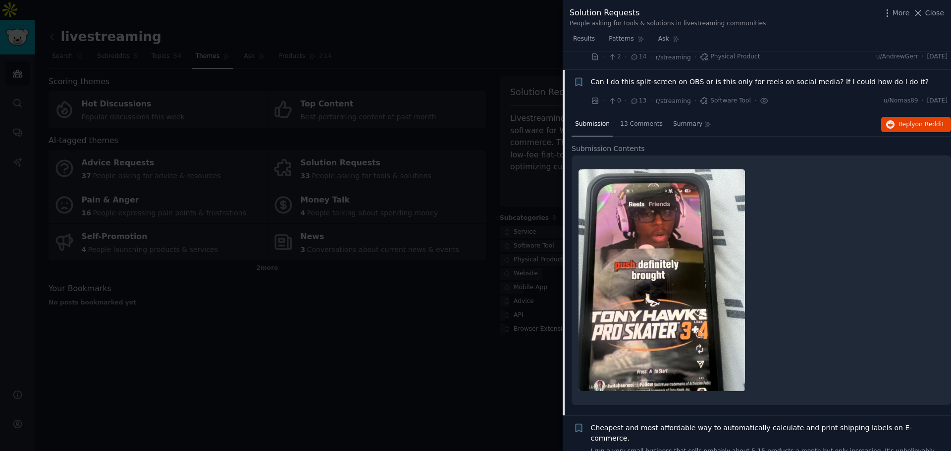
scroll to position [1300, 0]
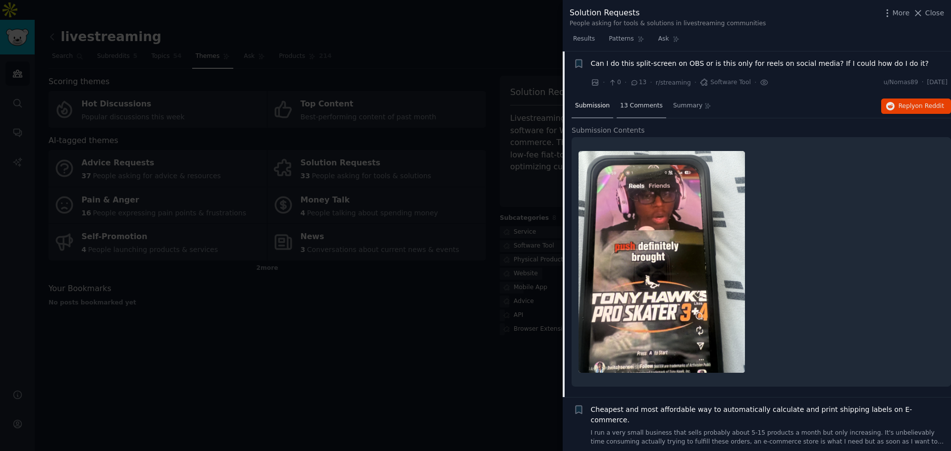
click at [634, 106] on span "13 Comments" at bounding box center [641, 106] width 43 height 9
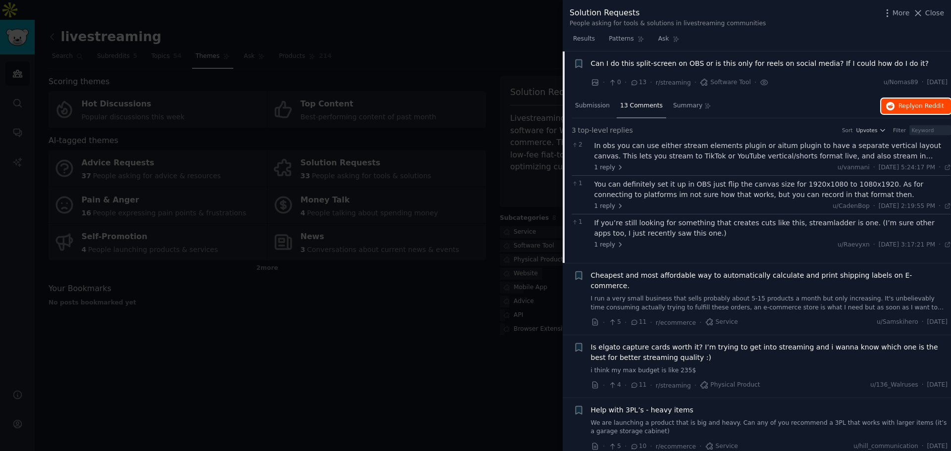
click at [899, 107] on span "Reply on Reddit" at bounding box center [921, 106] width 46 height 9
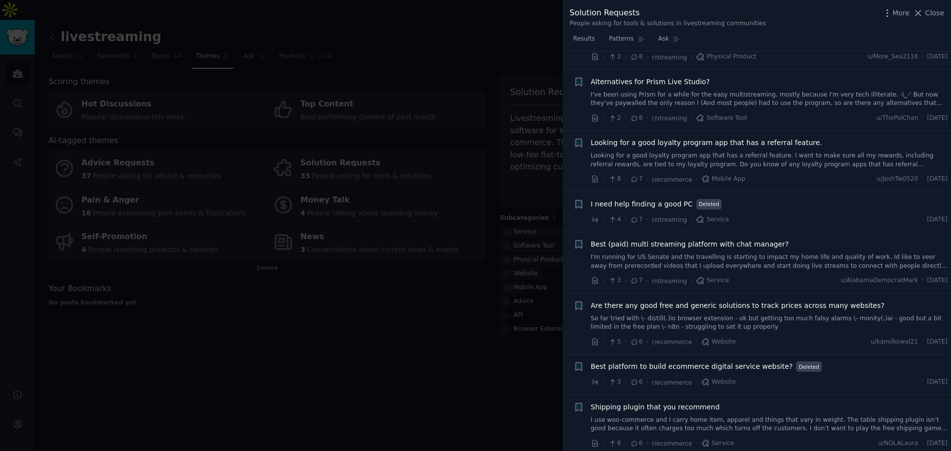
scroll to position [1993, 0]
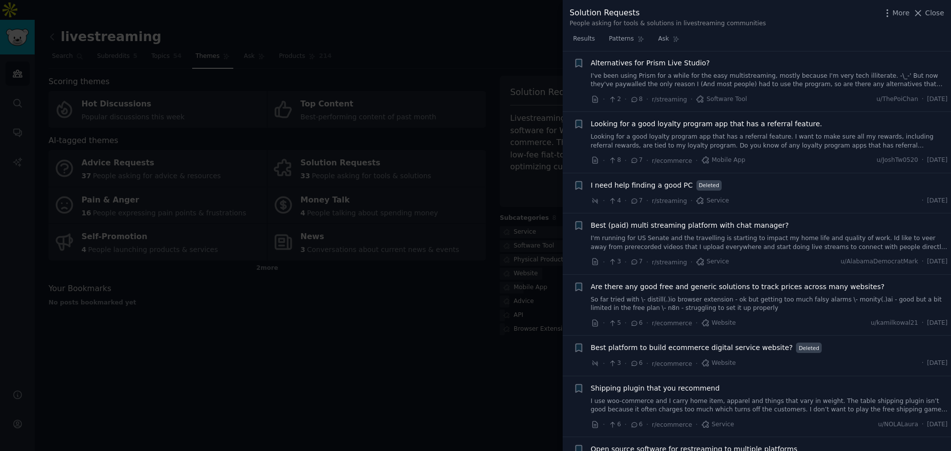
click at [722, 235] on link "I'm running for US Senate and the travelling is starting to impact my home life…" at bounding box center [769, 242] width 357 height 17
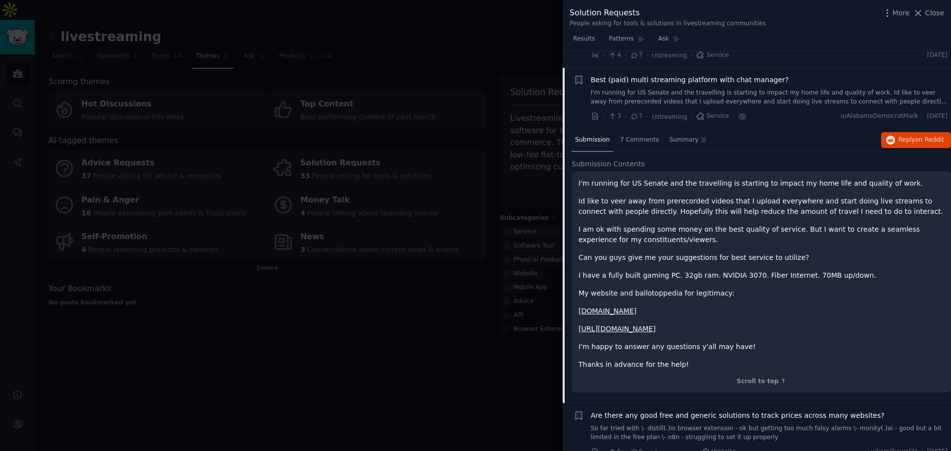
scroll to position [1977, 0]
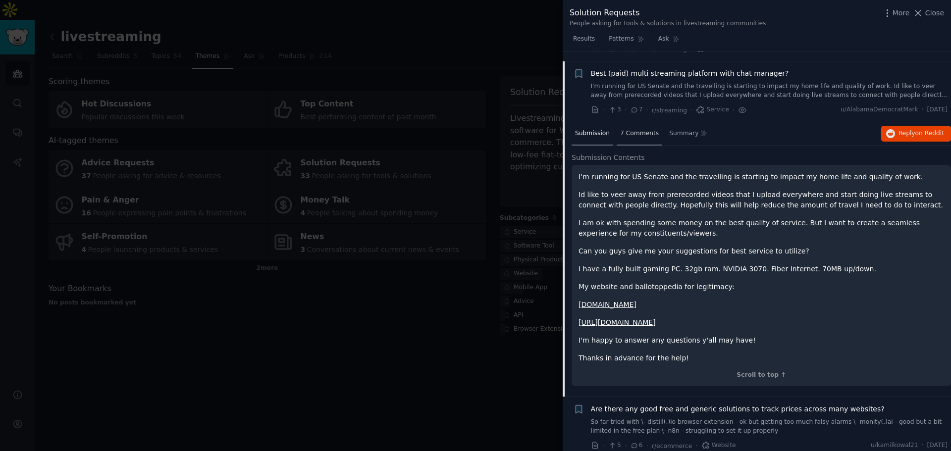
click at [633, 129] on span "7 Comments" at bounding box center [639, 133] width 39 height 9
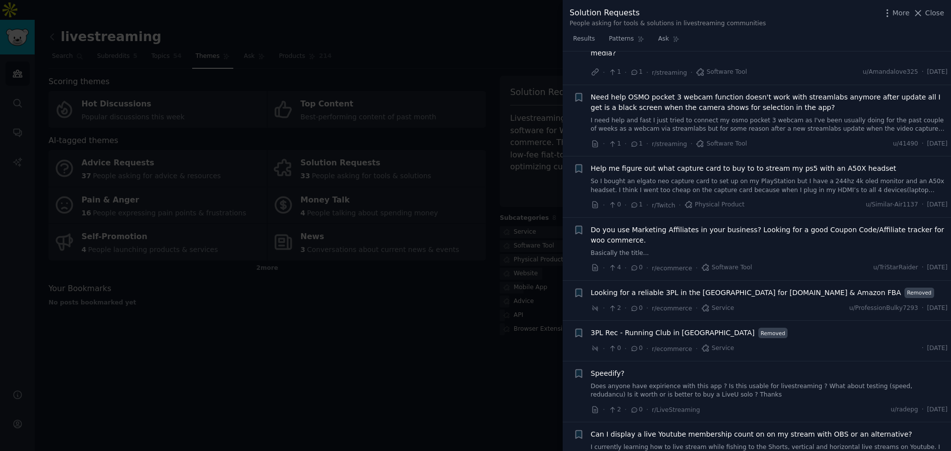
scroll to position [5634, 0]
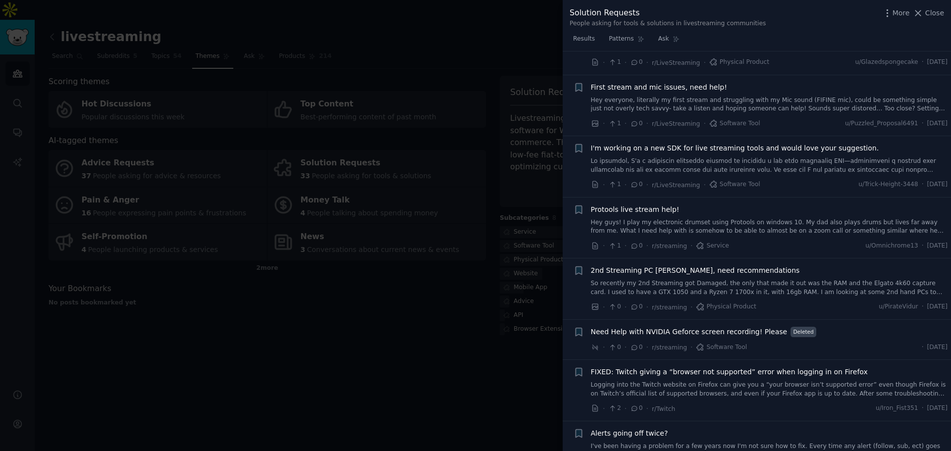
click at [271, 281] on div at bounding box center [475, 225] width 951 height 451
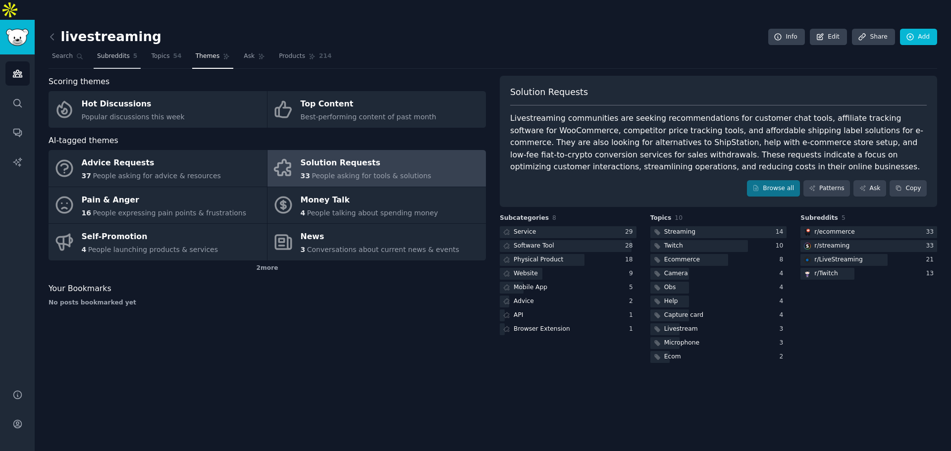
click at [98, 52] on span "Subreddits" at bounding box center [113, 56] width 33 height 9
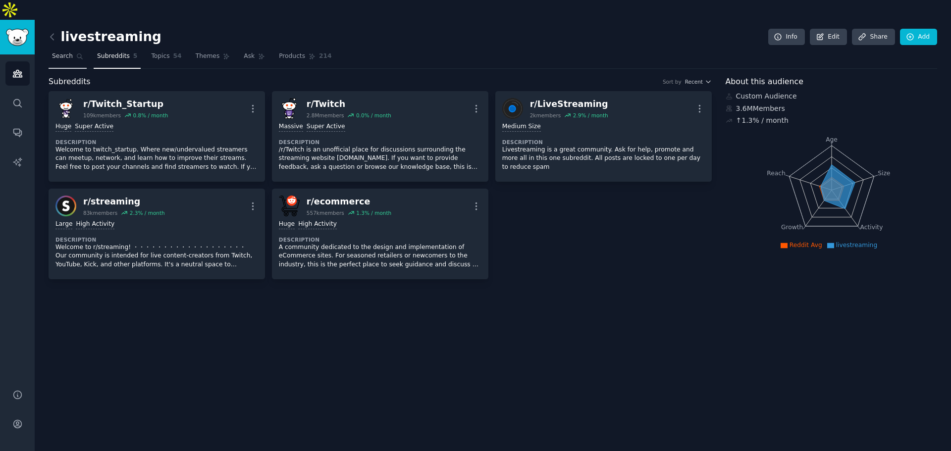
click at [79, 53] on icon at bounding box center [79, 56] width 7 height 7
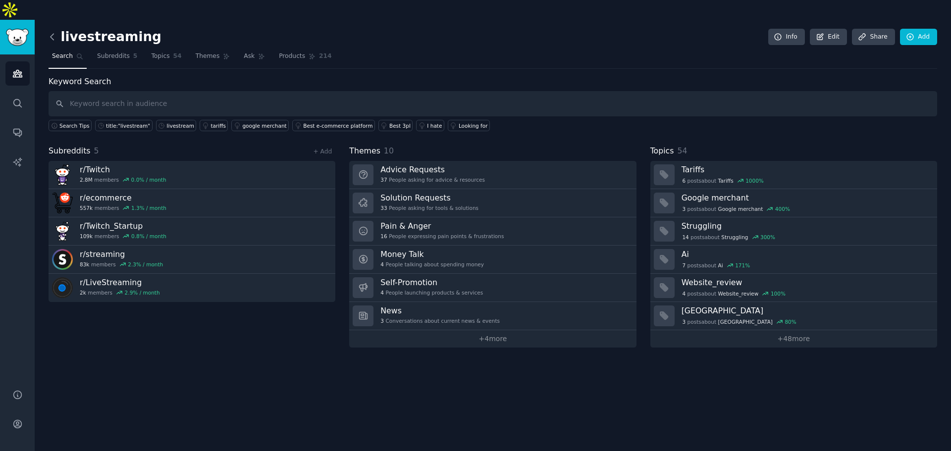
click at [55, 32] on icon at bounding box center [52, 37] width 10 height 10
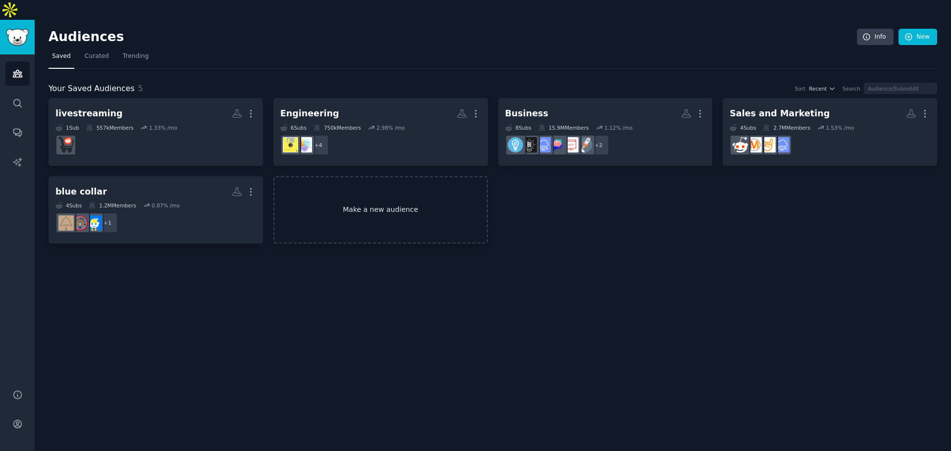
click at [433, 176] on link "Make a new audience" at bounding box center [380, 210] width 214 height 68
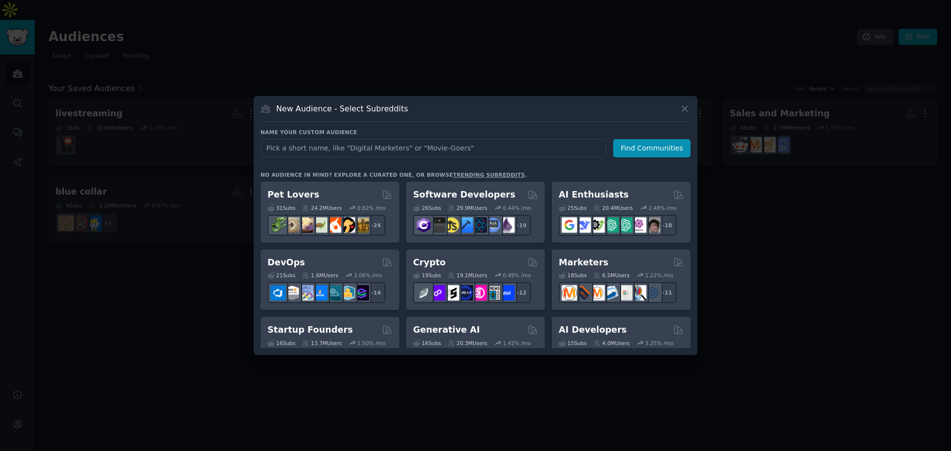
click at [383, 153] on input "text" at bounding box center [433, 148] width 346 height 18
type input "ECommerce"
click button "Find Communities" at bounding box center [651, 148] width 77 height 18
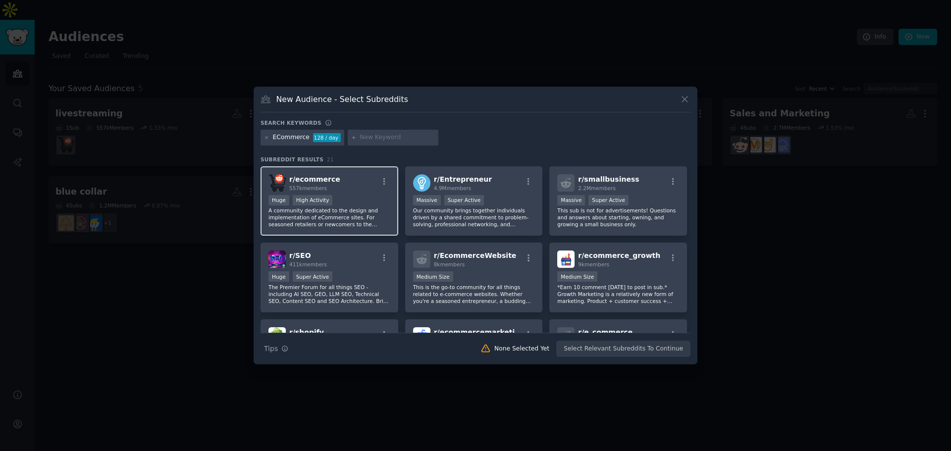
click at [347, 195] on div "Huge High Activity" at bounding box center [329, 201] width 122 height 12
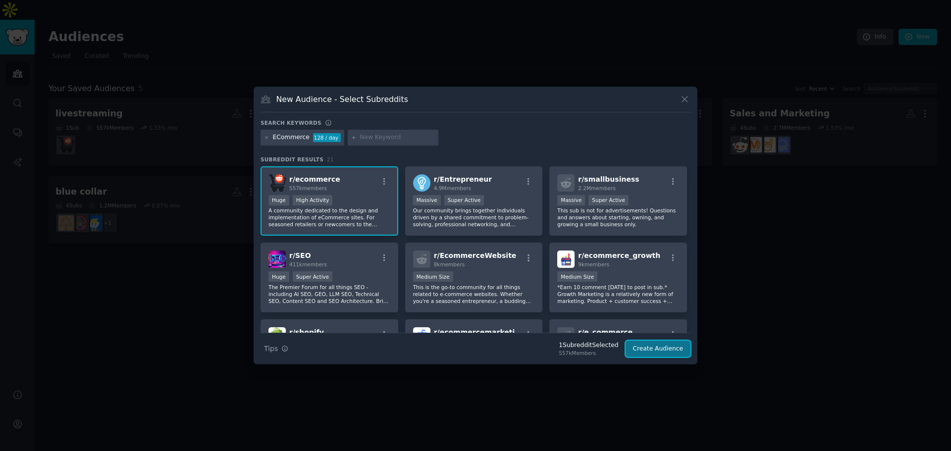
click at [669, 354] on button "Create Audience" at bounding box center [657, 349] width 65 height 17
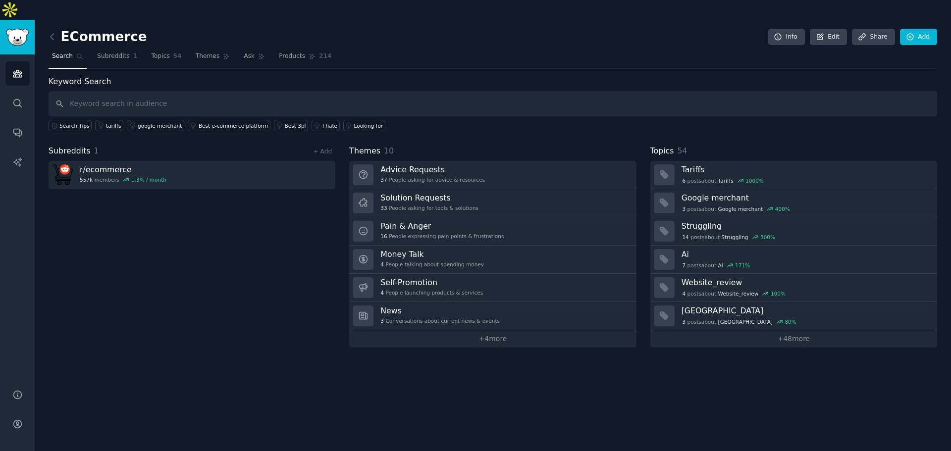
click at [199, 94] on input "text" at bounding box center [493, 103] width 888 height 25
type input "competitor"
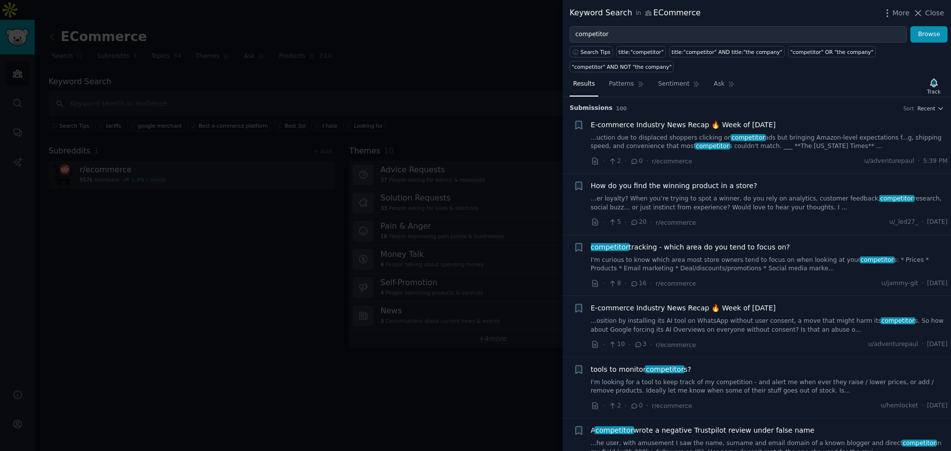
click at [747, 256] on link "I'm curious to know which area most store owners tend to focus on when looking …" at bounding box center [769, 264] width 357 height 17
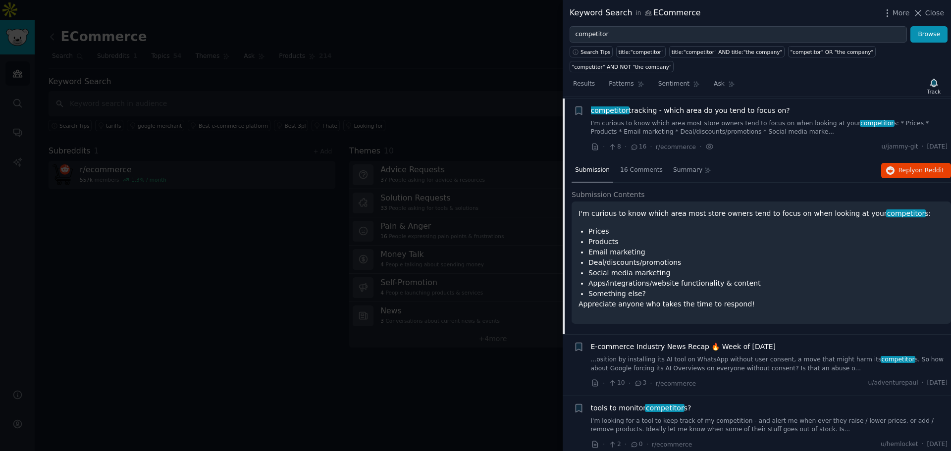
scroll to position [138, 0]
click at [627, 157] on div "16 Comments" at bounding box center [642, 169] width 50 height 24
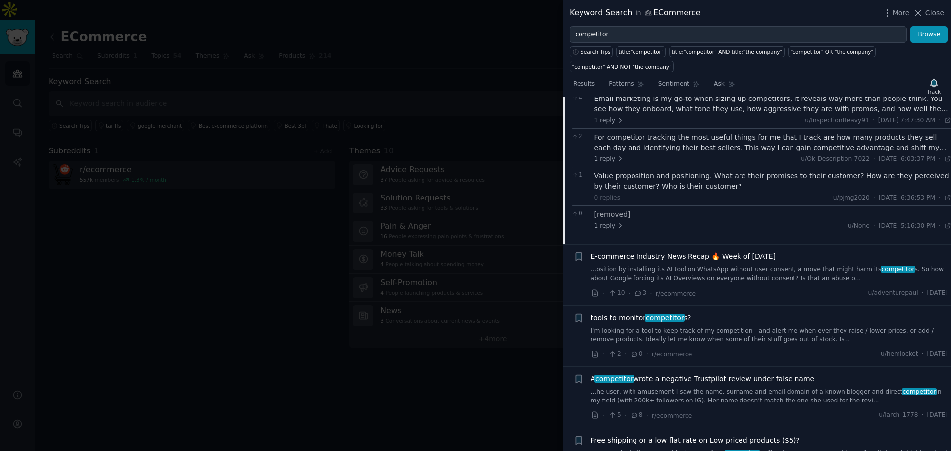
scroll to position [336, 0]
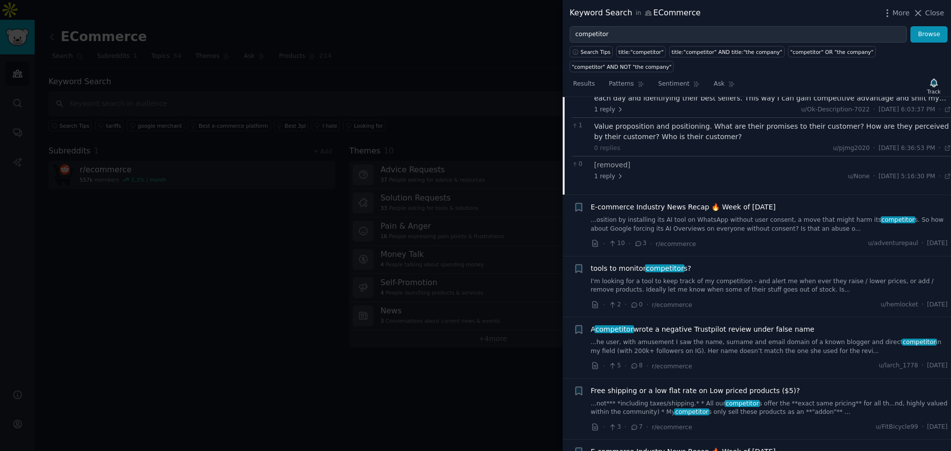
click at [677, 278] on link "I'm looking for a tool to keep track of my competition - and alert me when ever…" at bounding box center [769, 285] width 357 height 17
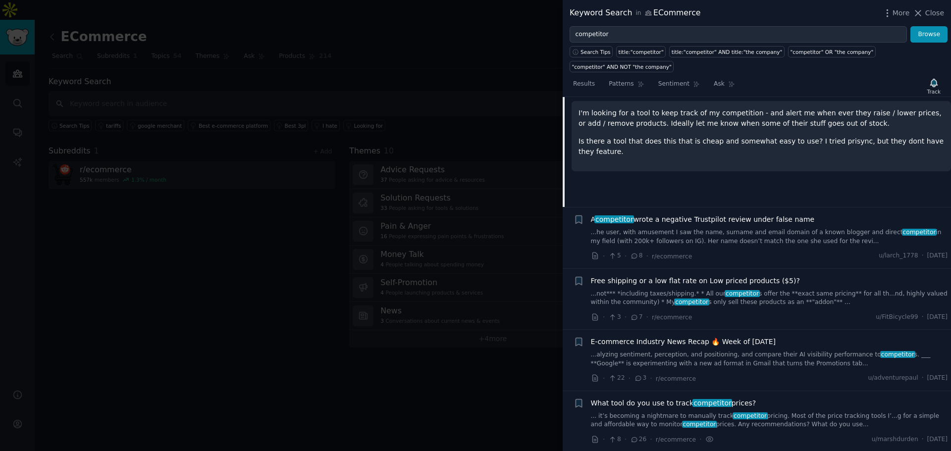
scroll to position [409, 0]
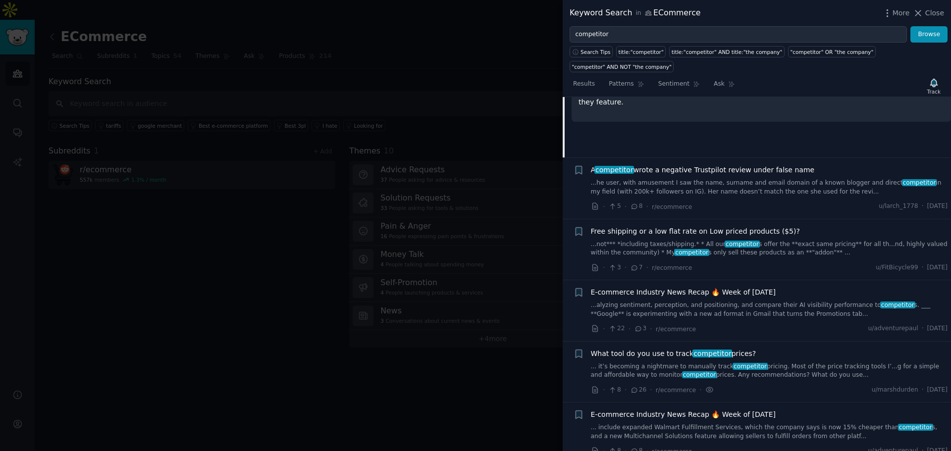
click at [685, 240] on link "...not*** *including taxes/shipping.* * All our competitor s offer the **exact …" at bounding box center [769, 248] width 357 height 17
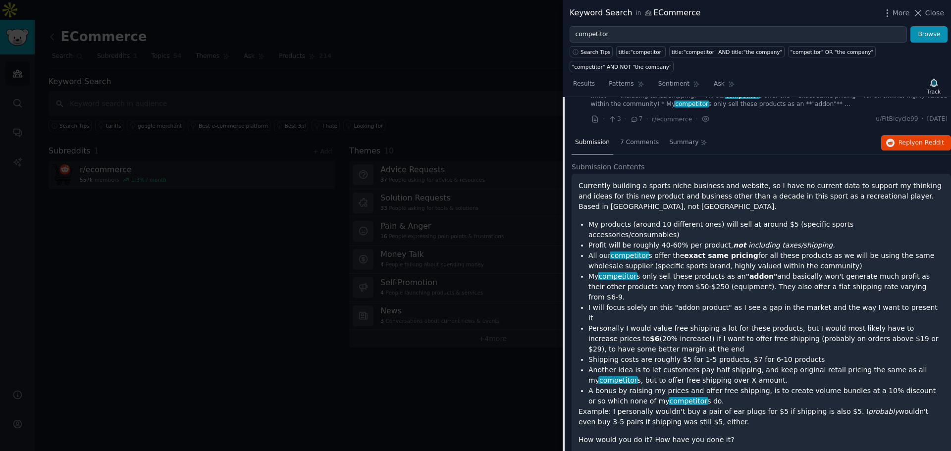
scroll to position [383, 0]
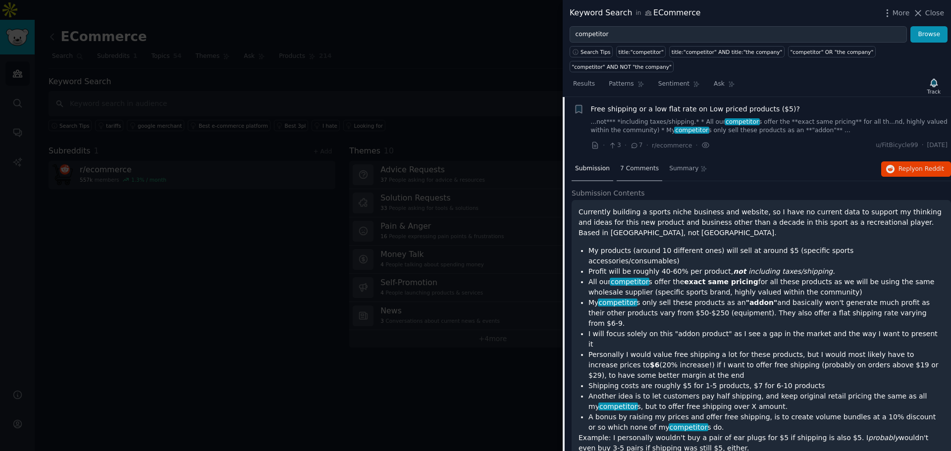
click at [641, 164] on span "7 Comments" at bounding box center [639, 168] width 39 height 9
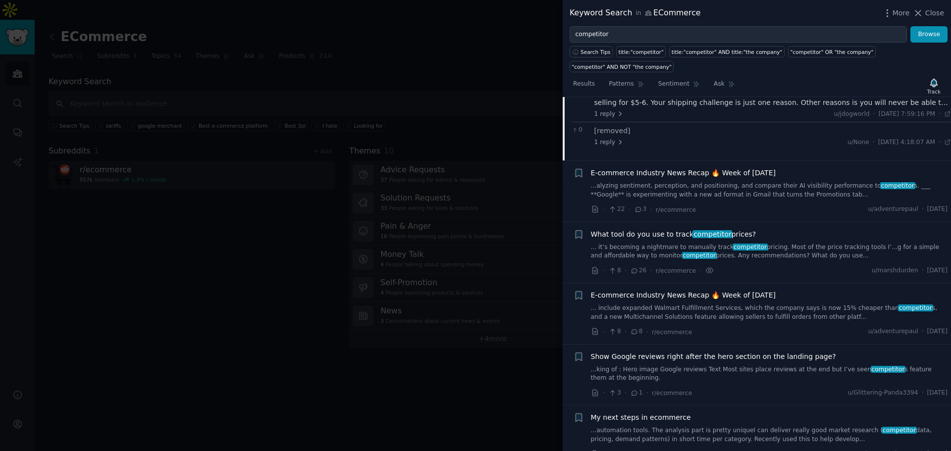
scroll to position [581, 0]
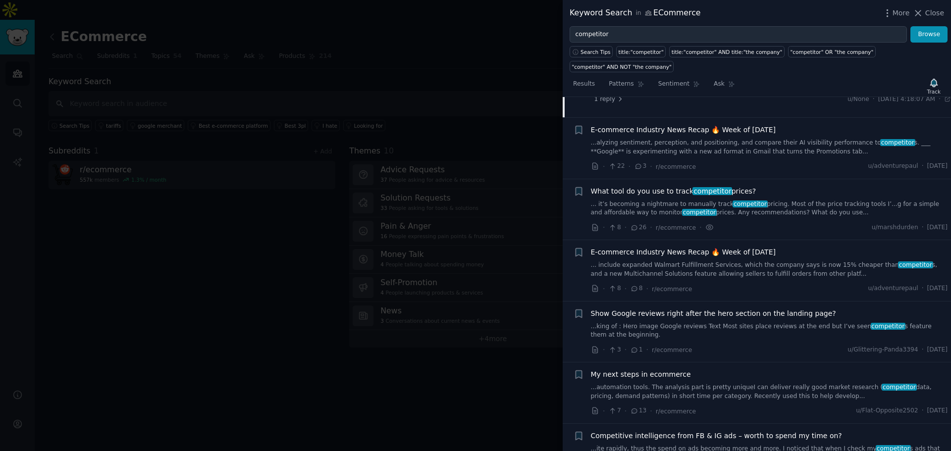
click at [685, 200] on link "... it’s becoming a nightmare to manually track competitor pricing. Most of the…" at bounding box center [769, 208] width 357 height 17
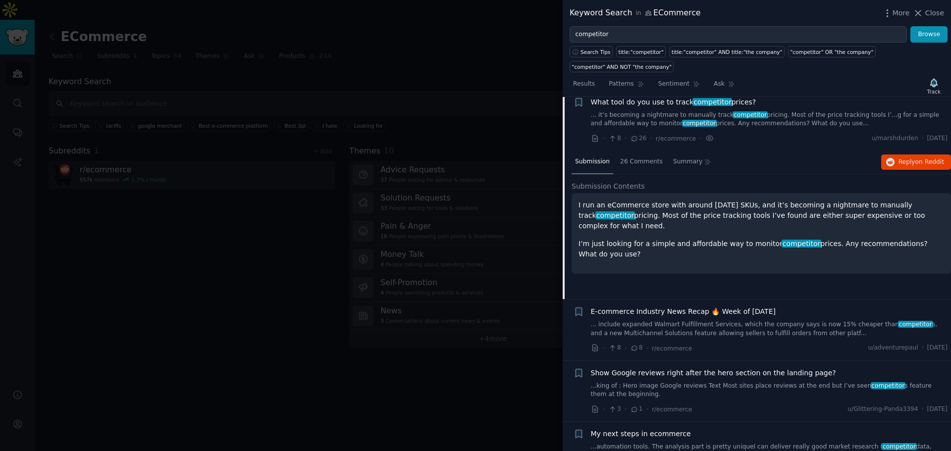
scroll to position [505, 0]
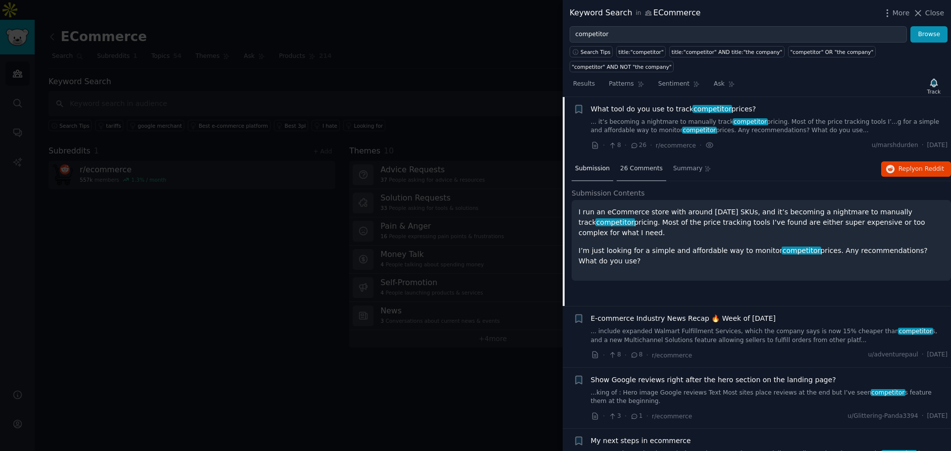
click at [635, 162] on div "26 Comments" at bounding box center [642, 169] width 50 height 24
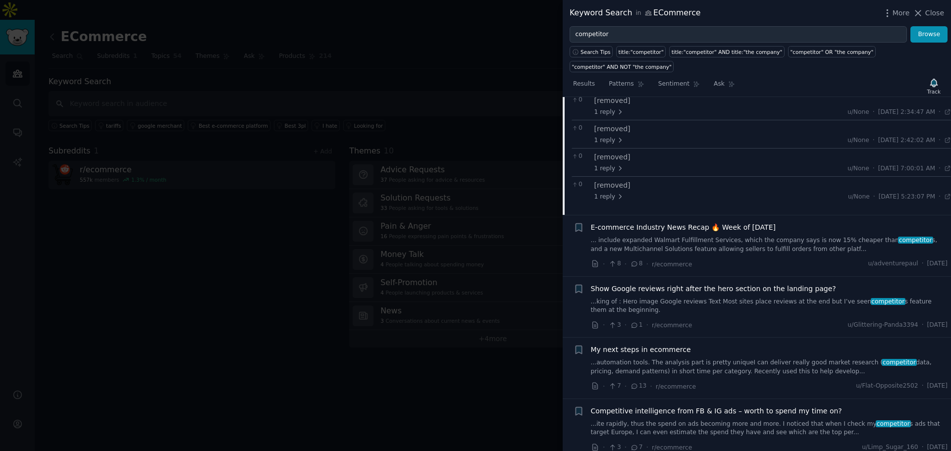
scroll to position [951, 0]
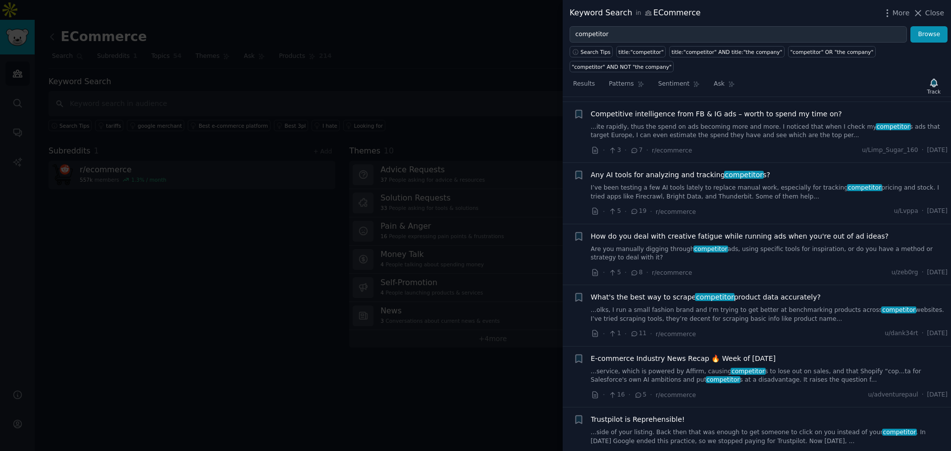
click at [693, 184] on link "I’ve been testing a few AI tools lately to replace manual work, especially for …" at bounding box center [769, 192] width 357 height 17
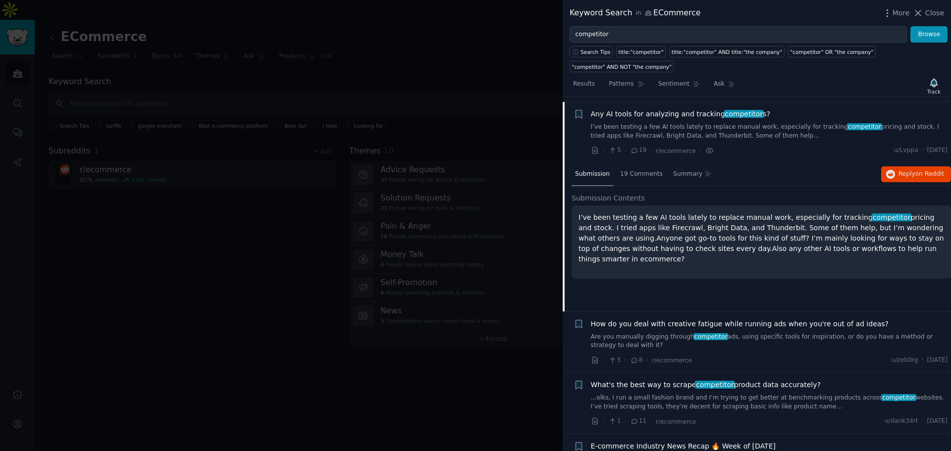
scroll to position [811, 0]
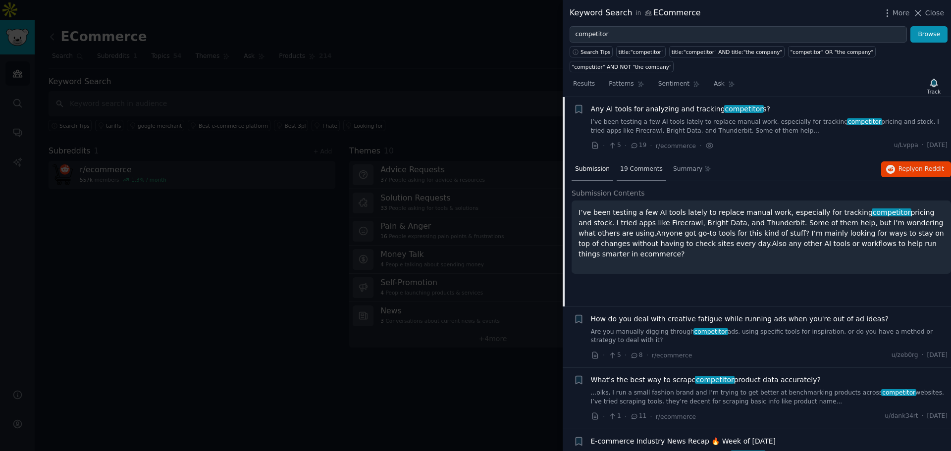
click at [645, 160] on div "19 Comments" at bounding box center [642, 170] width 50 height 24
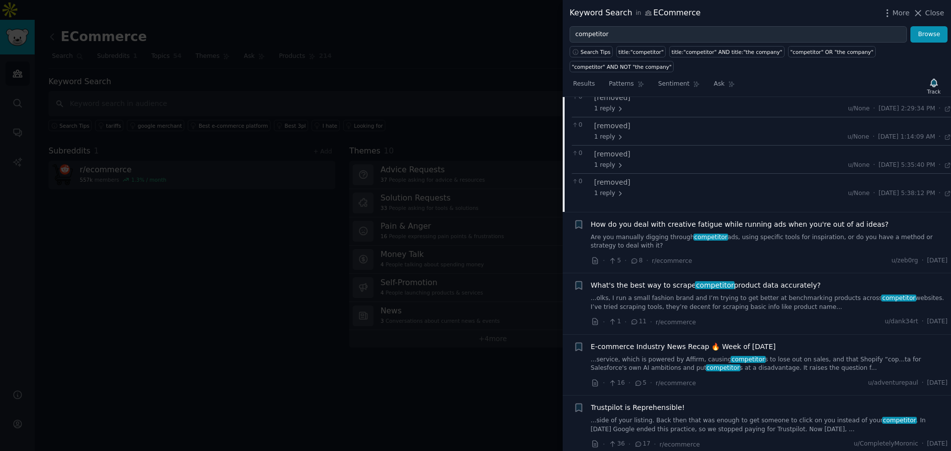
scroll to position [1157, 0]
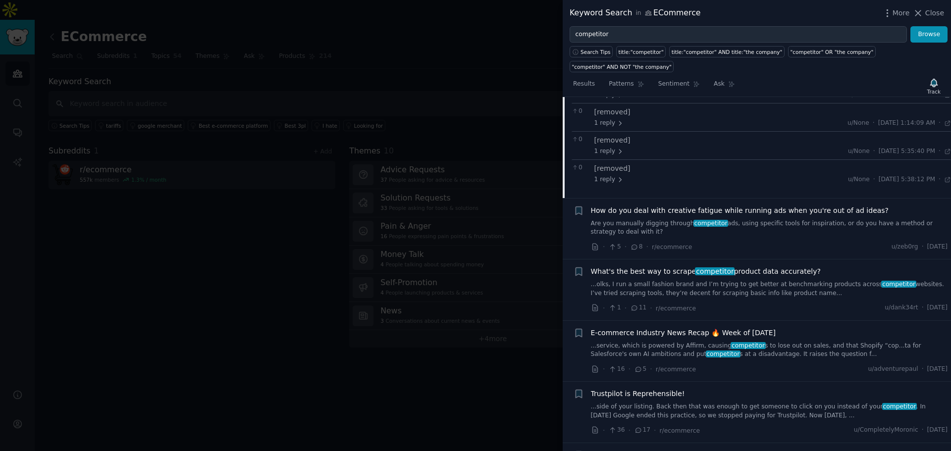
click at [723, 280] on link "...olks, I run a small fashion brand and I’m trying to get better at benchmarki…" at bounding box center [769, 288] width 357 height 17
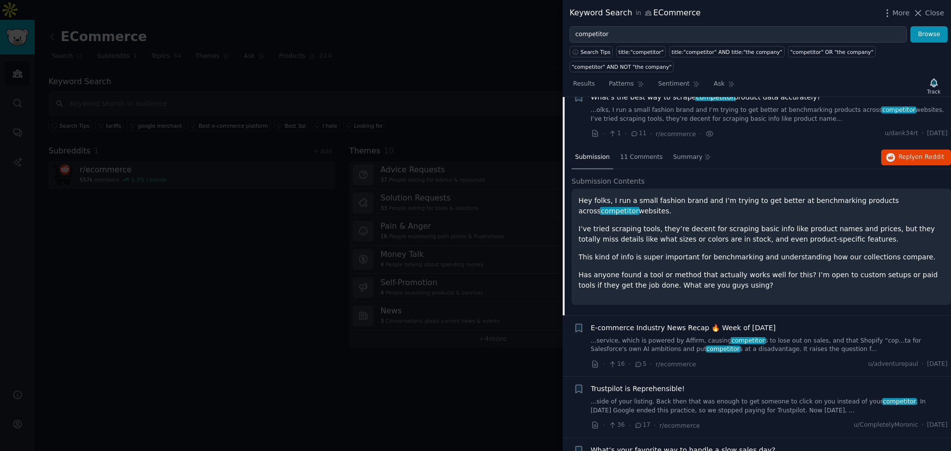
scroll to position [933, 0]
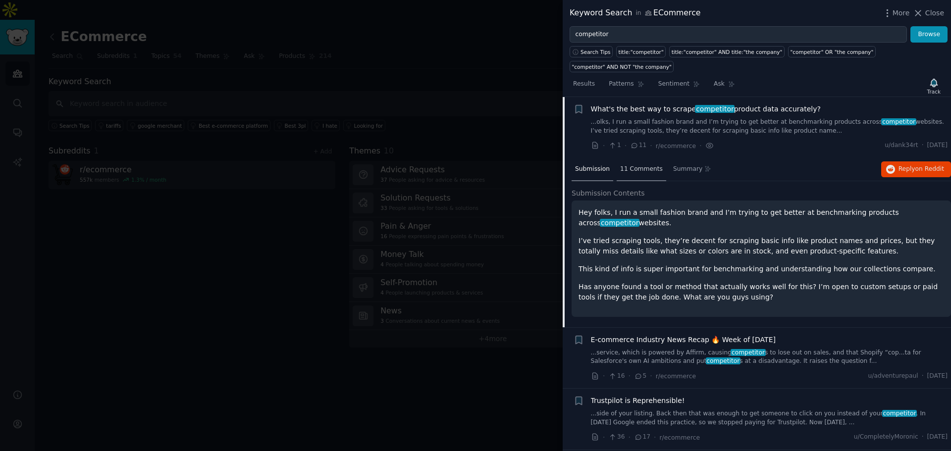
click at [623, 160] on div "11 Comments" at bounding box center [642, 170] width 50 height 24
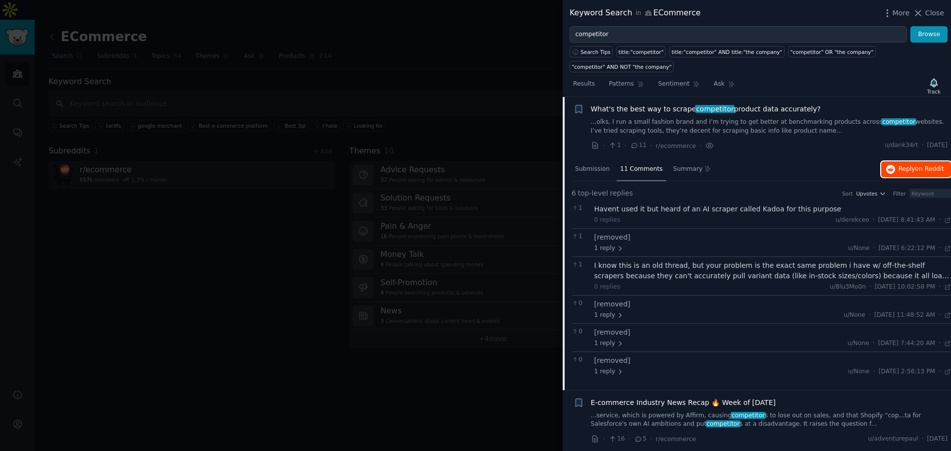
click at [898, 161] on button "Reply on Reddit" at bounding box center [916, 169] width 70 height 16
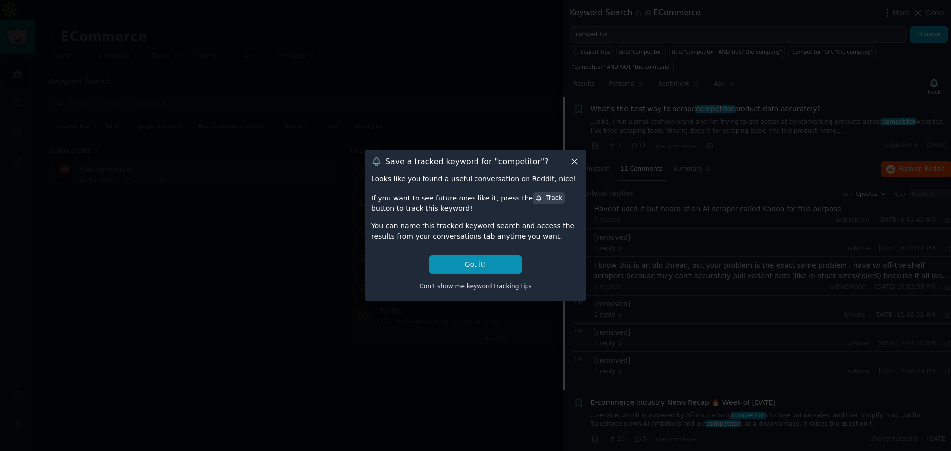
click at [570, 162] on icon at bounding box center [574, 161] width 10 height 10
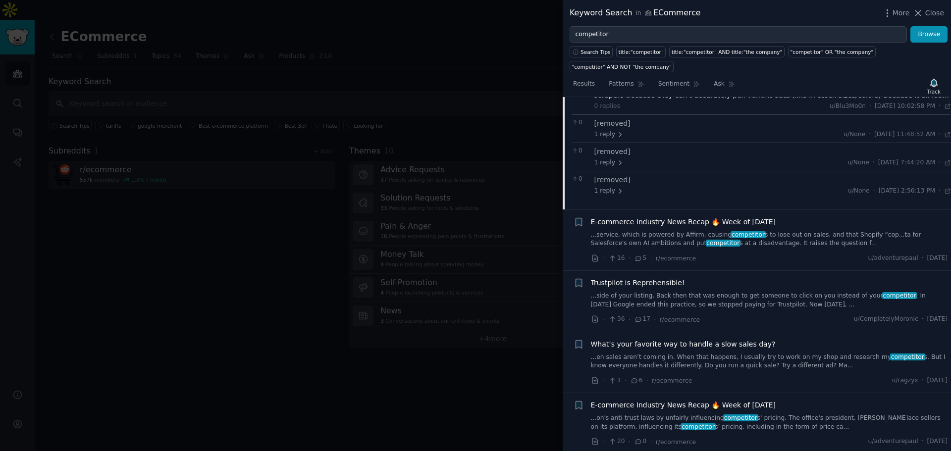
scroll to position [1131, 0]
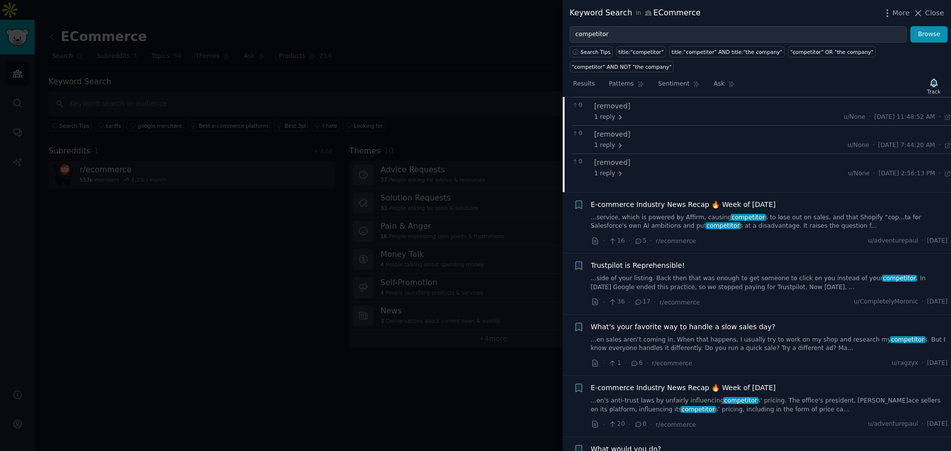
click at [900, 5] on div "Keyword Search in ECommerce More Close" at bounding box center [757, 13] width 388 height 26
click at [887, 16] on icon "button" at bounding box center [886, 12] width 1 height 7
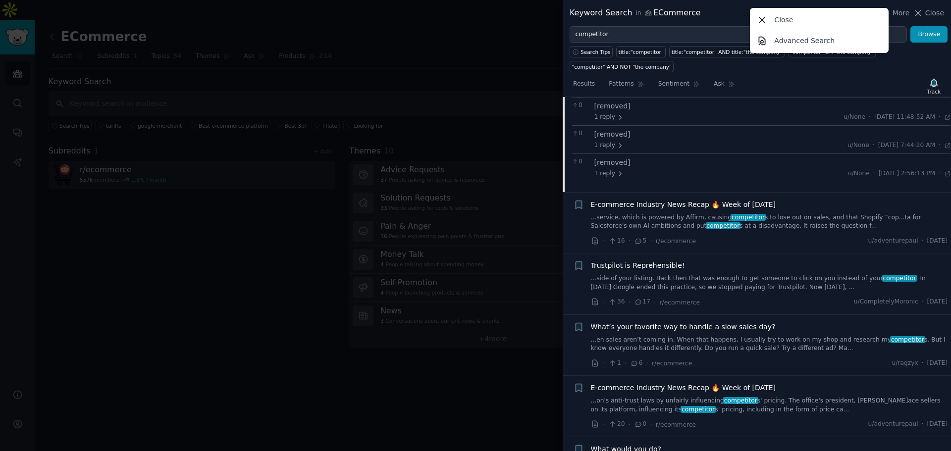
click at [734, 10] on div "Keyword Search in ECommerce More Close Advanced Search Close" at bounding box center [757, 13] width 374 height 12
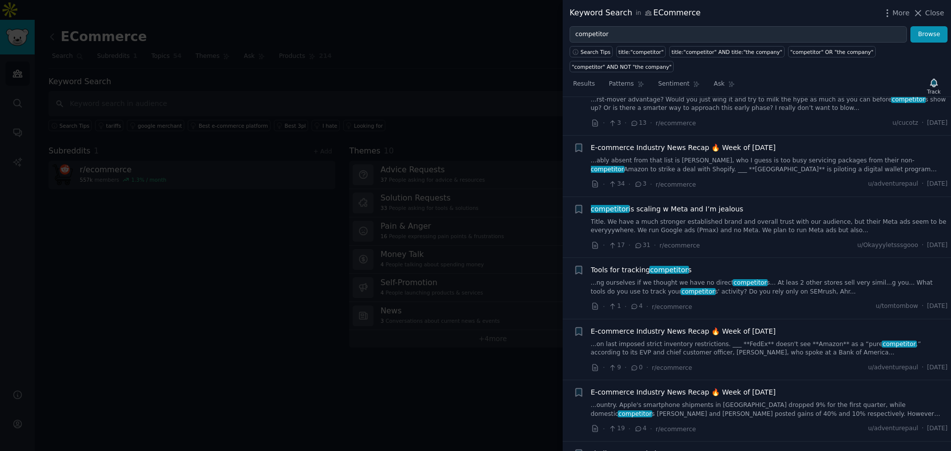
scroll to position [1527, 0]
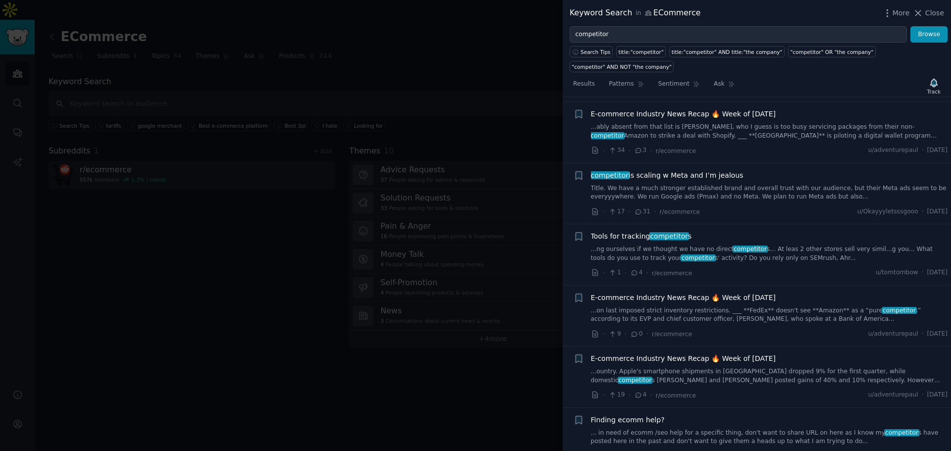
click at [683, 245] on link "...ng ourselves if we thought we have no direct competitor s... At leas 2 other…" at bounding box center [769, 253] width 357 height 17
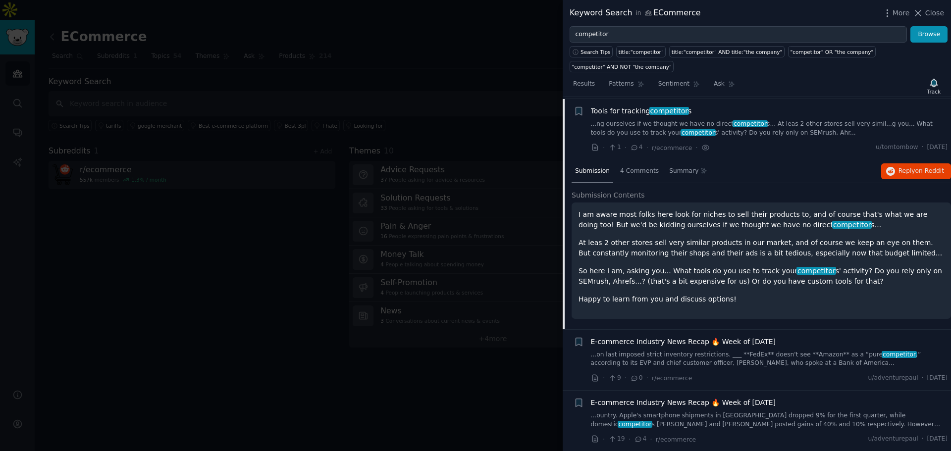
scroll to position [1422, 0]
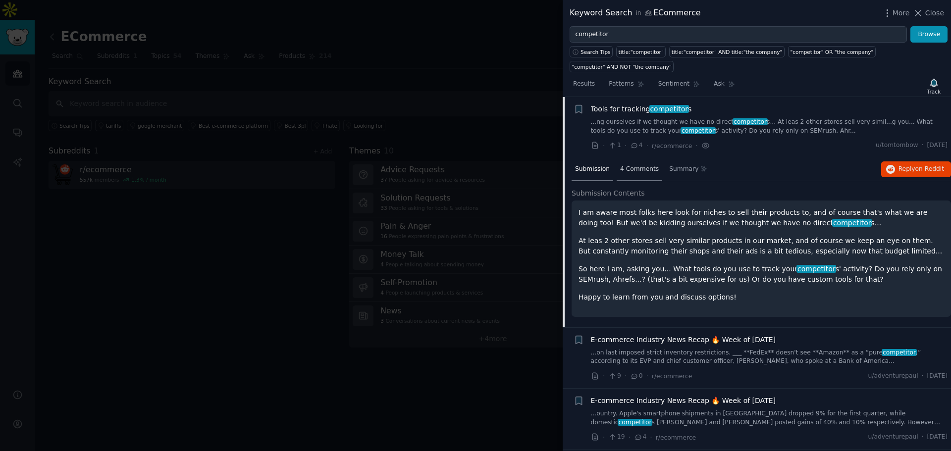
click at [641, 165] on div "4 Comments" at bounding box center [640, 170] width 46 height 24
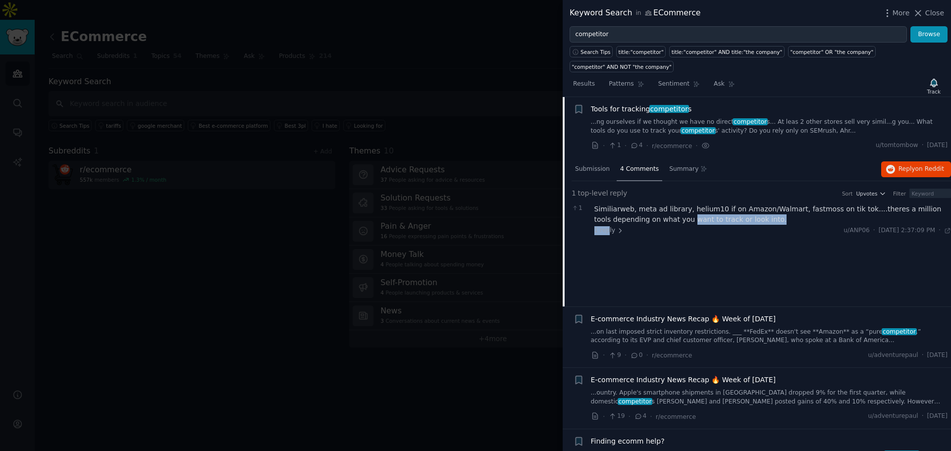
drag, startPoint x: 608, startPoint y: 215, endPoint x: 635, endPoint y: 208, distance: 28.0
click at [635, 208] on div "Similiarweb, meta ad library, helium10 if on Amazon/Walmart, fastmoss on tik to…" at bounding box center [772, 219] width 357 height 31
click at [884, 161] on button "Reply on Reddit" at bounding box center [916, 169] width 70 height 16
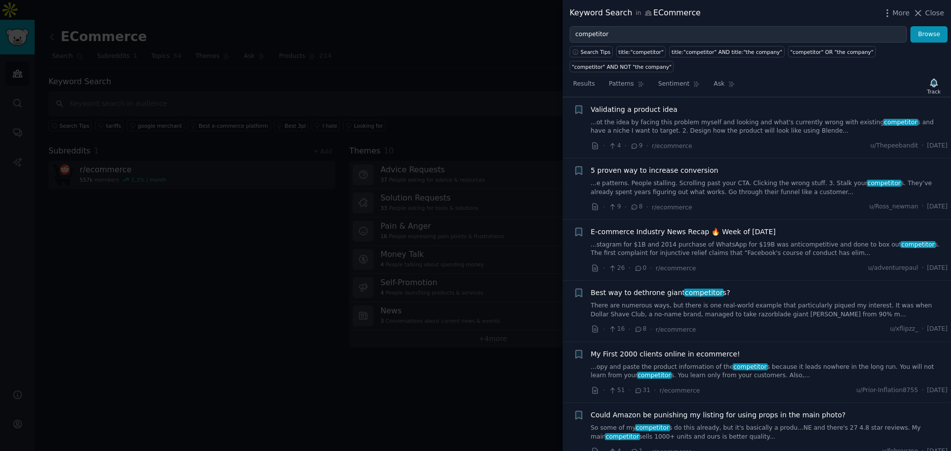
scroll to position [2271, 0]
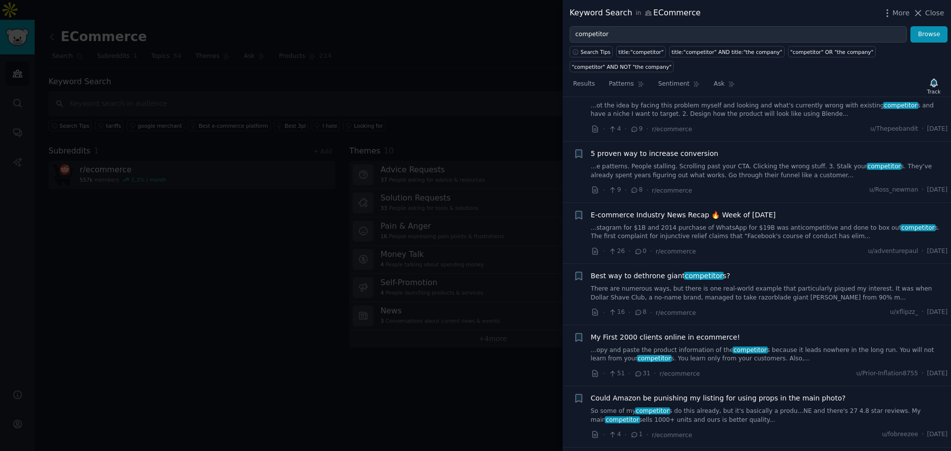
click at [706, 285] on link "There are numerous ways, but there is one real-world example that particularly …" at bounding box center [769, 293] width 357 height 17
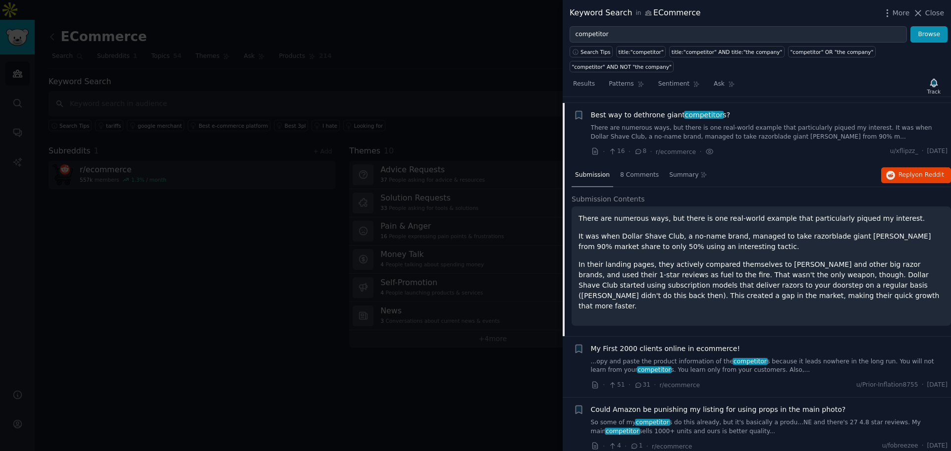
scroll to position [2289, 0]
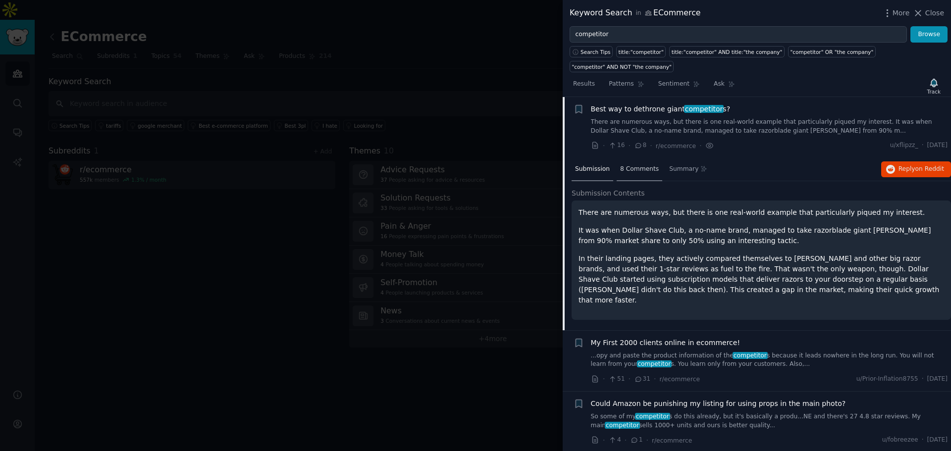
click at [628, 165] on span "8 Comments" at bounding box center [639, 169] width 39 height 9
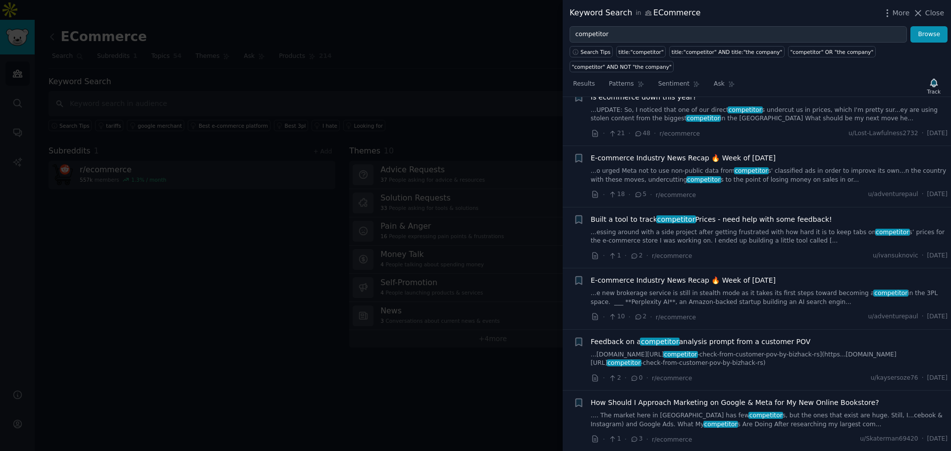
scroll to position [3081, 0]
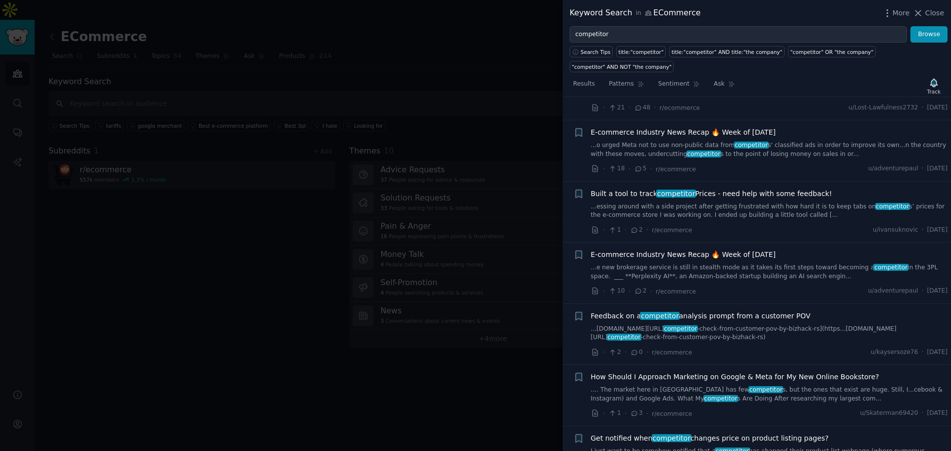
click at [726, 203] on link "...essing around with a side project after getting frustrated with how hard it …" at bounding box center [769, 211] width 357 height 17
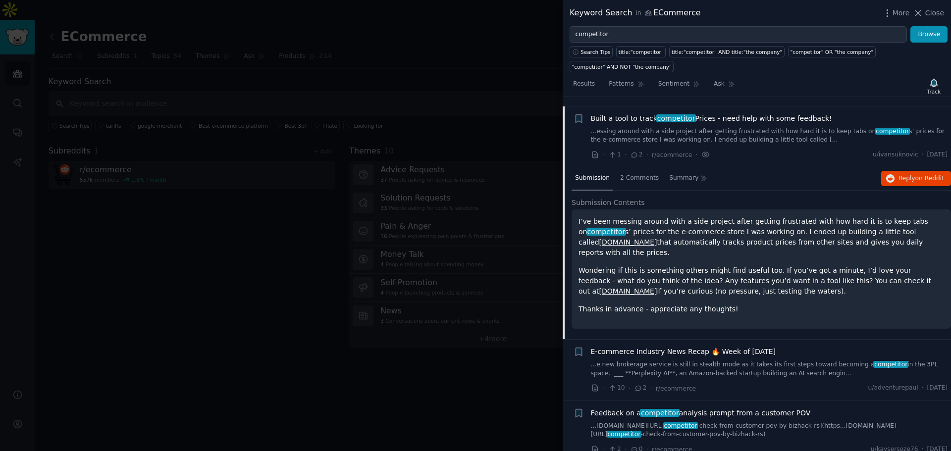
scroll to position [2892, 0]
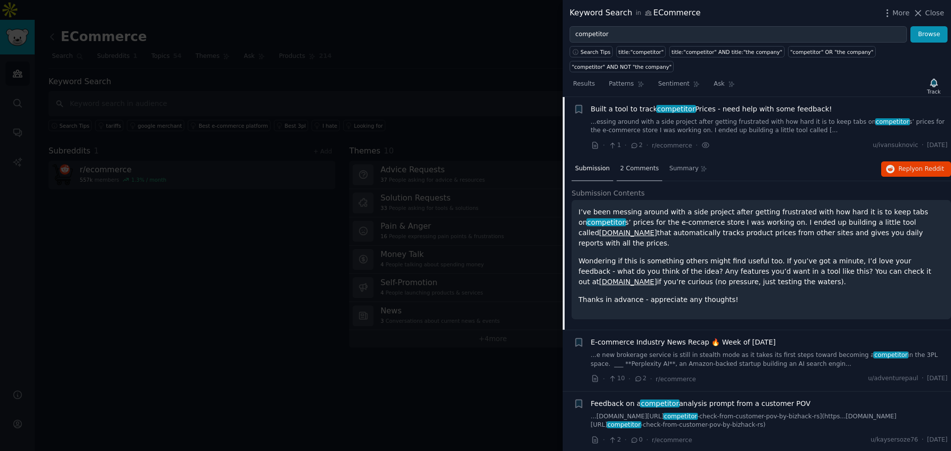
click at [635, 164] on span "2 Comments" at bounding box center [639, 168] width 39 height 9
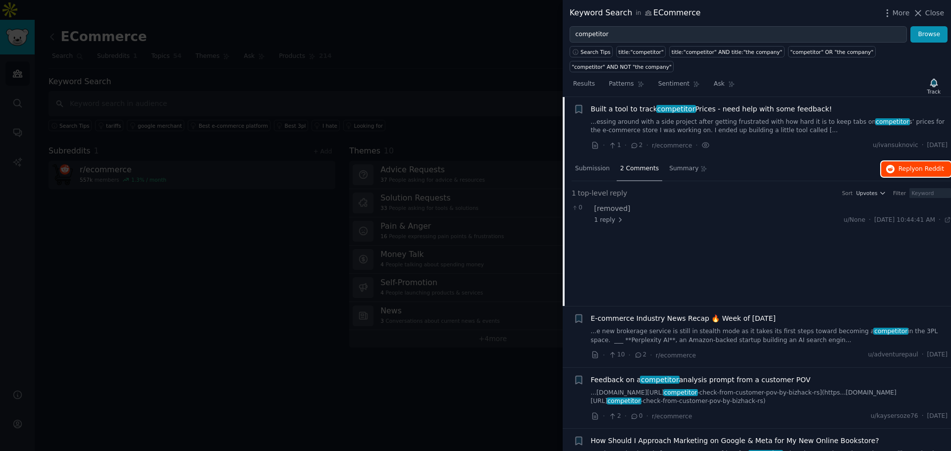
click at [881, 161] on button "Reply on Reddit" at bounding box center [916, 169] width 70 height 16
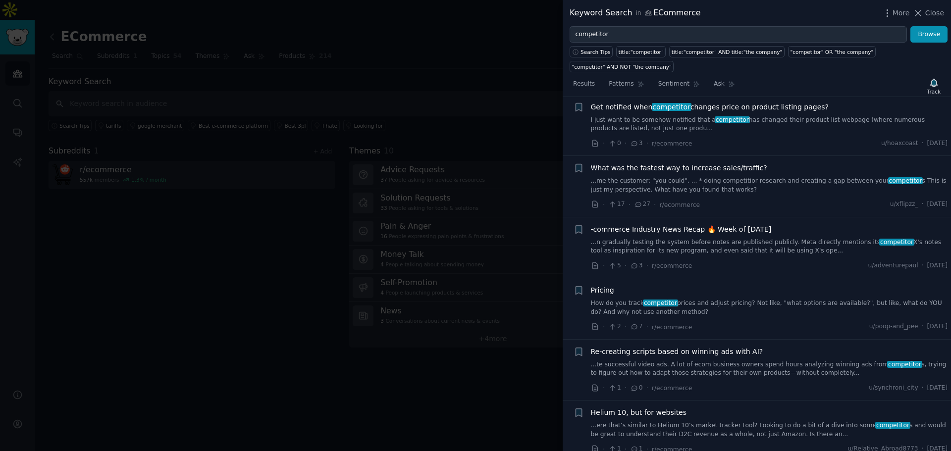
scroll to position [3288, 0]
click at [699, 298] on link "How do you track competitor prices and adjust pricing? Not like, "what options …" at bounding box center [769, 306] width 357 height 17
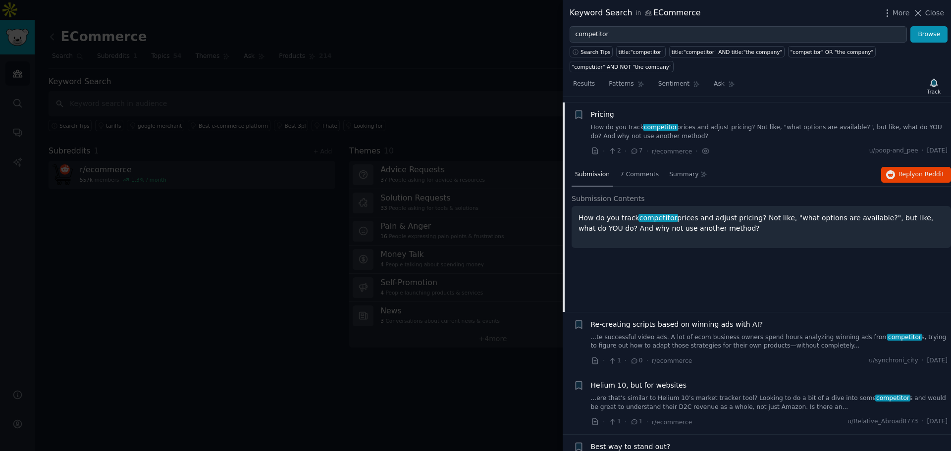
scroll to position [3320, 0]
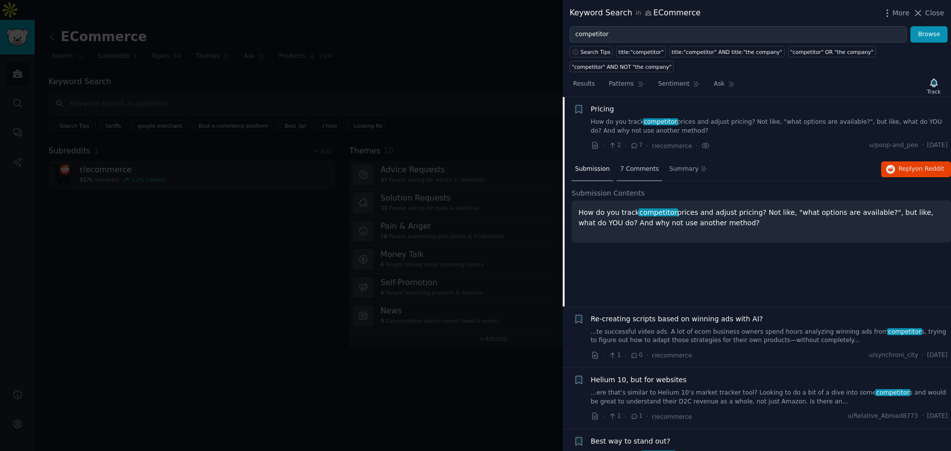
click at [617, 159] on div "7 Comments" at bounding box center [640, 170] width 46 height 24
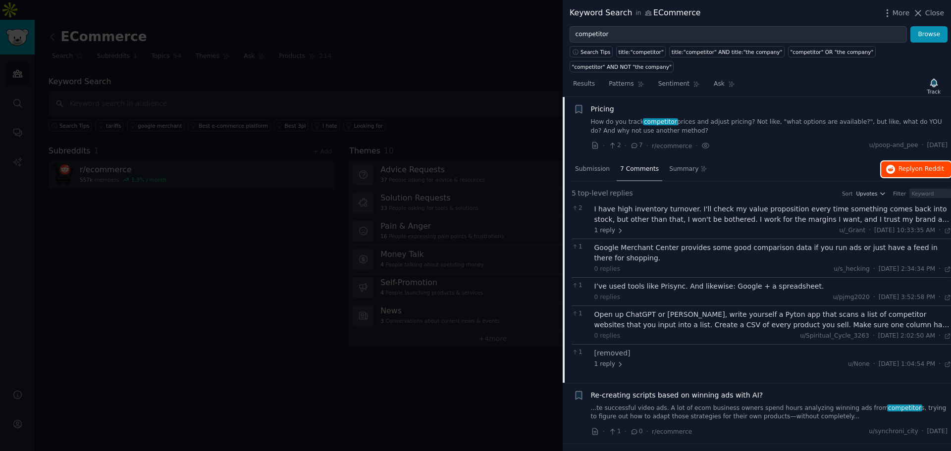
click at [889, 161] on button "Reply on Reddit" at bounding box center [916, 169] width 70 height 16
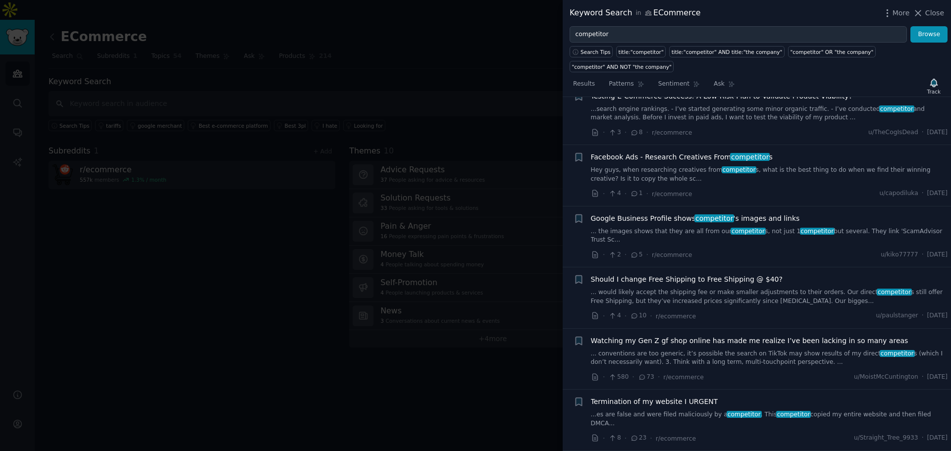
scroll to position [5941, 0]
click at [290, 299] on div at bounding box center [475, 225] width 951 height 451
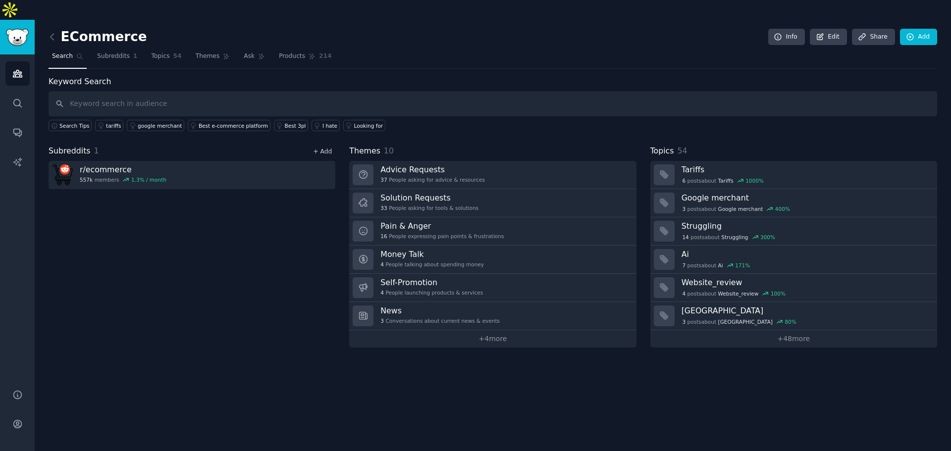
click at [317, 148] on link "+ Add" at bounding box center [322, 151] width 19 height 7
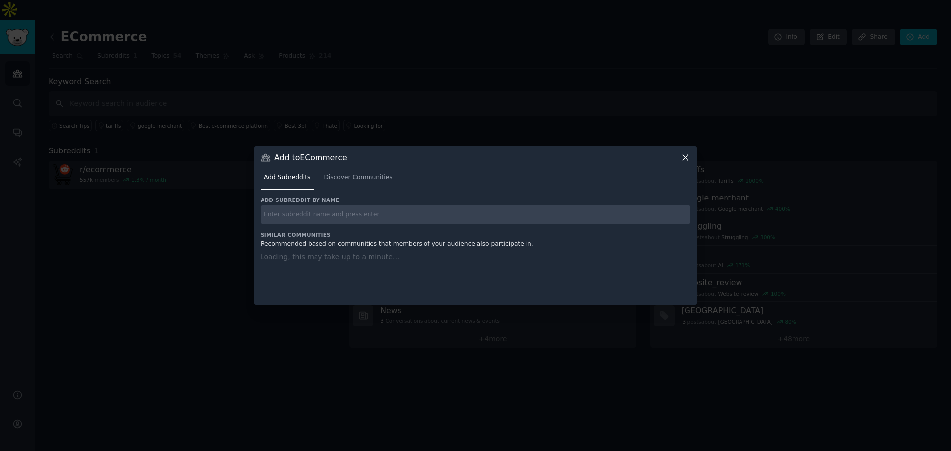
click at [331, 206] on input "text" at bounding box center [475, 214] width 430 height 19
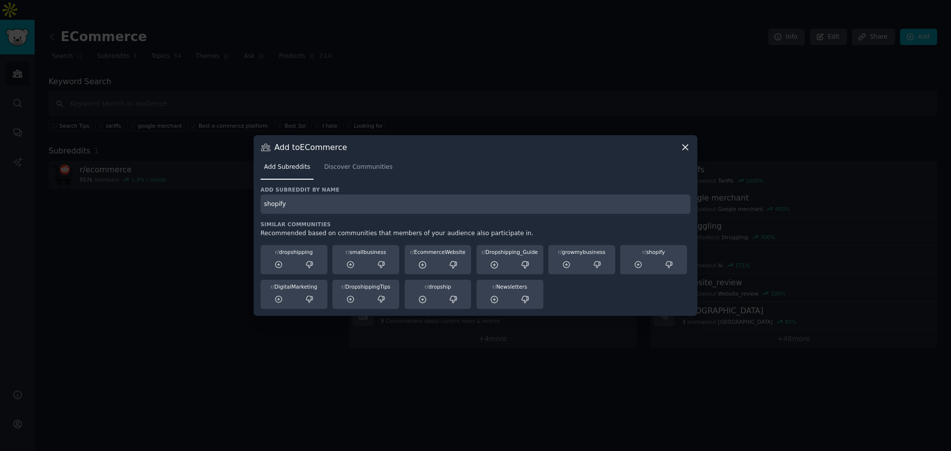
type input "shopify"
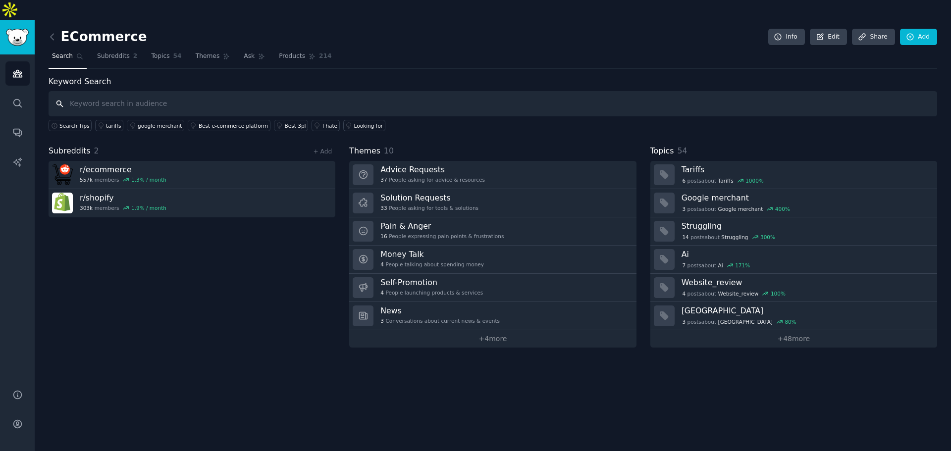
click at [104, 94] on input "text" at bounding box center [493, 103] width 888 height 25
type input "prisync"
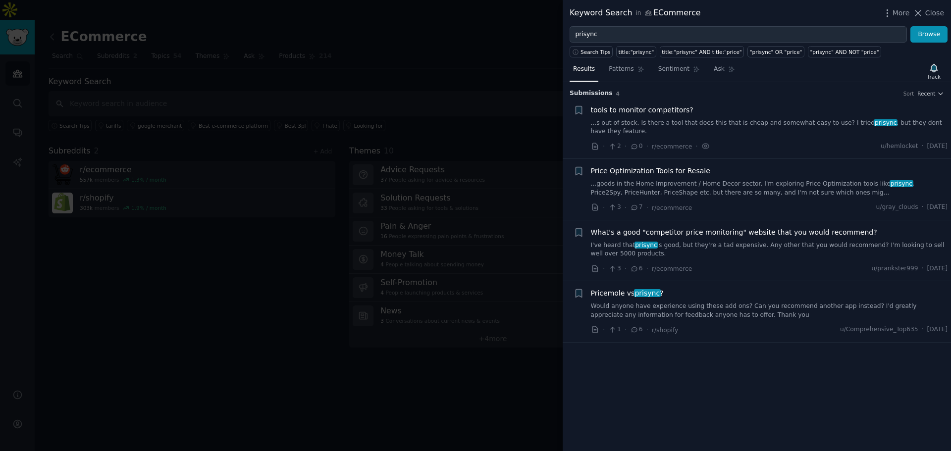
click at [751, 180] on link "...goods in the Home Improvement / Home Decor sector. I'm exploring Price Optim…" at bounding box center [769, 188] width 357 height 17
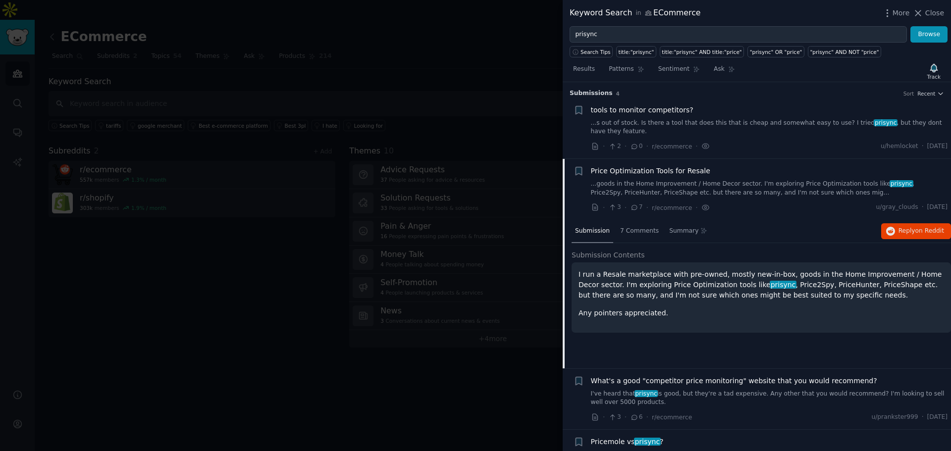
scroll to position [40, 0]
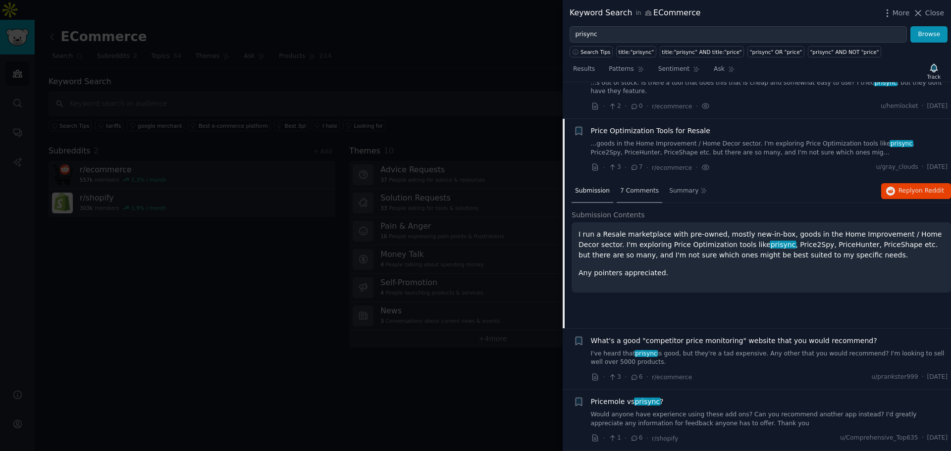
click at [644, 198] on div "7 Comments" at bounding box center [640, 192] width 46 height 24
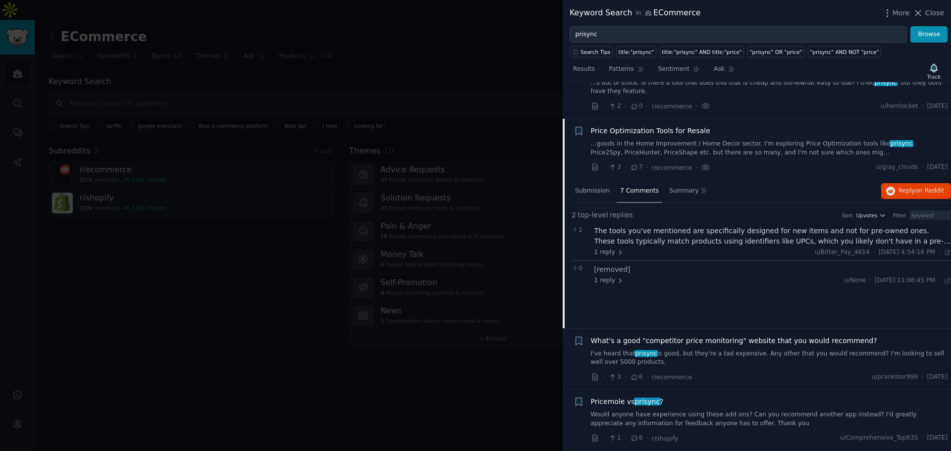
click at [696, 350] on link "I've heard that prisync is good, but they're a tad expensive. Any other that yo…" at bounding box center [769, 358] width 357 height 17
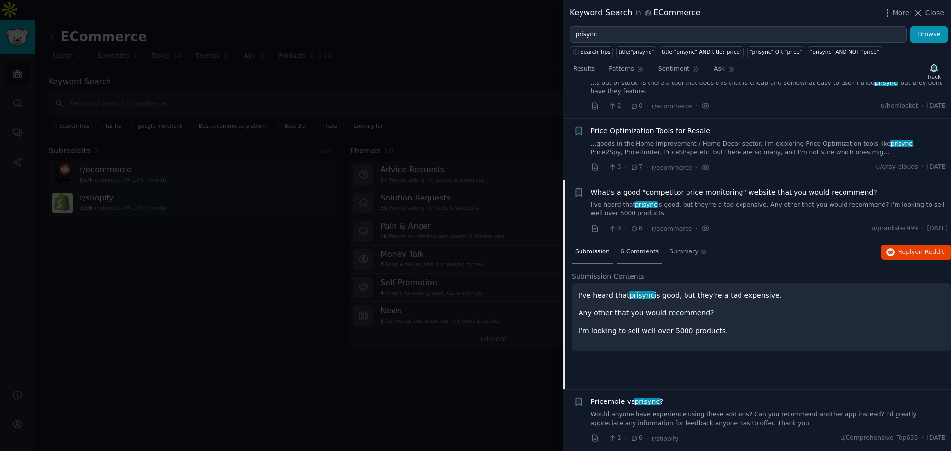
click at [637, 255] on span "6 Comments" at bounding box center [639, 252] width 39 height 9
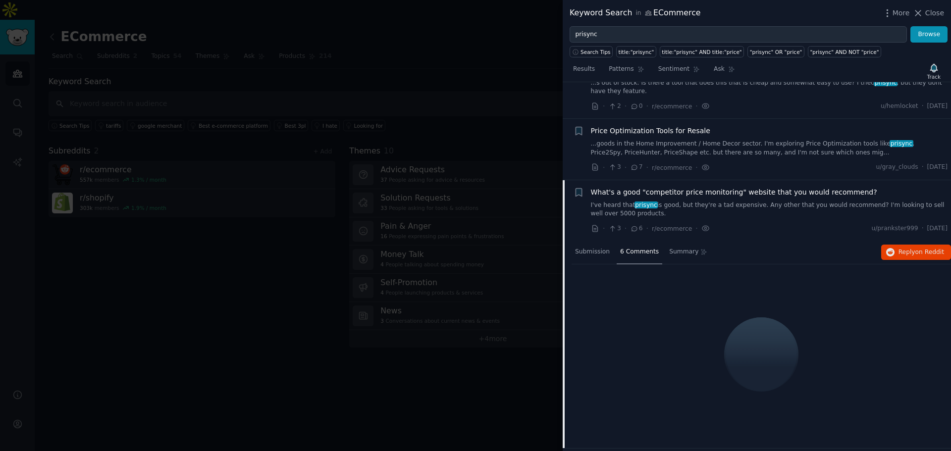
scroll to position [40, 0]
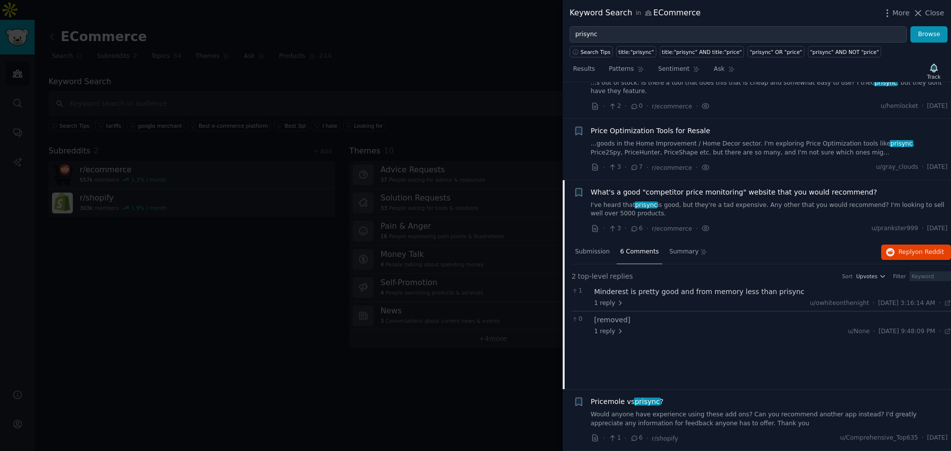
click at [673, 417] on link "Would anyone have experience using these add ons? Can you recommend another app…" at bounding box center [769, 419] width 357 height 17
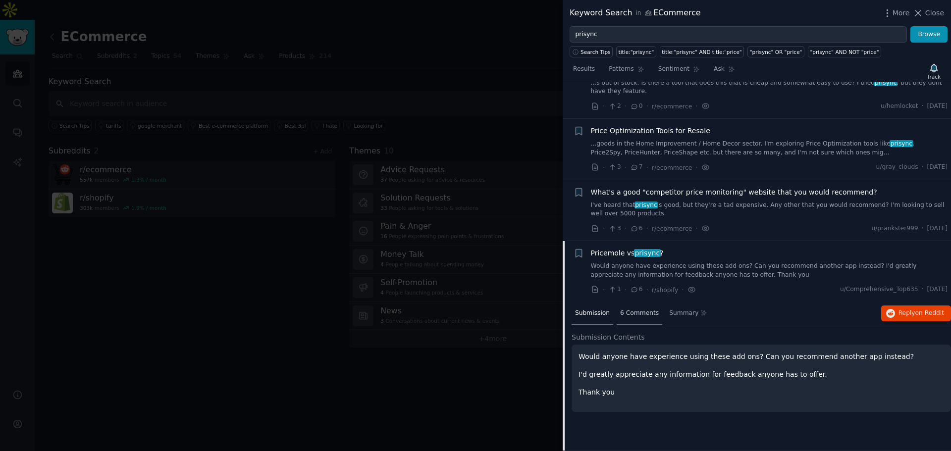
click at [631, 319] on div "6 Comments" at bounding box center [640, 314] width 46 height 24
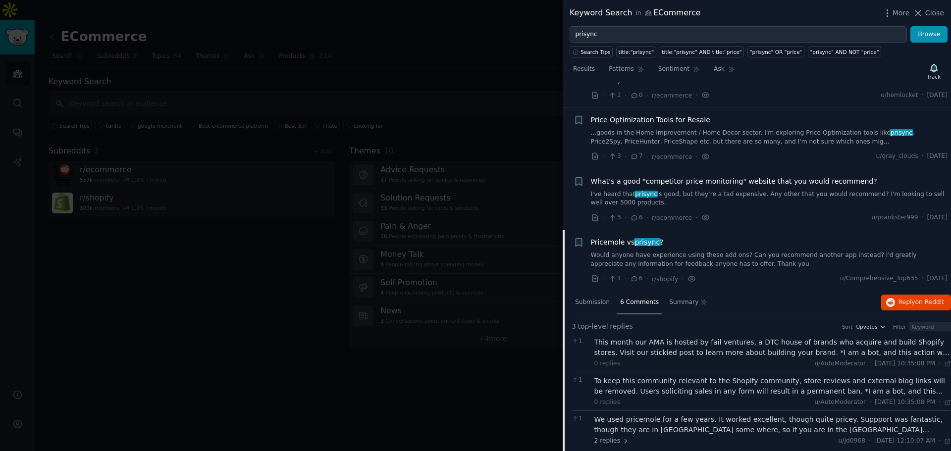
scroll to position [60, 0]
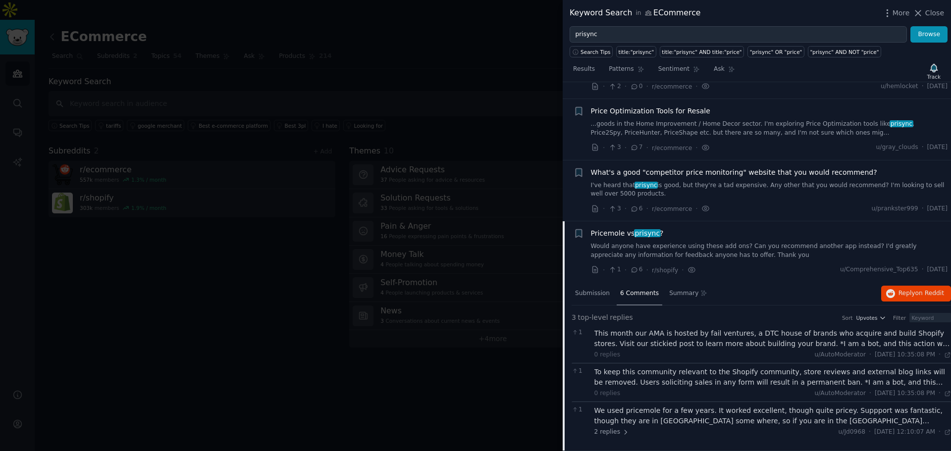
click at [289, 310] on div at bounding box center [475, 225] width 951 height 451
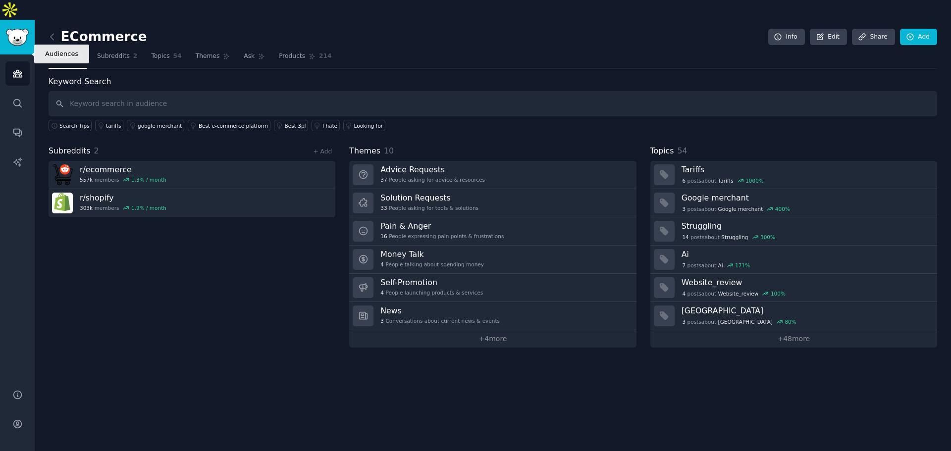
click at [14, 62] on link "Audiences" at bounding box center [17, 73] width 24 height 24
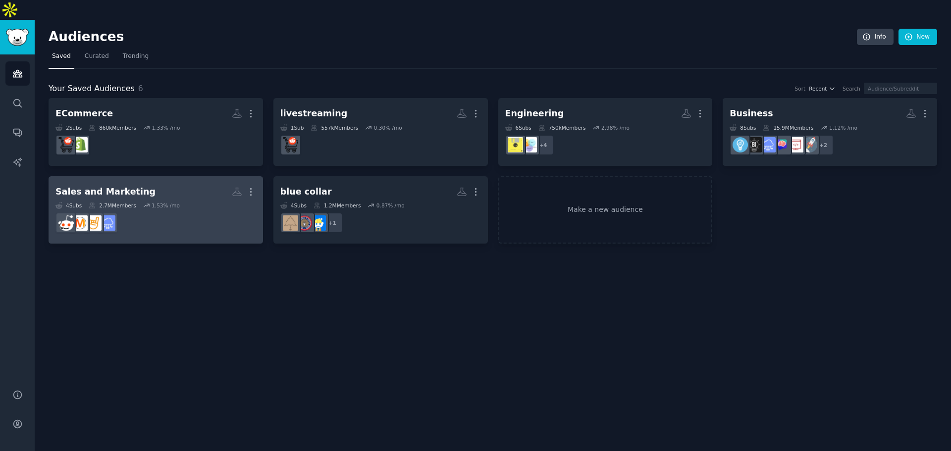
click at [185, 183] on h2 "Sales and Marketing Custom Audience More" at bounding box center [155, 191] width 201 height 17
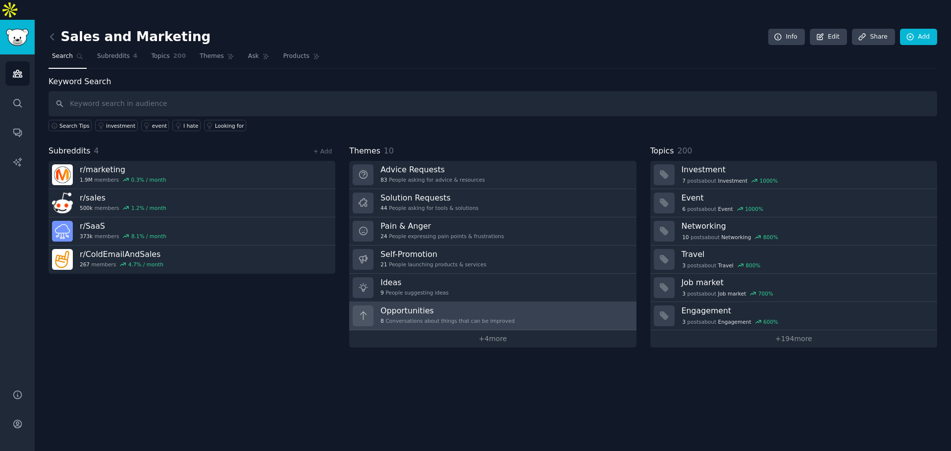
click at [431, 317] on div "8 Conversations about things that can be improved" at bounding box center [447, 320] width 134 height 7
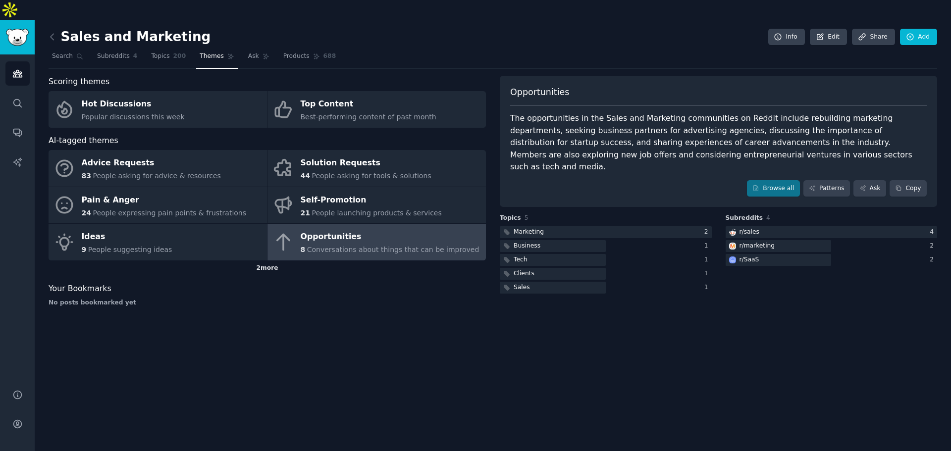
click at [276, 260] on div "2 more" at bounding box center [267, 268] width 437 height 16
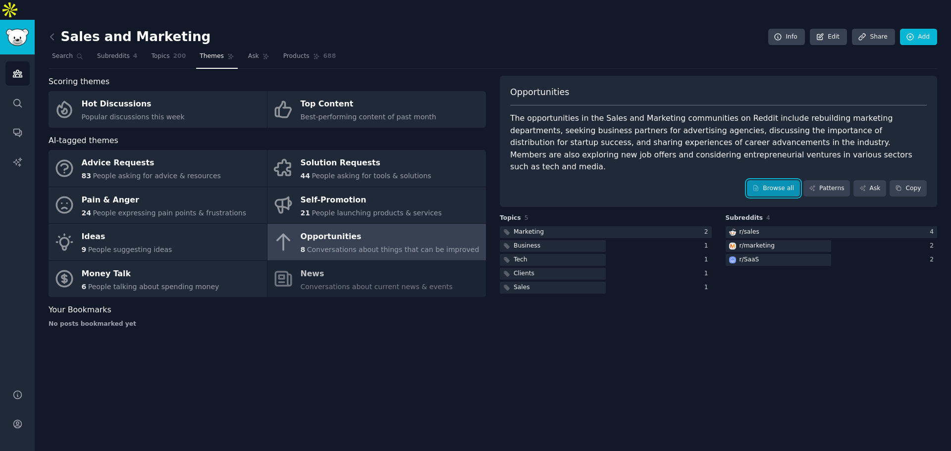
click at [779, 180] on link "Browse all" at bounding box center [773, 188] width 53 height 17
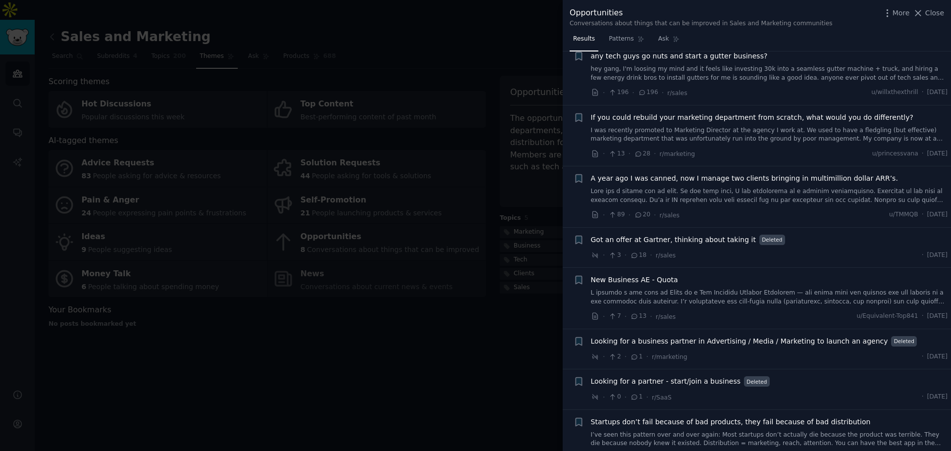
scroll to position [43, 0]
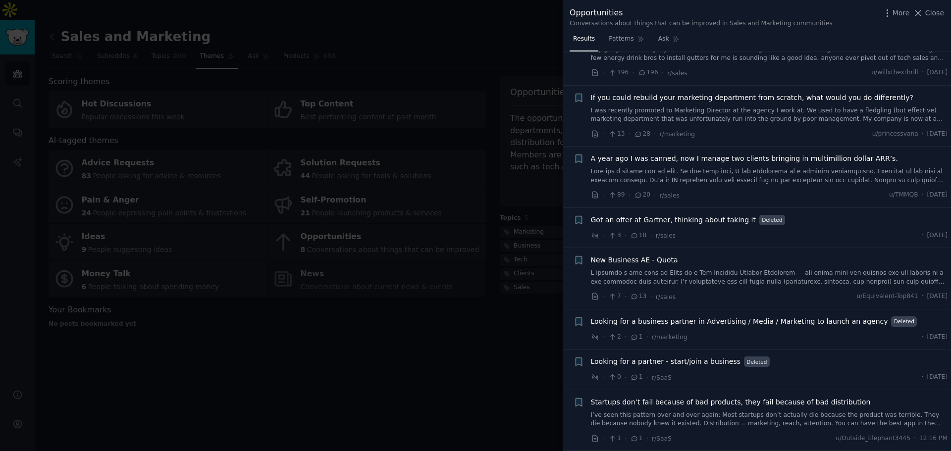
click at [392, 316] on div at bounding box center [475, 225] width 951 height 451
